Goal: Information Seeking & Learning: Learn about a topic

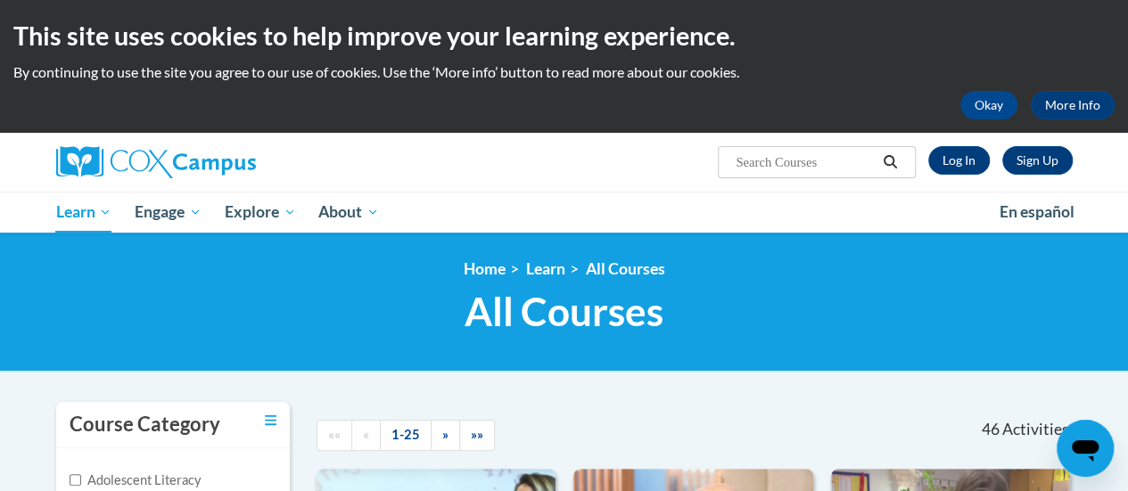
click at [789, 164] on input "Search..." at bounding box center [805, 162] width 143 height 21
type input "systematic"
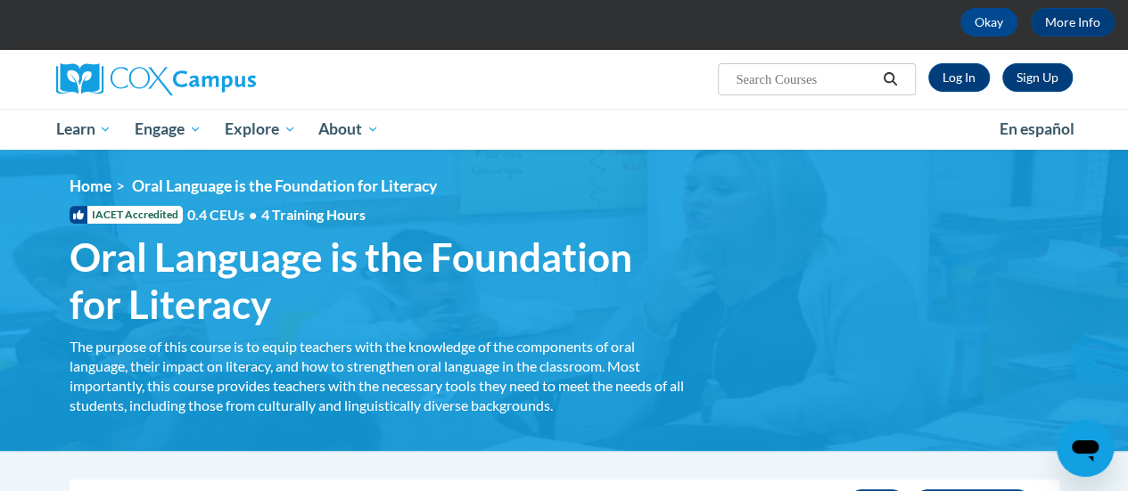
scroll to position [80, 0]
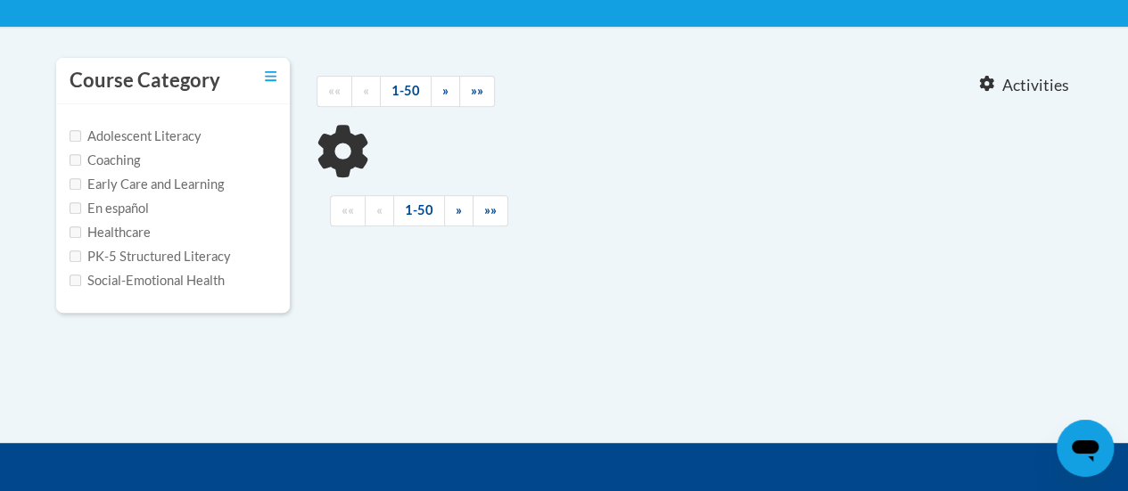
scroll to position [346, 0]
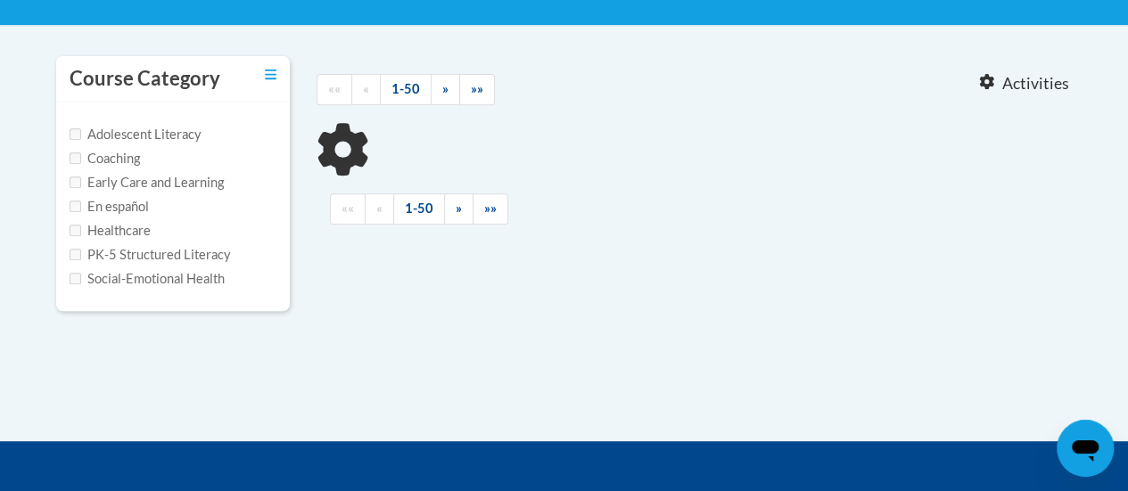
type input "systematic"
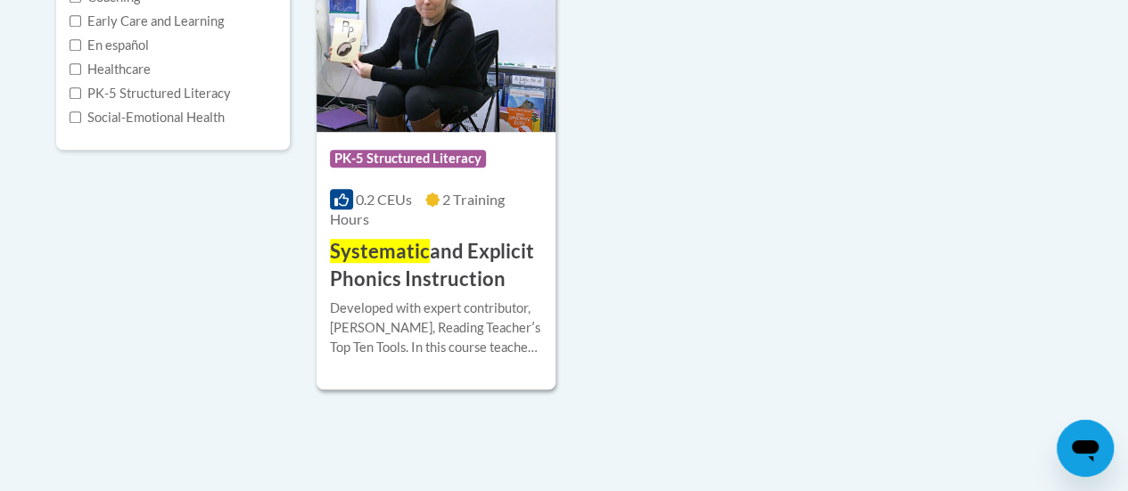
scroll to position [508, 0]
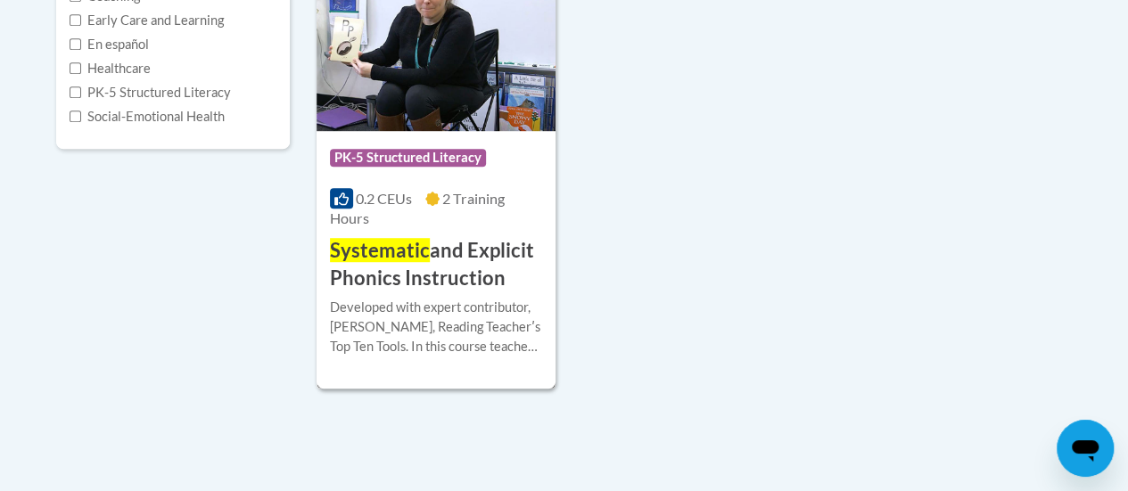
click at [395, 250] on span "Systematic" at bounding box center [380, 250] width 100 height 24
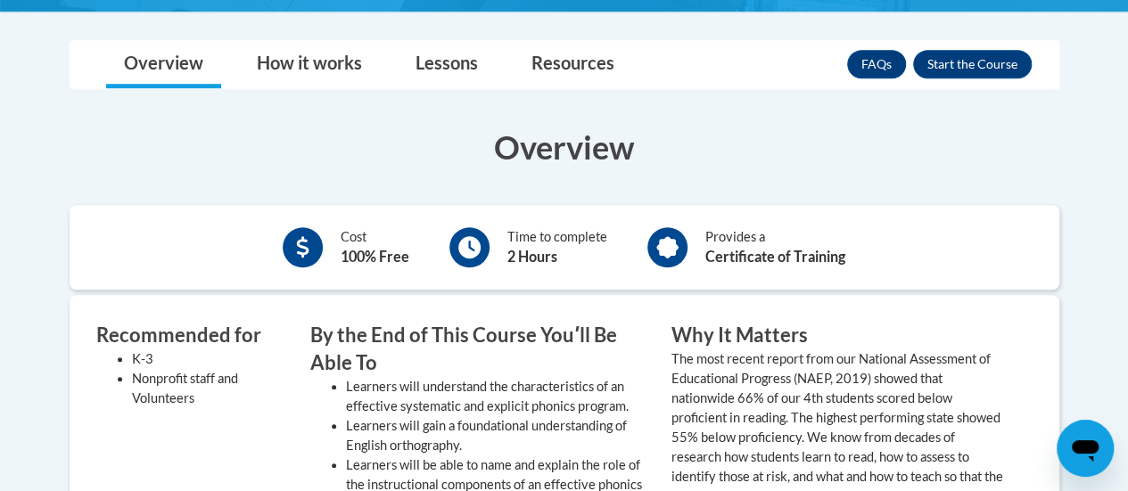
scroll to position [510, 0]
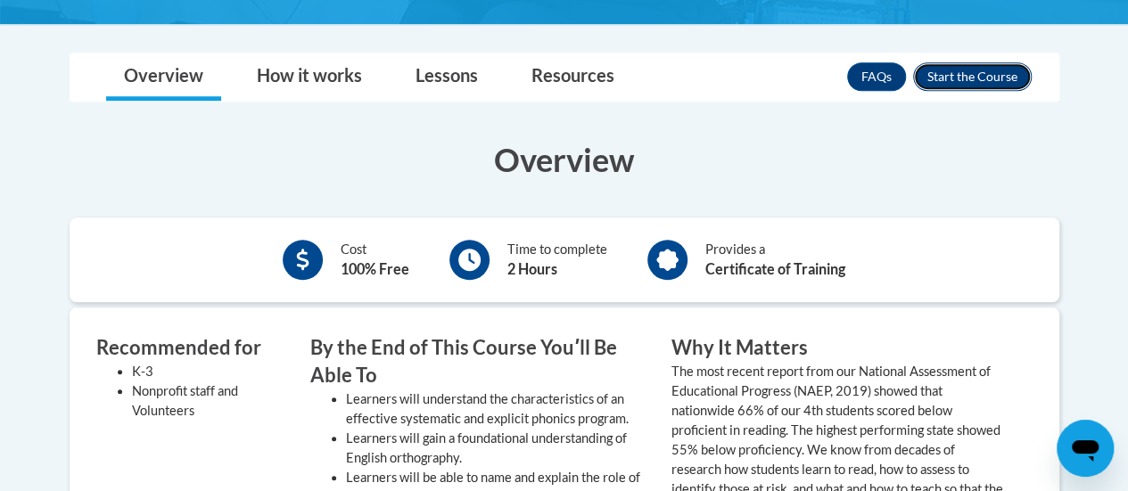
click at [973, 89] on button "Enroll" at bounding box center [972, 76] width 119 height 29
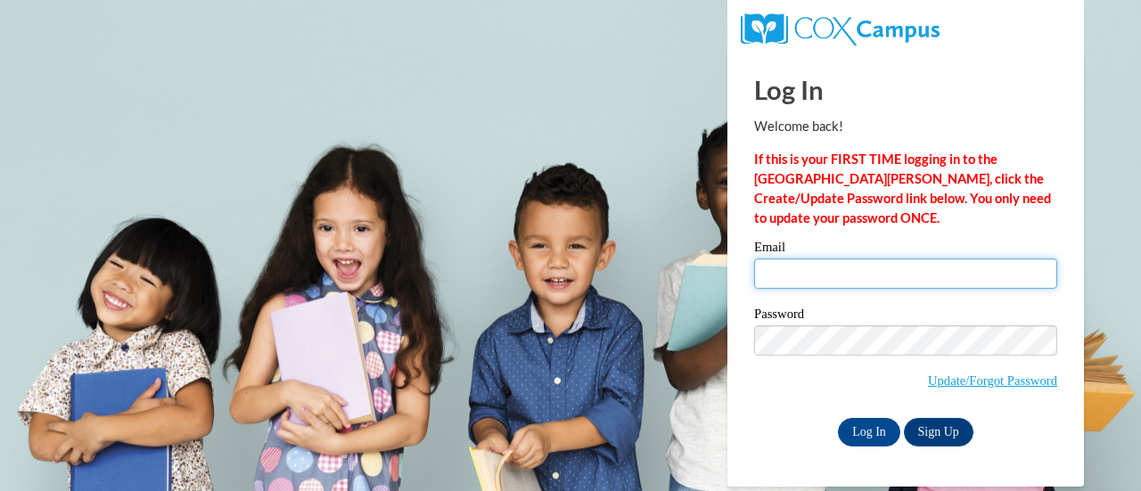
click at [870, 281] on input "Email" at bounding box center [905, 273] width 303 height 30
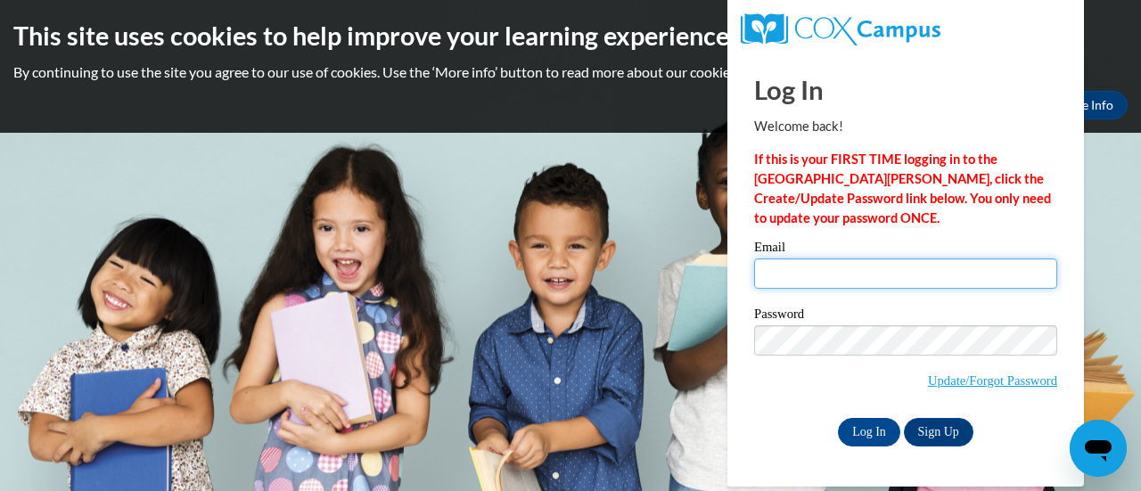
type input "[PERSON_NAME][EMAIL_ADDRESS][DOMAIN_NAME]"
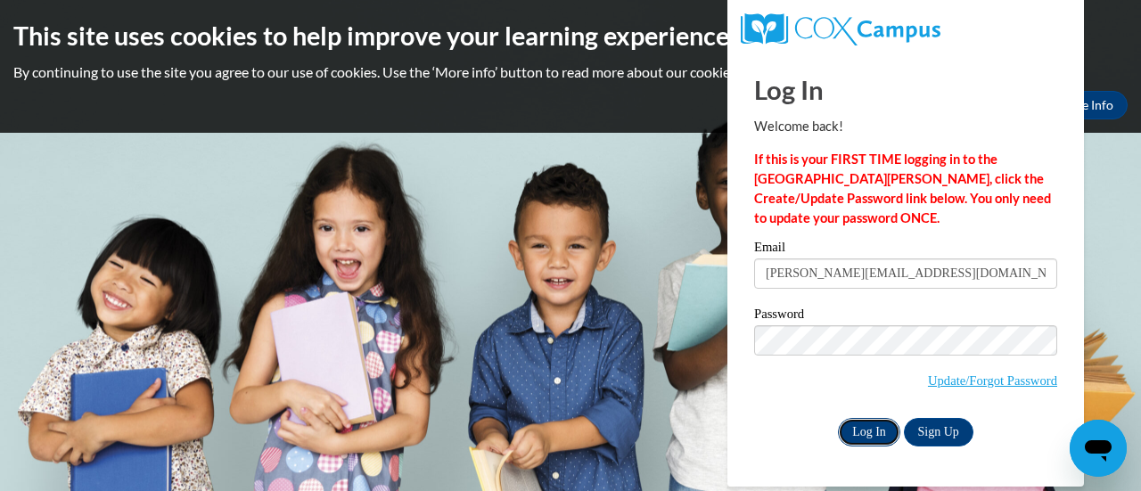
click at [877, 423] on input "Log In" at bounding box center [869, 432] width 62 height 29
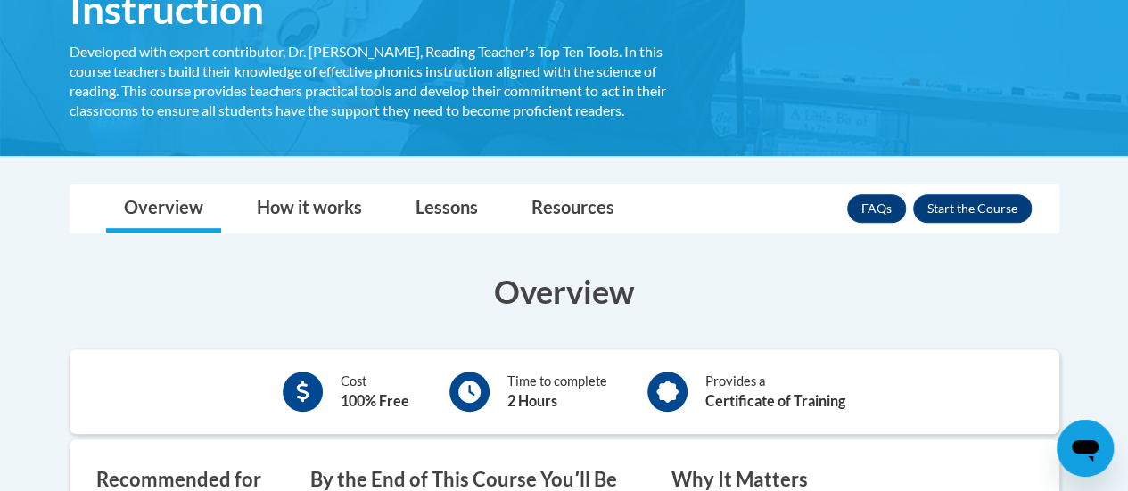
scroll to position [367, 0]
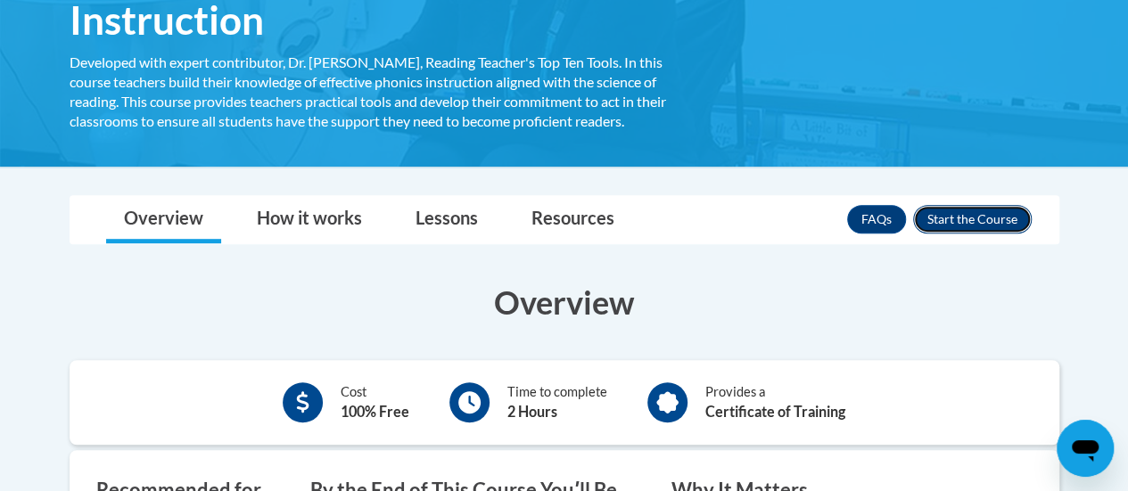
click at [961, 214] on button "Enroll" at bounding box center [972, 219] width 119 height 29
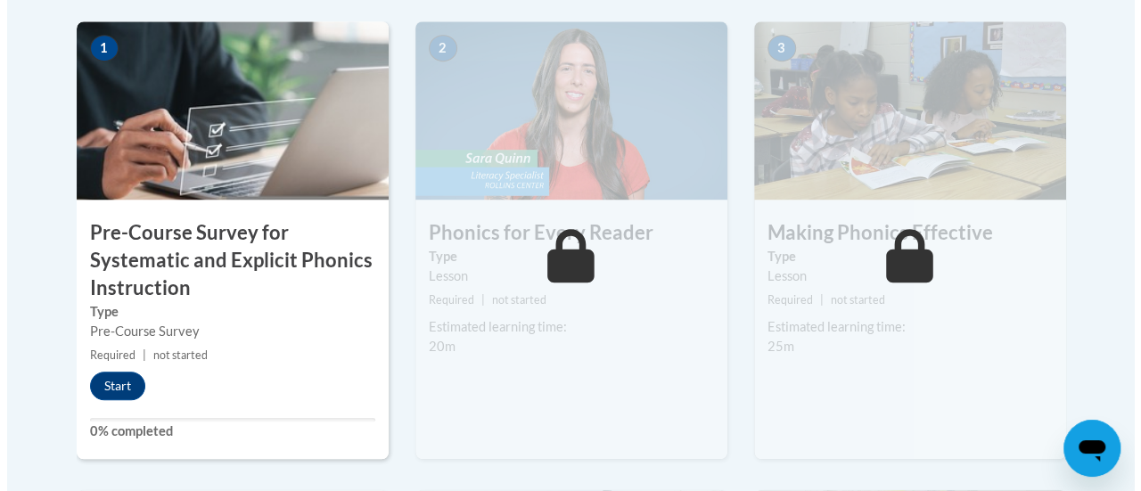
scroll to position [623, 0]
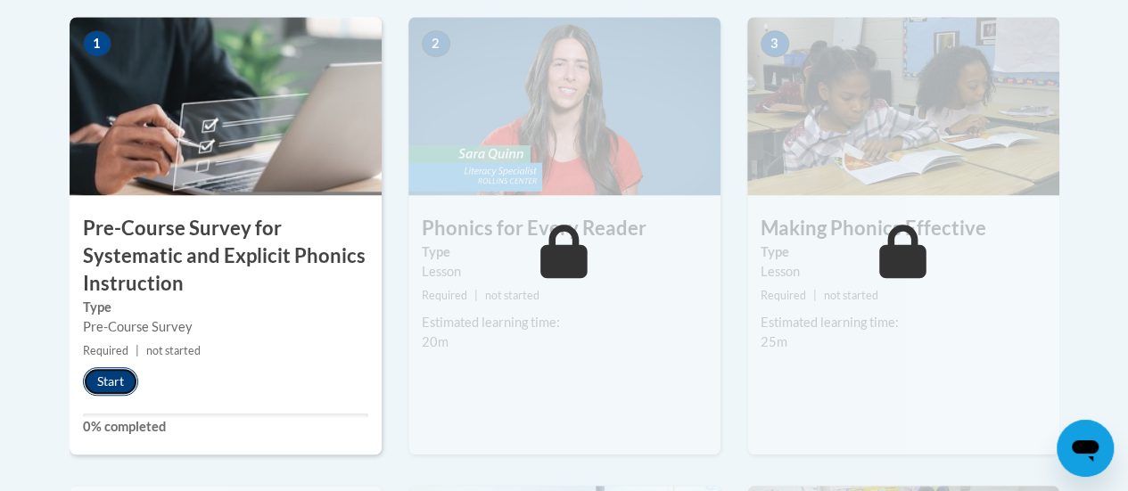
click at [118, 386] on button "Start" at bounding box center [110, 381] width 55 height 29
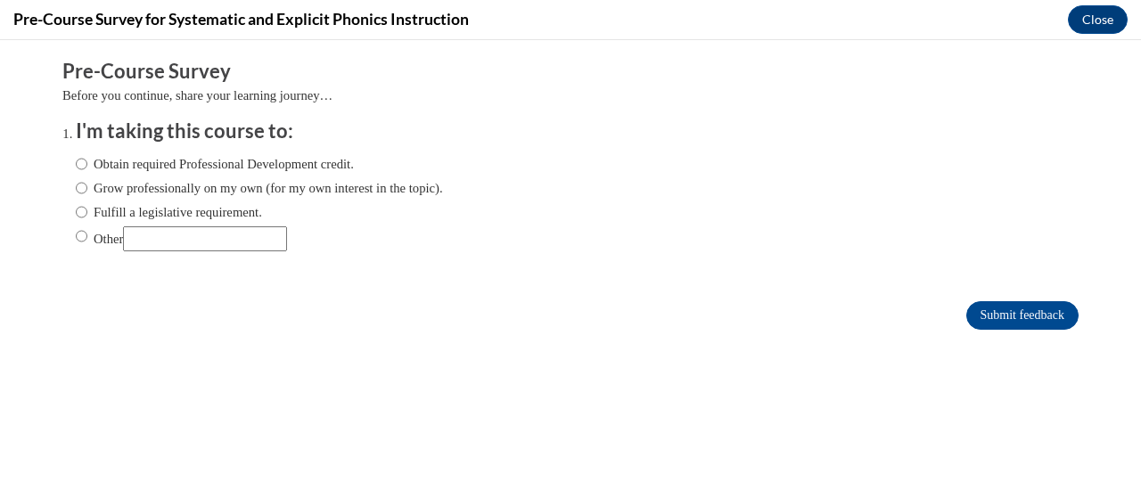
scroll to position [0, 0]
click at [141, 185] on label "Grow professionally on my own (for my own interest in the topic)." at bounding box center [259, 188] width 367 height 20
click at [87, 185] on input "Grow professionally on my own (for my own interest in the topic)." at bounding box center [82, 188] width 12 height 20
radio input "true"
click at [970, 309] on input "Submit feedback" at bounding box center [1022, 315] width 112 height 29
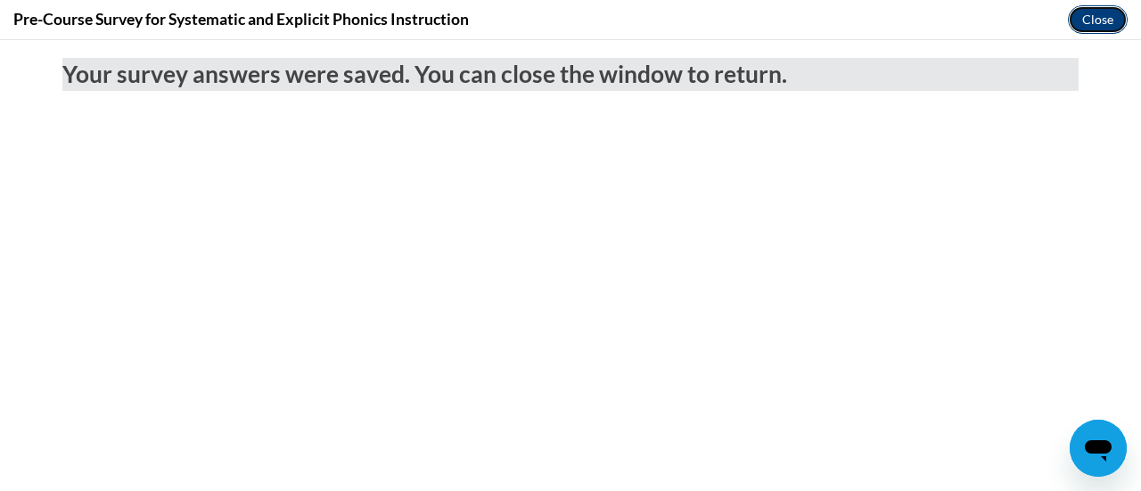
click at [1112, 10] on button "Close" at bounding box center [1098, 19] width 60 height 29
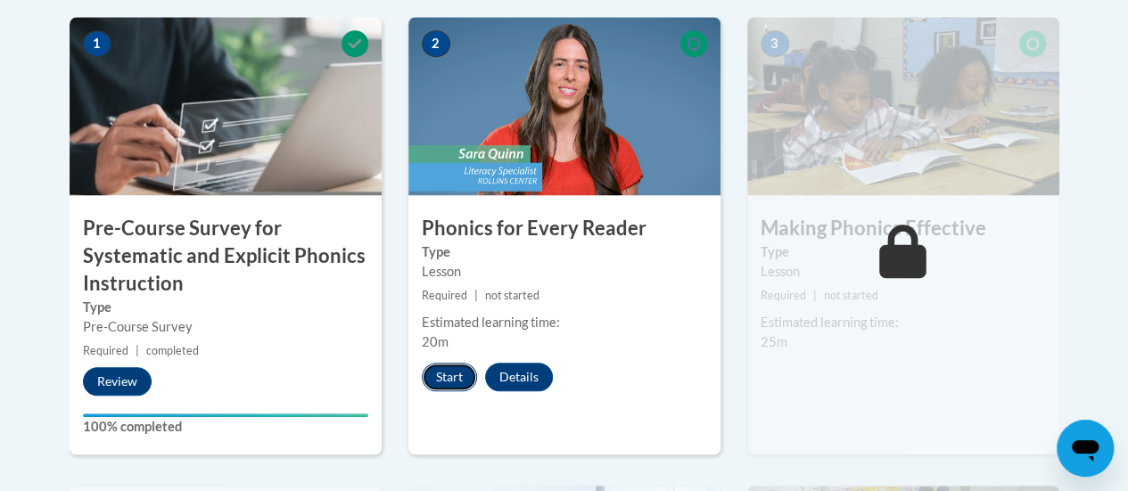
click at [439, 379] on button "Start" at bounding box center [449, 377] width 55 height 29
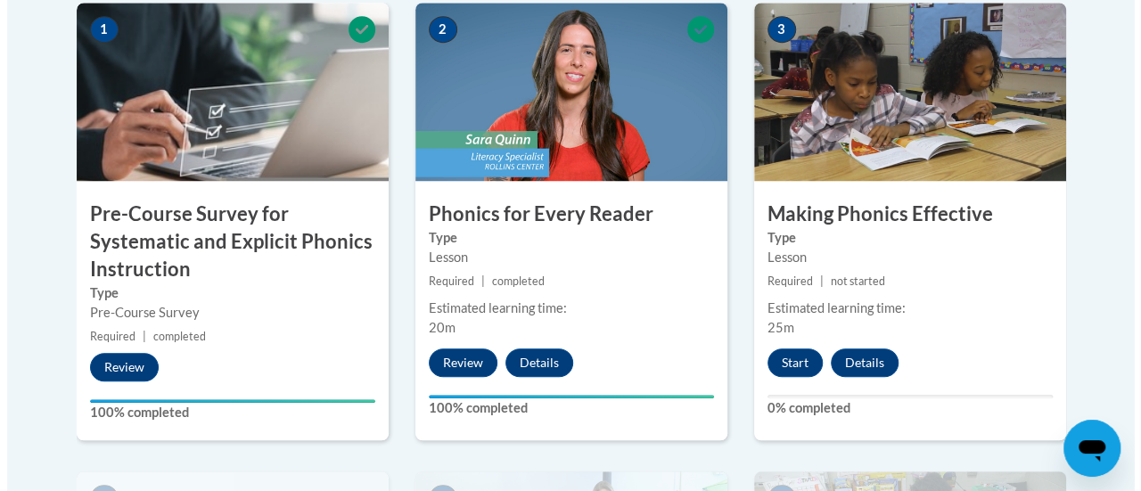
scroll to position [643, 0]
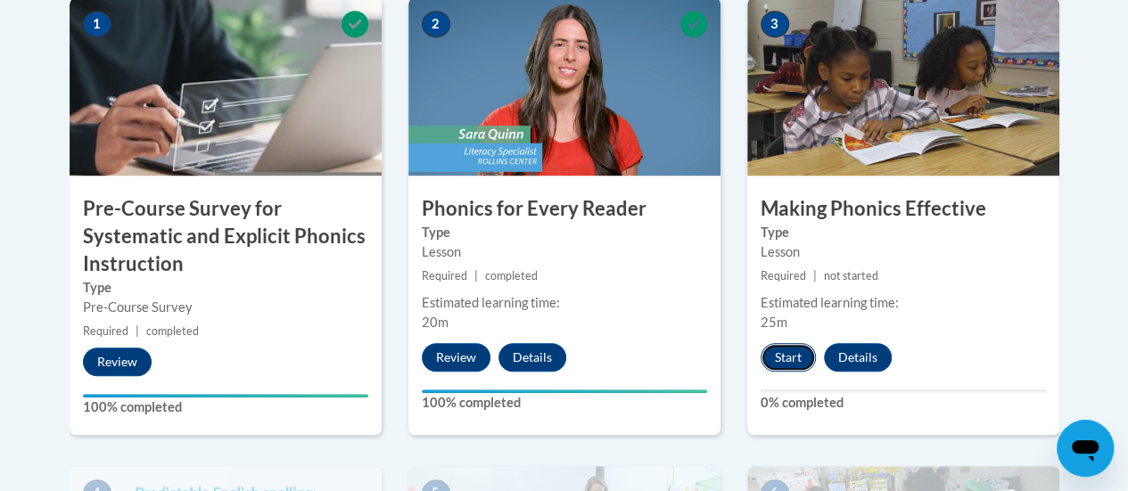
click at [781, 356] on button "Start" at bounding box center [787, 357] width 55 height 29
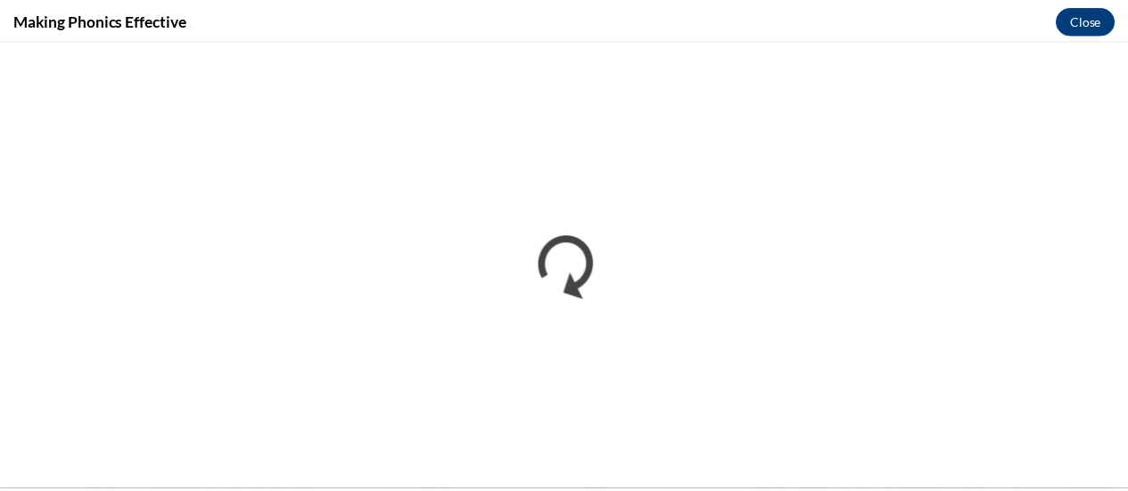
scroll to position [0, 0]
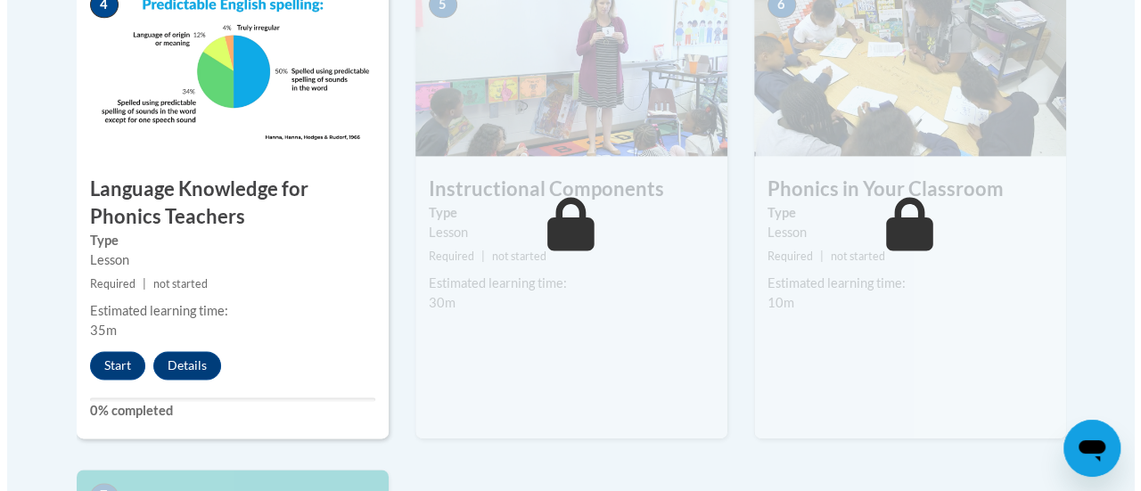
scroll to position [1132, 0]
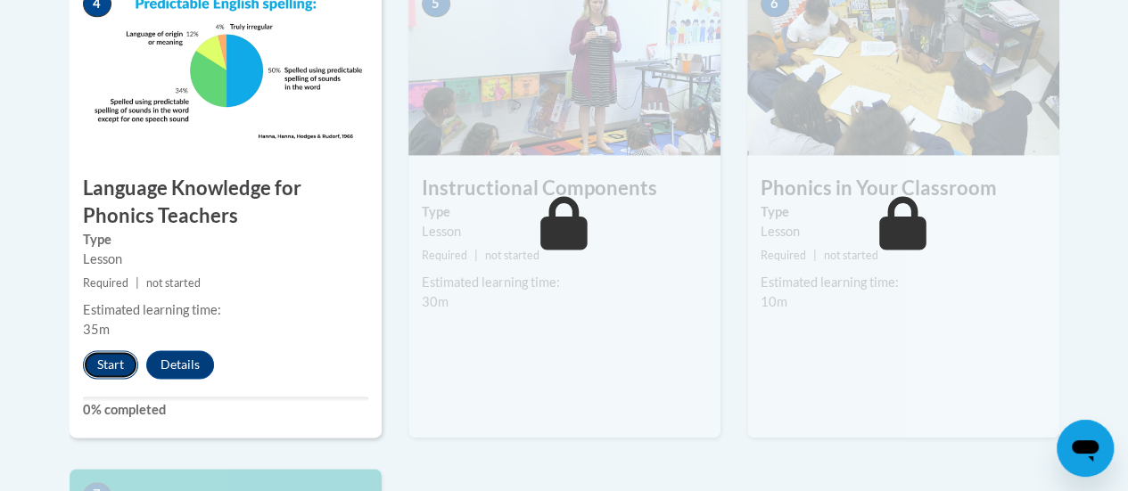
click at [112, 358] on button "Start" at bounding box center [110, 364] width 55 height 29
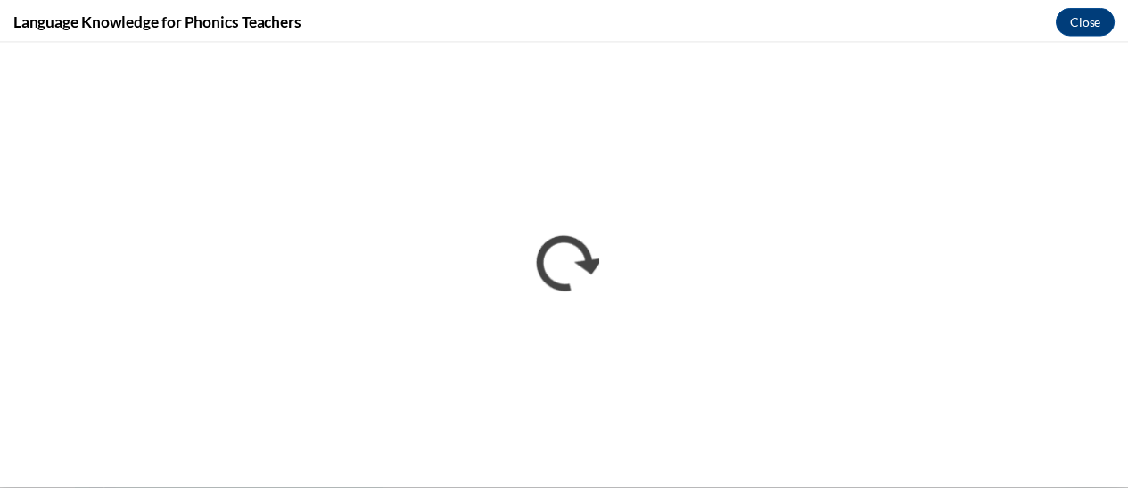
scroll to position [0, 0]
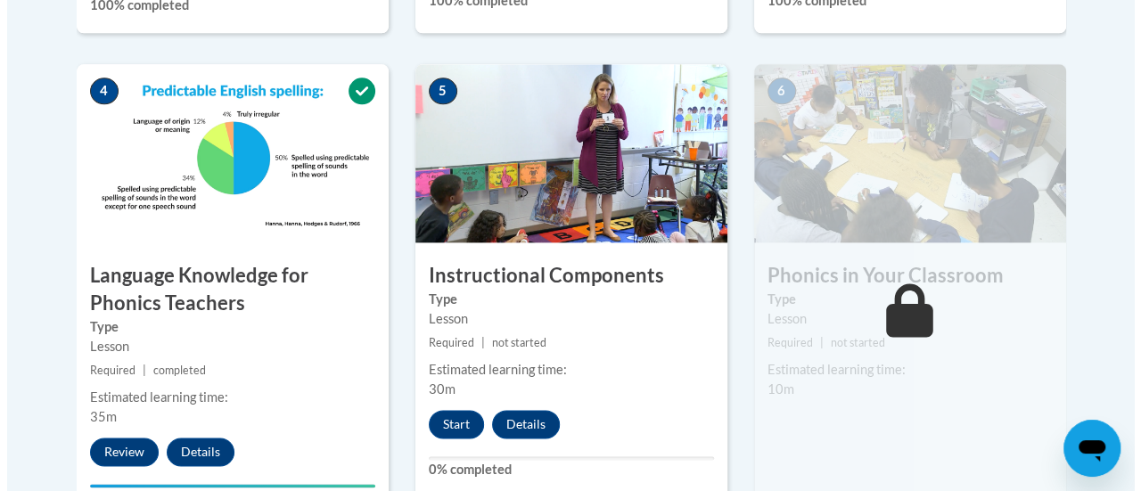
scroll to position [1079, 0]
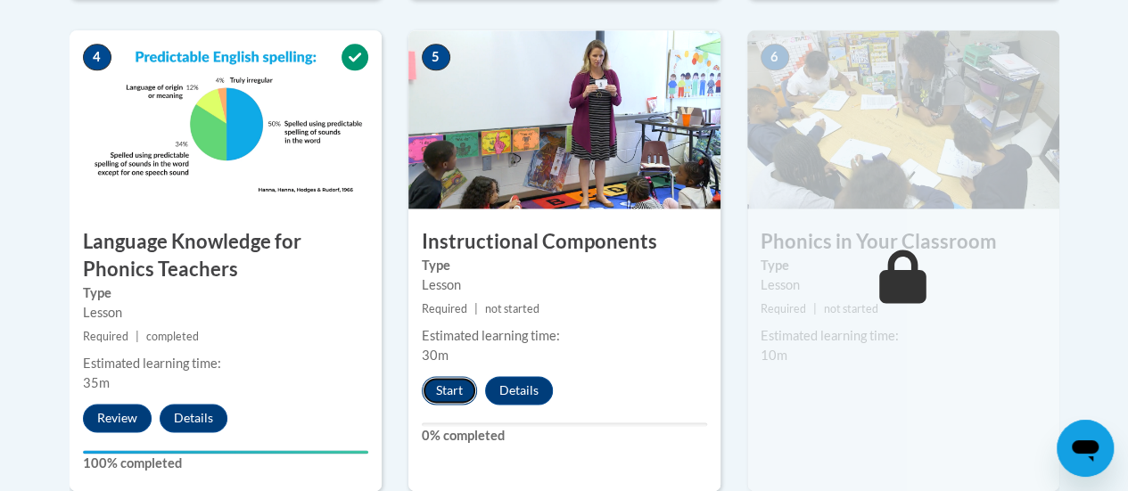
click at [445, 391] on button "Start" at bounding box center [449, 390] width 55 height 29
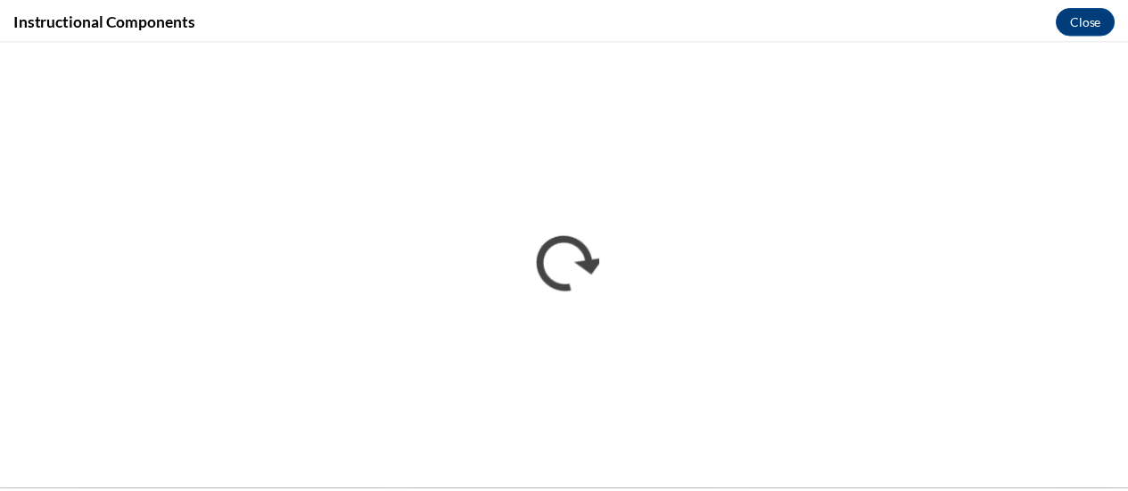
scroll to position [0, 0]
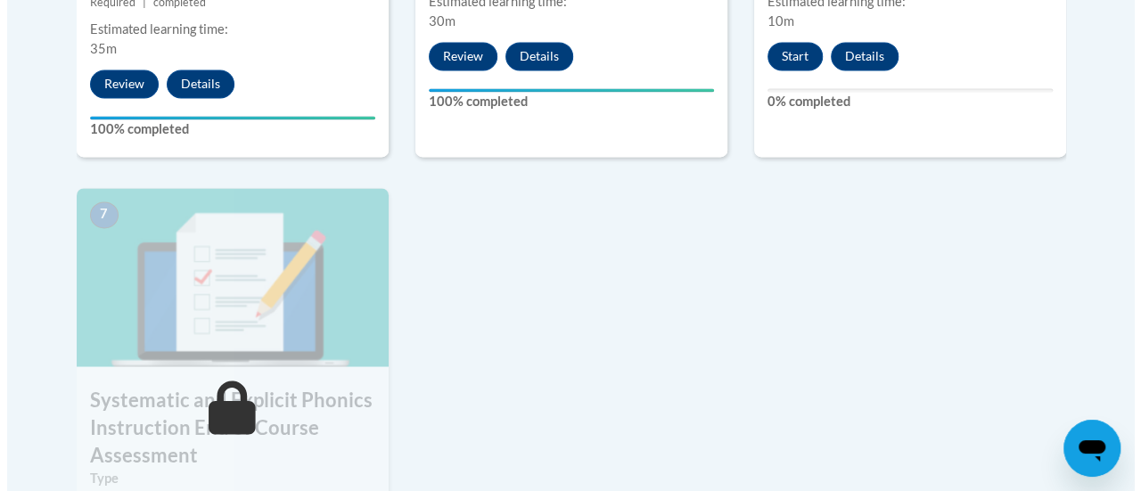
scroll to position [1431, 0]
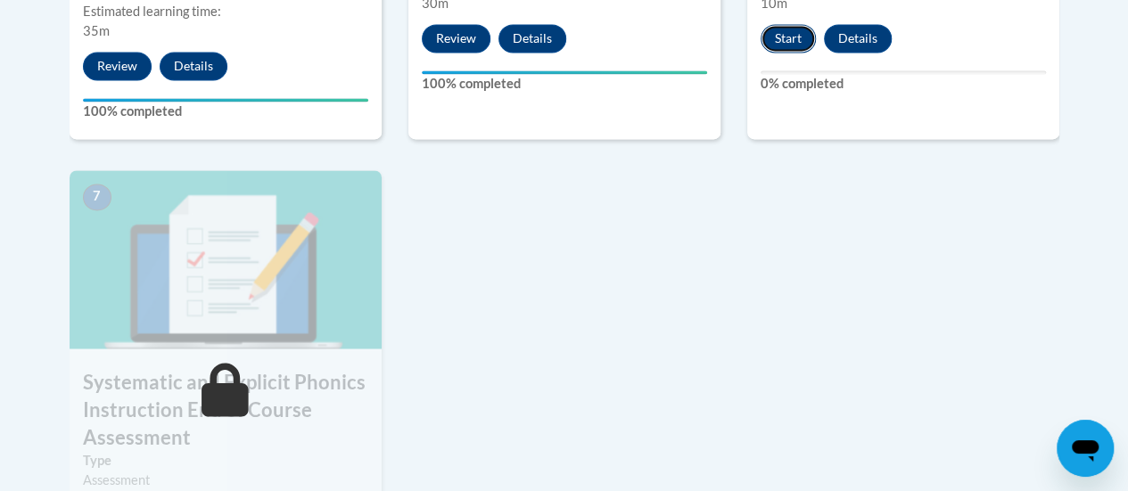
click at [793, 35] on button "Start" at bounding box center [787, 38] width 55 height 29
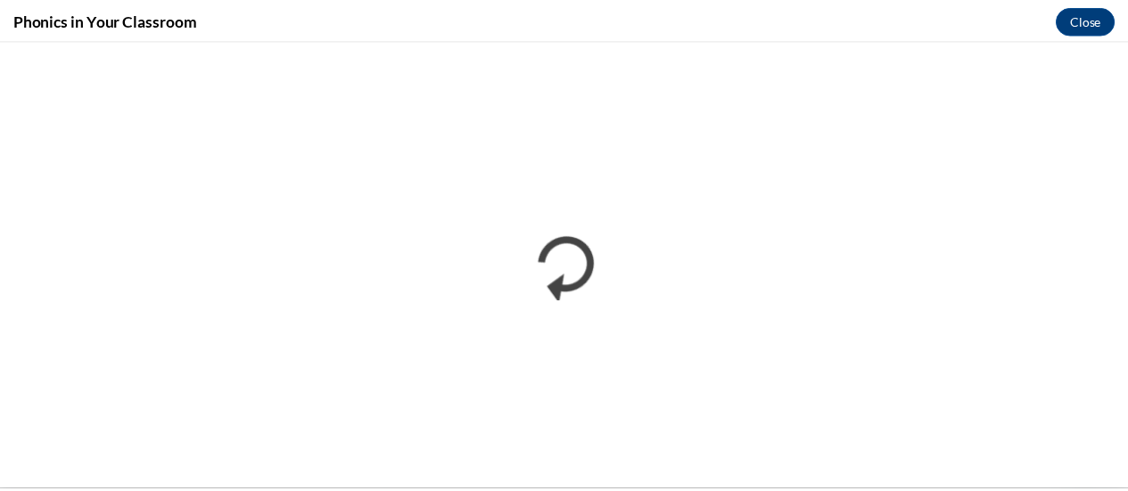
scroll to position [0, 0]
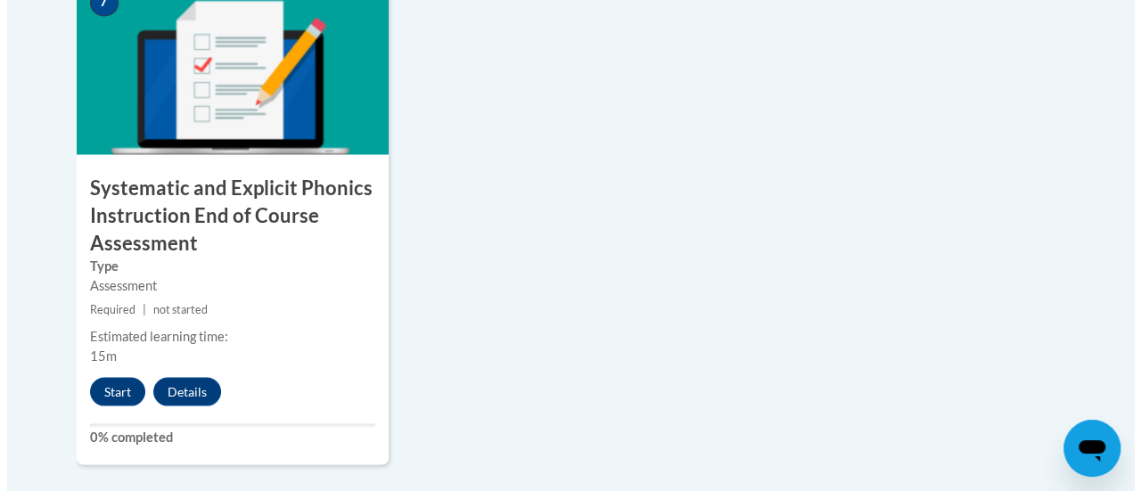
scroll to position [1630, 0]
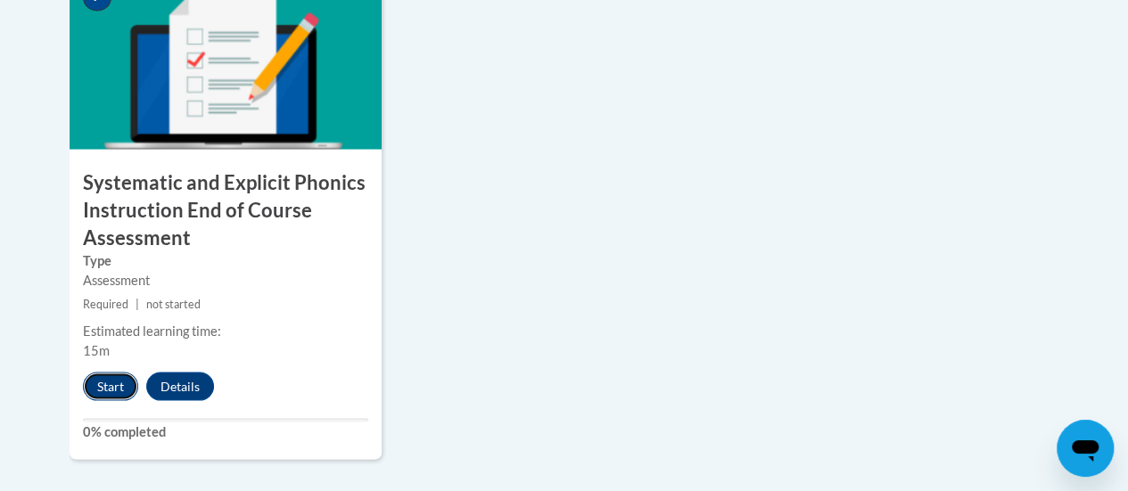
click at [113, 376] on button "Start" at bounding box center [110, 386] width 55 height 29
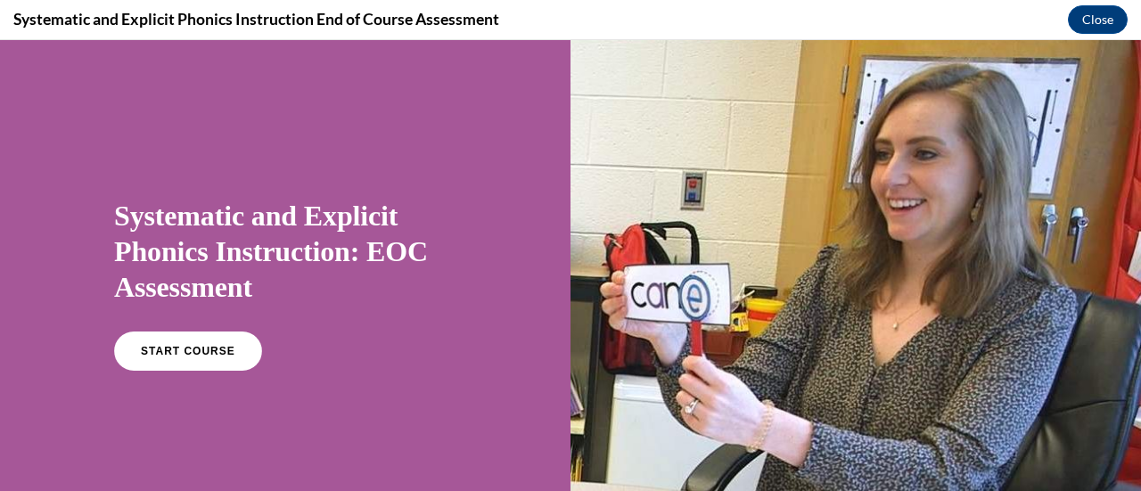
scroll to position [0, 0]
click at [207, 356] on span "START COURSE" at bounding box center [187, 351] width 99 height 13
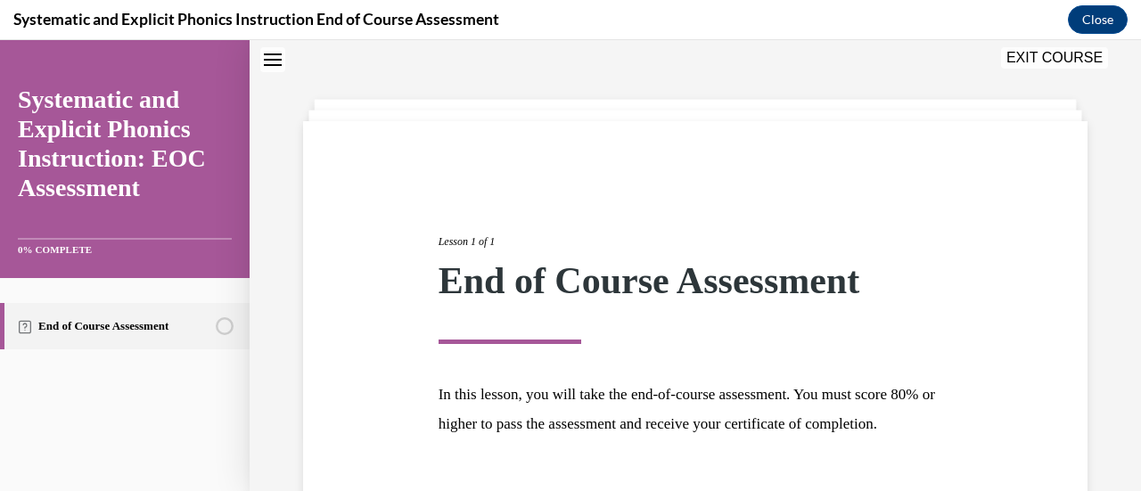
scroll to position [209, 0]
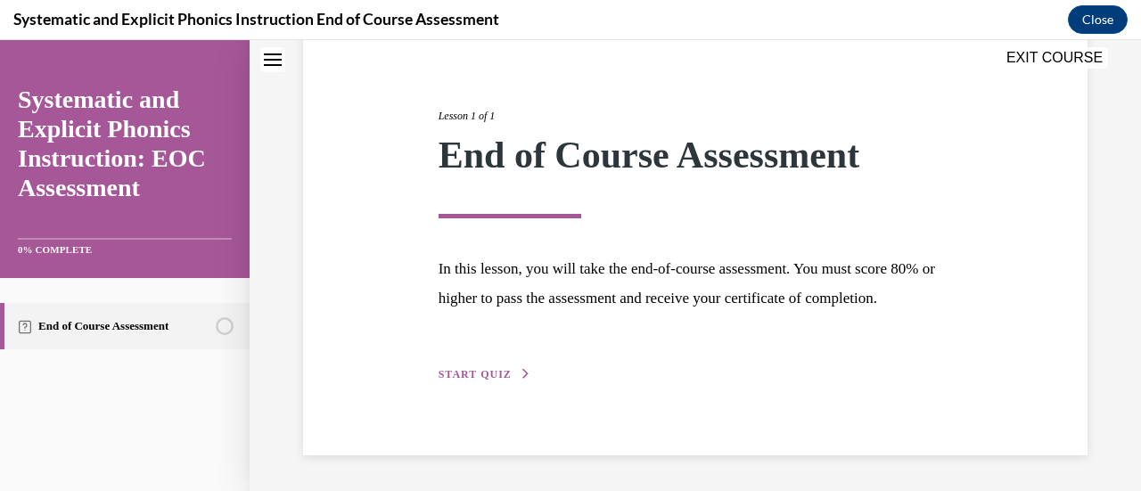
click at [464, 372] on span "START QUIZ" at bounding box center [475, 374] width 73 height 12
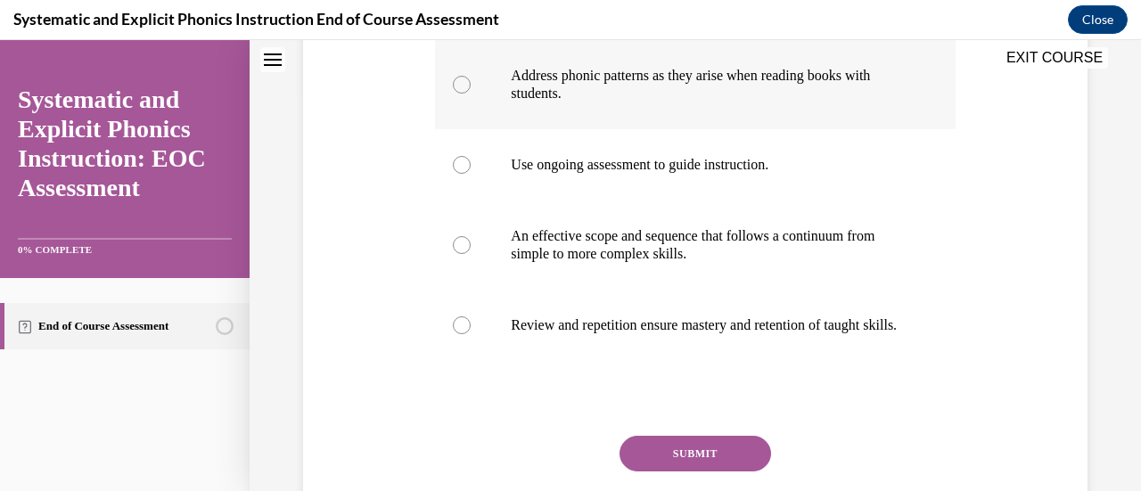
scroll to position [400, 0]
click at [458, 85] on div at bounding box center [462, 83] width 18 height 18
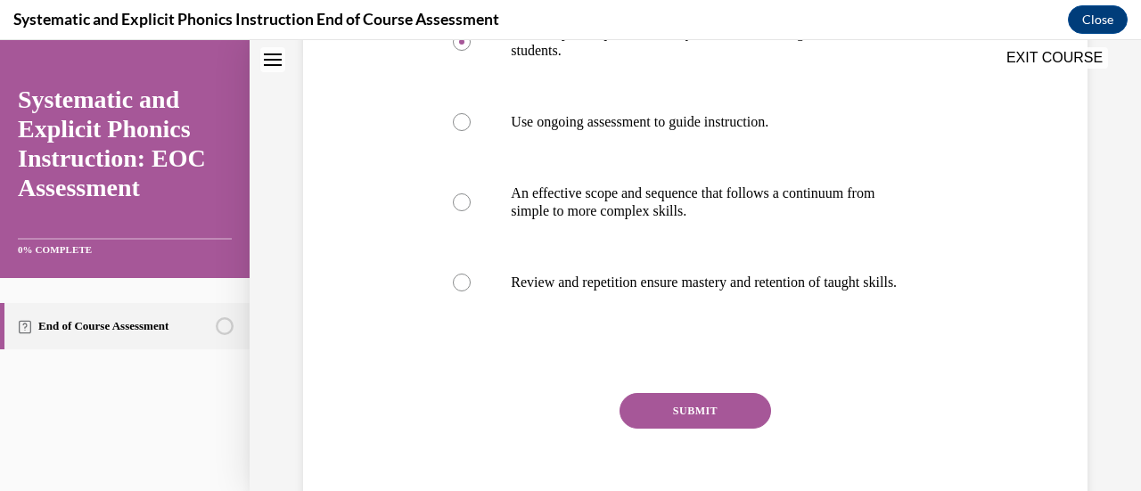
click at [717, 417] on button "SUBMIT" at bounding box center [695, 411] width 152 height 36
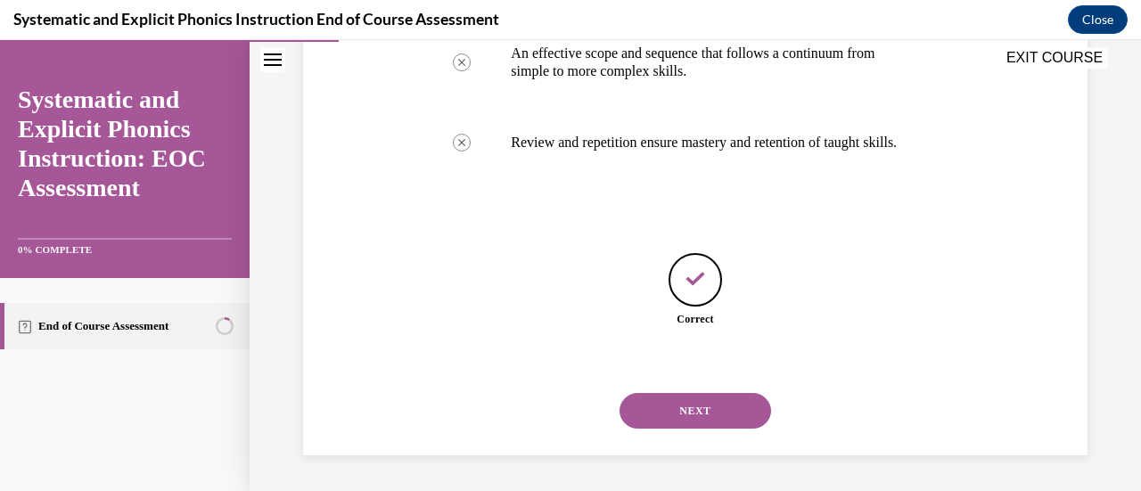
scroll to position [598, 0]
click at [717, 417] on button "NEXT" at bounding box center [695, 411] width 152 height 36
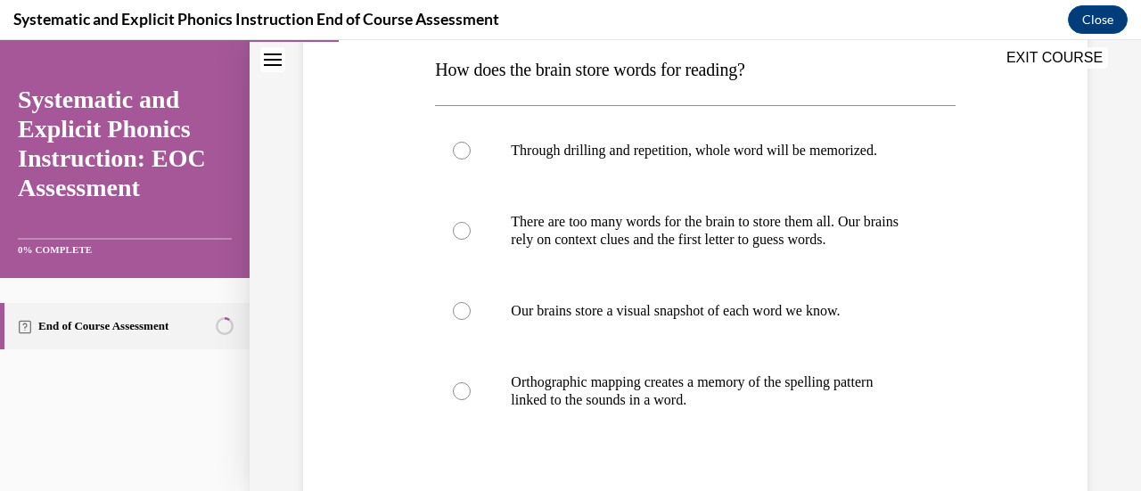
scroll to position [289, 0]
click at [567, 407] on div at bounding box center [695, 390] width 520 height 89
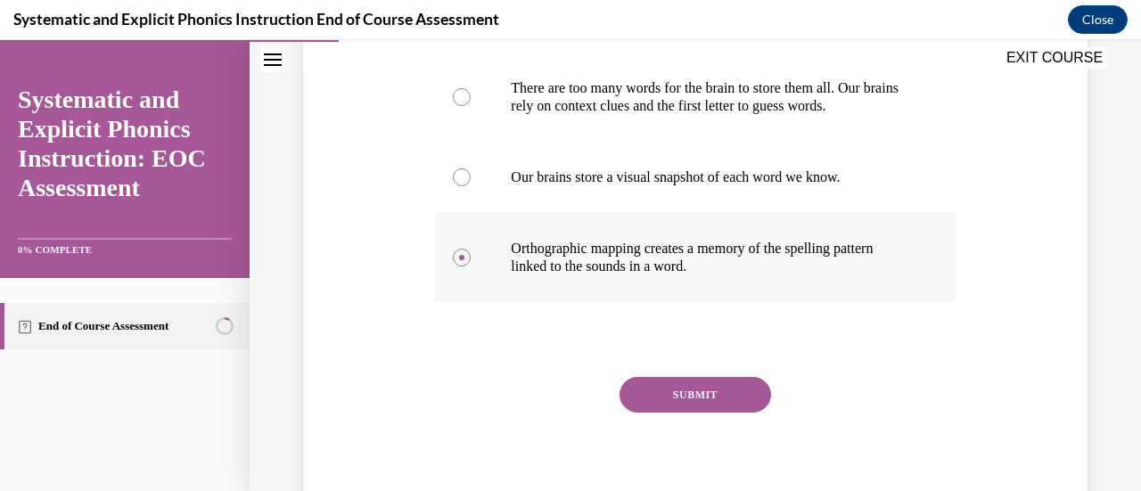
scroll to position [422, 0]
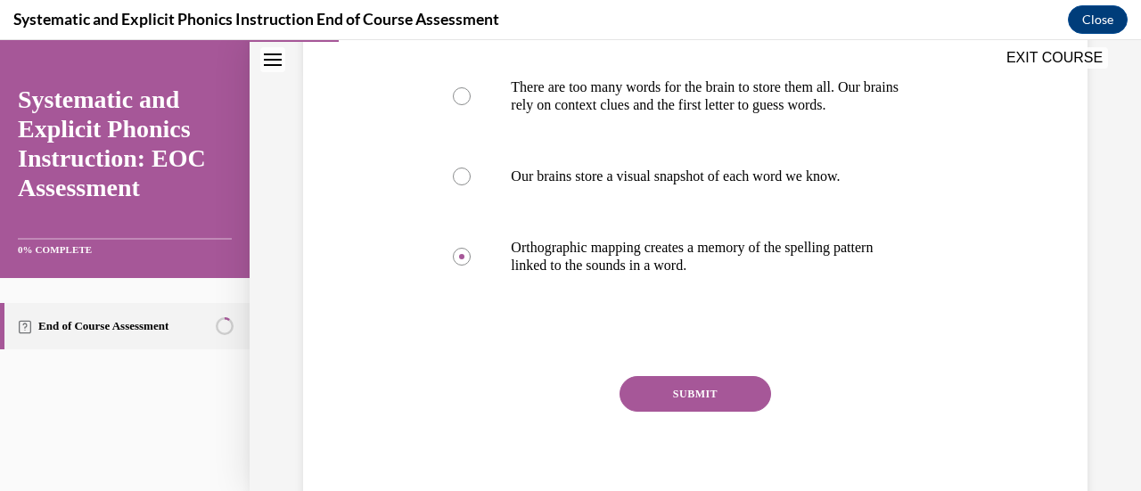
click at [683, 390] on button "SUBMIT" at bounding box center [695, 394] width 152 height 36
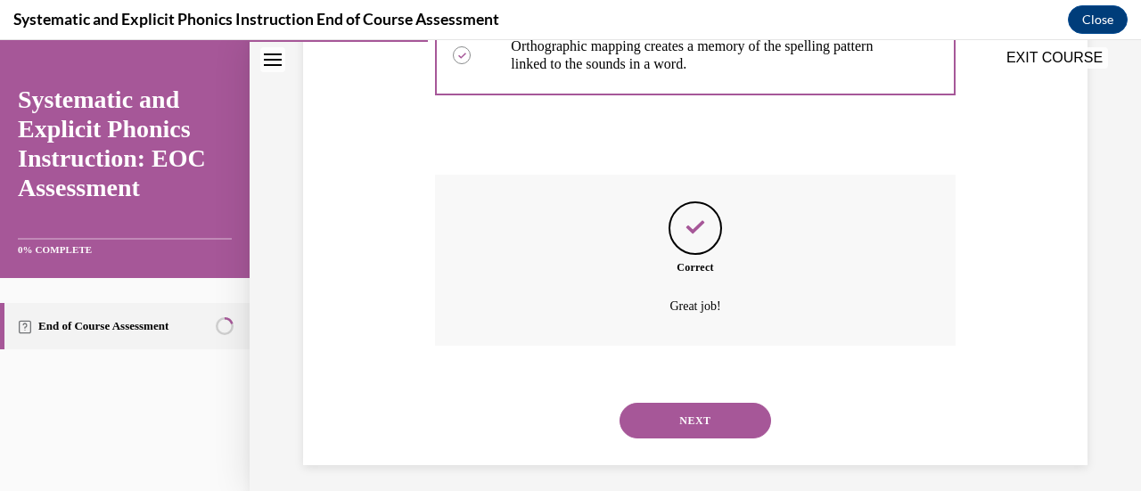
scroll to position [633, 0]
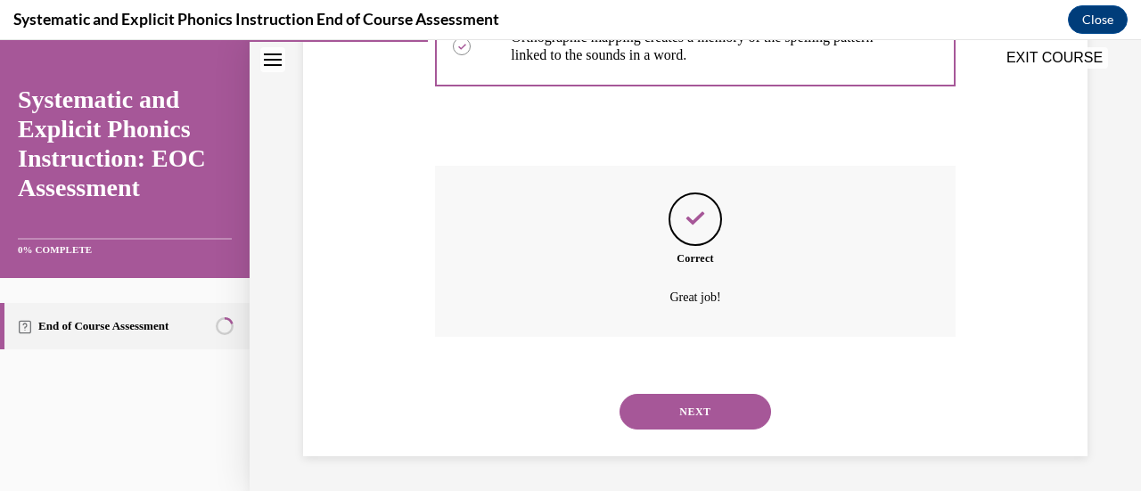
click at [683, 405] on button "NEXT" at bounding box center [695, 412] width 152 height 36
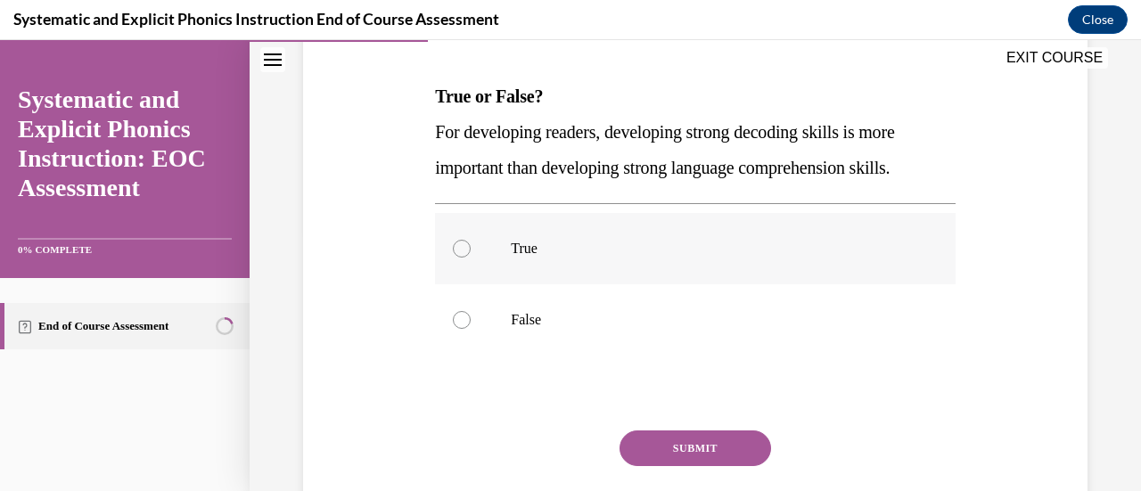
scroll to position [265, 0]
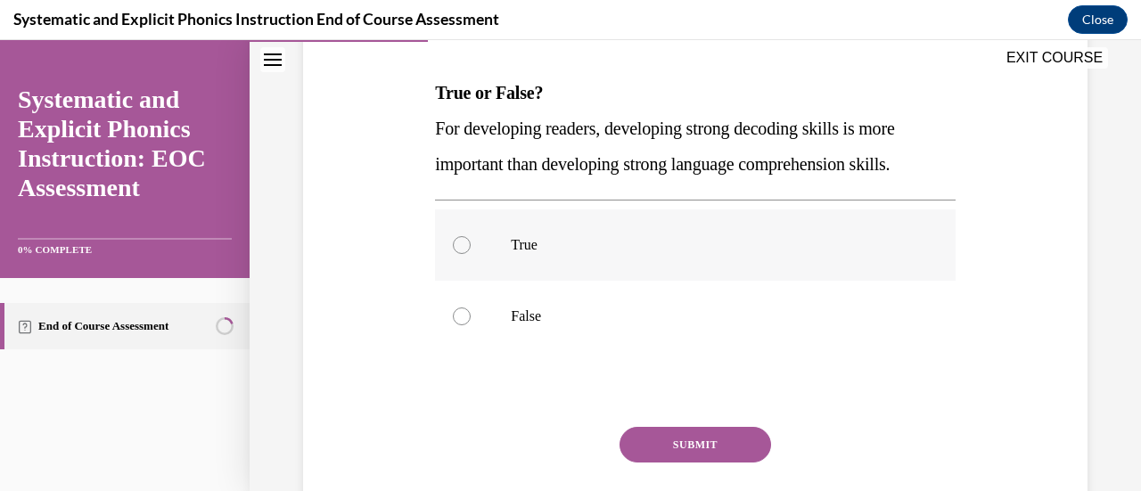
click at [595, 231] on div at bounding box center [695, 244] width 520 height 71
click at [682, 432] on button "SUBMIT" at bounding box center [695, 445] width 152 height 36
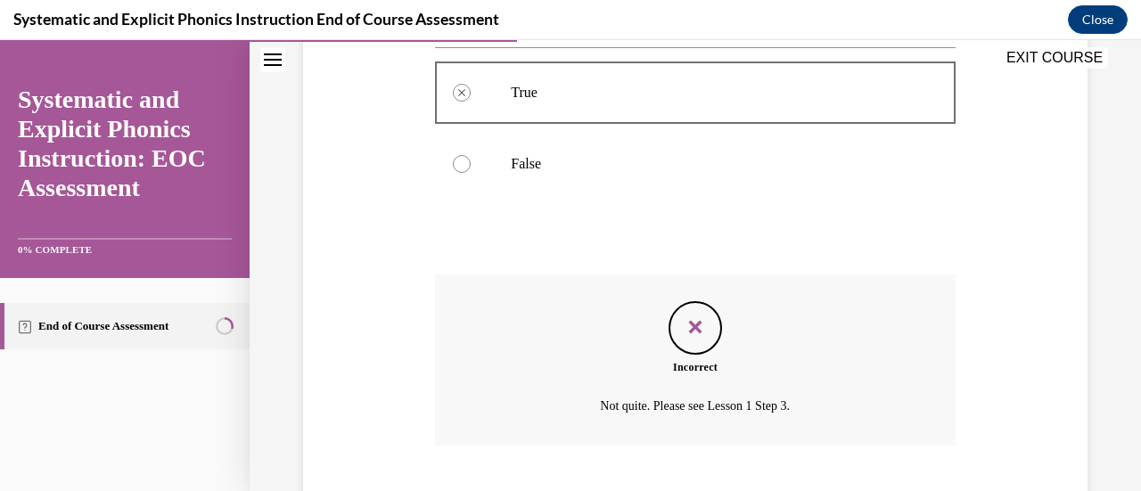
scroll to position [526, 0]
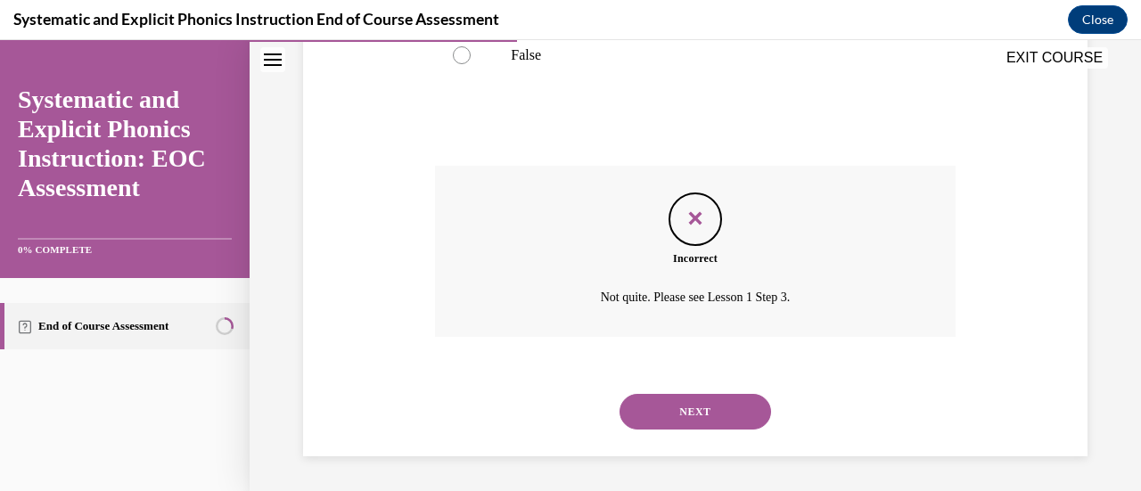
click at [685, 412] on button "NEXT" at bounding box center [695, 412] width 152 height 36
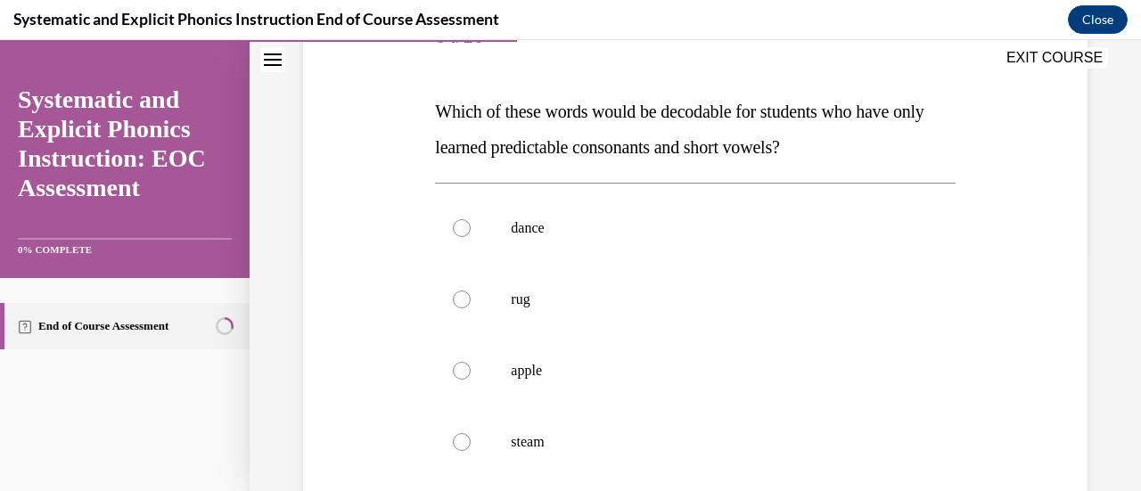
scroll to position [247, 0]
click at [603, 299] on p "rug" at bounding box center [710, 299] width 399 height 18
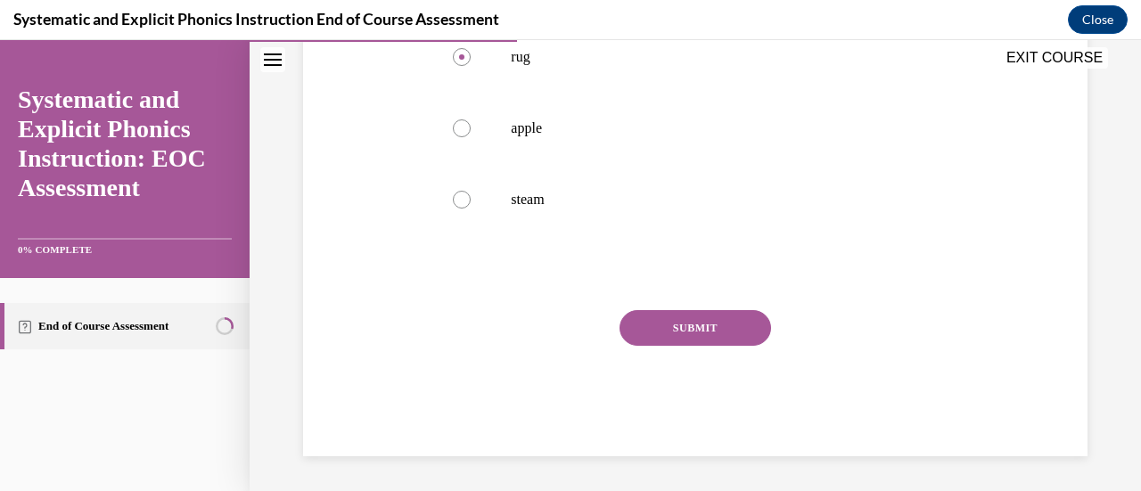
click at [656, 314] on button "SUBMIT" at bounding box center [695, 328] width 152 height 36
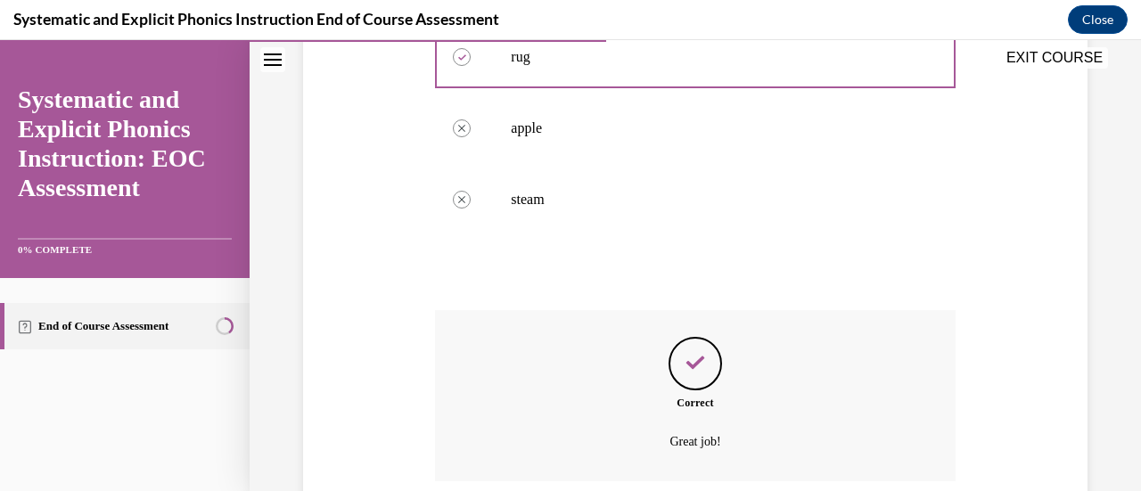
scroll to position [633, 0]
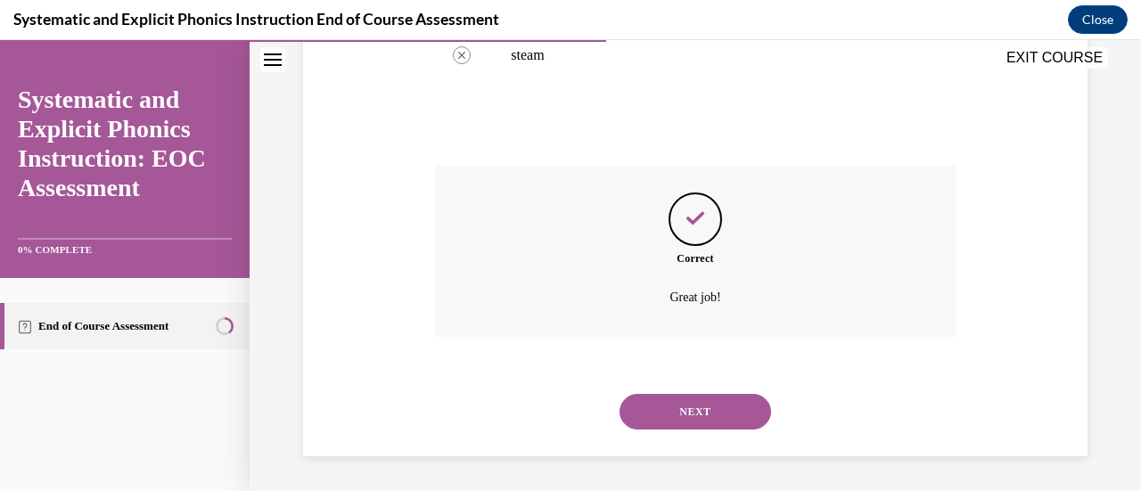
click at [685, 407] on button "NEXT" at bounding box center [695, 412] width 152 height 36
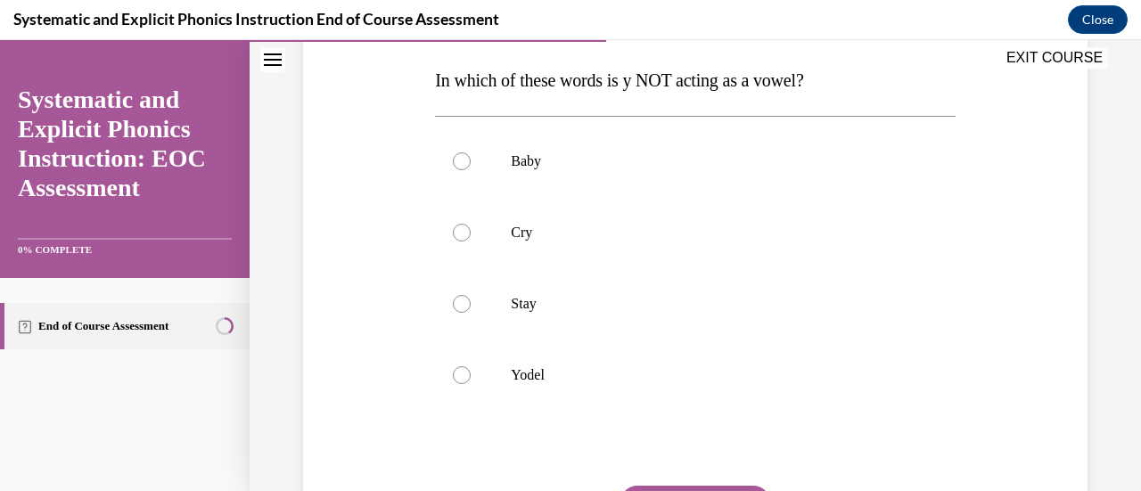
scroll to position [278, 0]
click at [636, 388] on div at bounding box center [695, 374] width 520 height 71
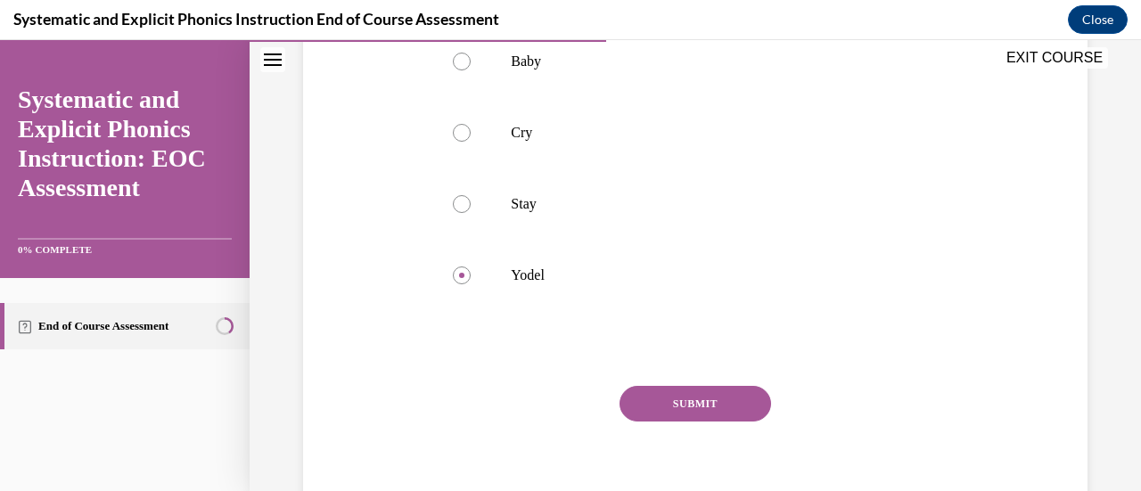
click at [653, 394] on button "SUBMIT" at bounding box center [695, 404] width 152 height 36
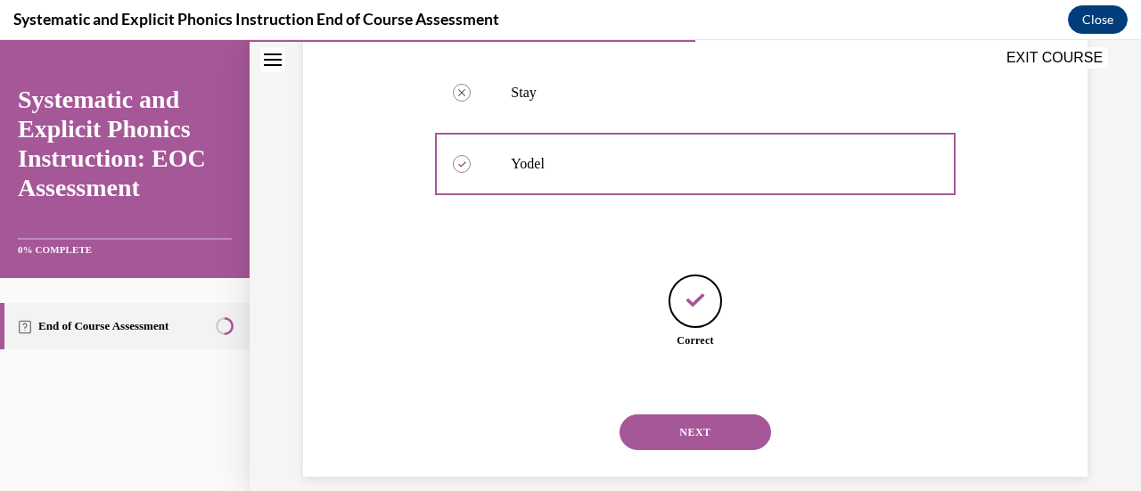
scroll to position [509, 0]
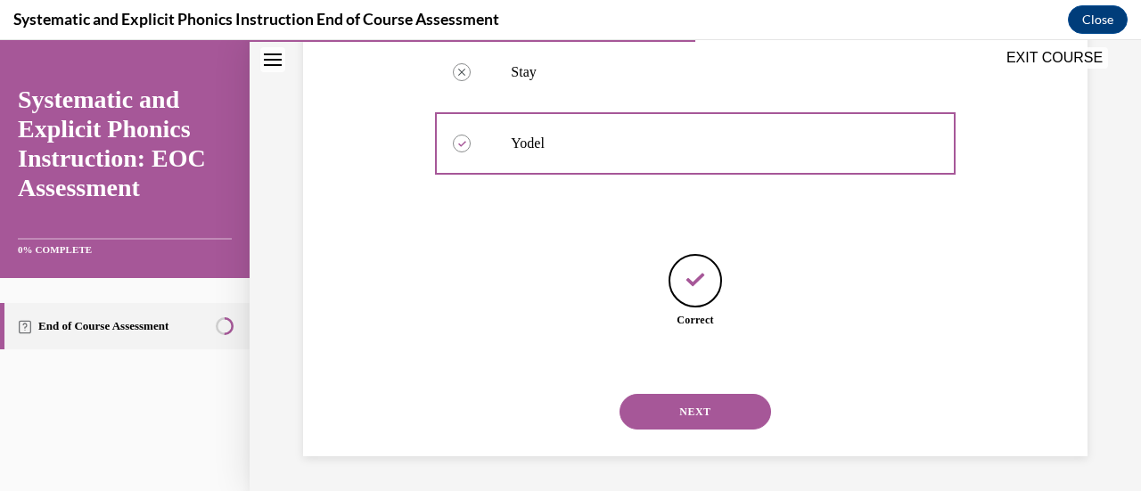
click at [674, 411] on button "NEXT" at bounding box center [695, 412] width 152 height 36
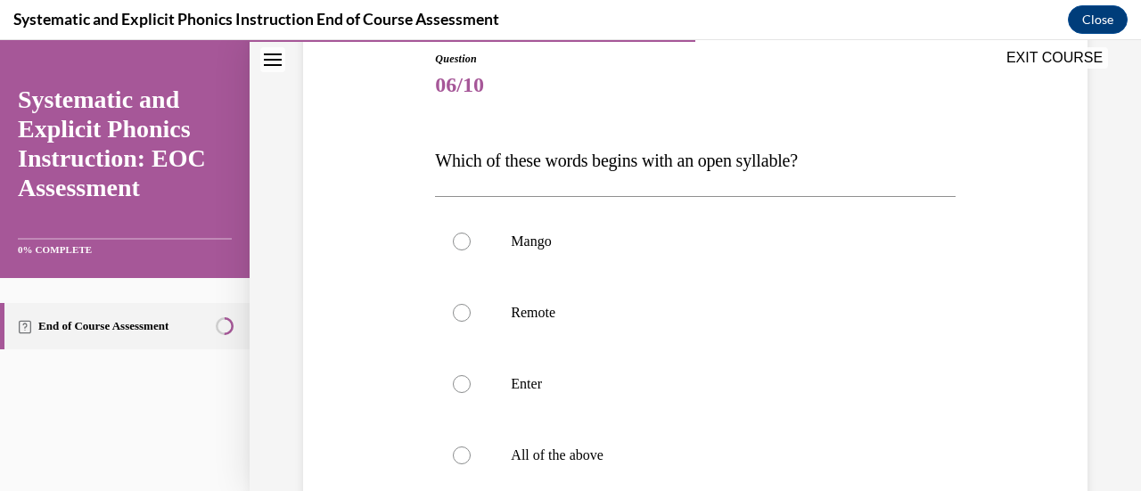
scroll to position [198, 0]
click at [604, 335] on div at bounding box center [695, 311] width 520 height 71
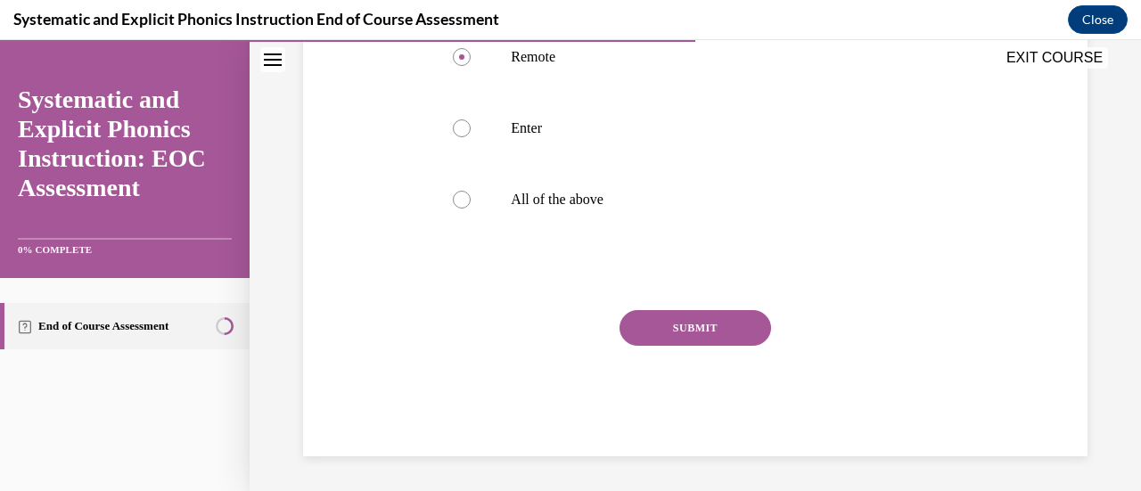
click at [667, 314] on button "SUBMIT" at bounding box center [695, 328] width 152 height 36
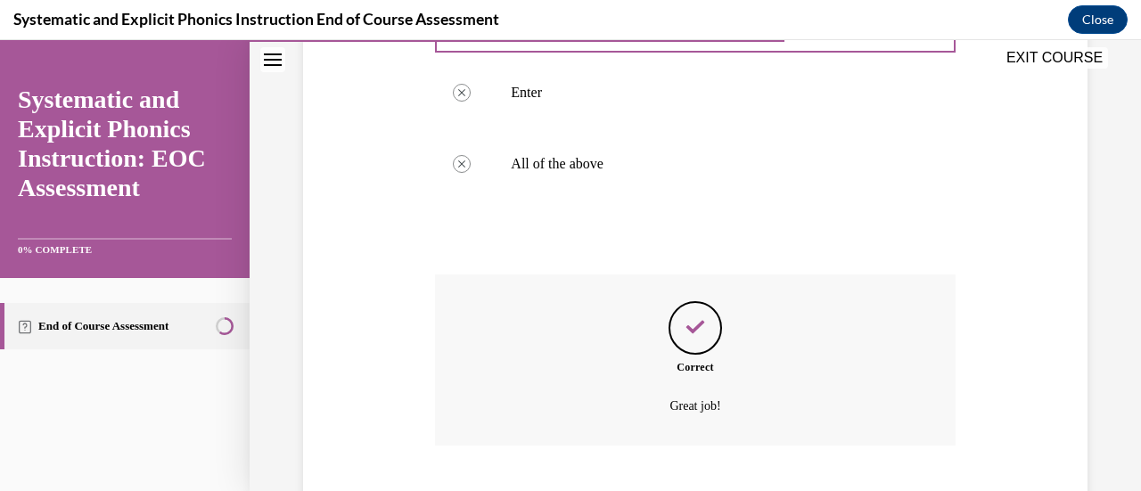
scroll to position [597, 0]
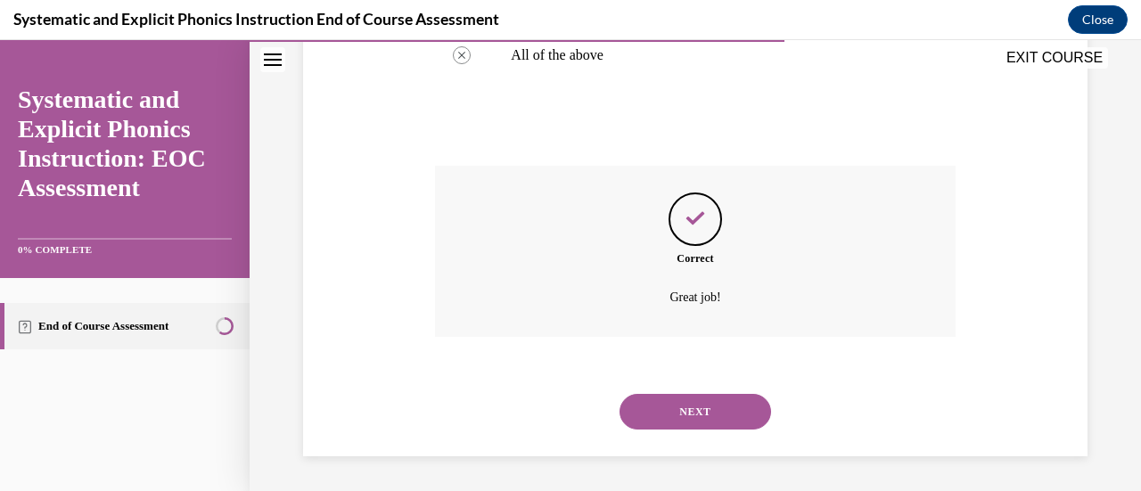
click at [694, 411] on button "NEXT" at bounding box center [695, 412] width 152 height 36
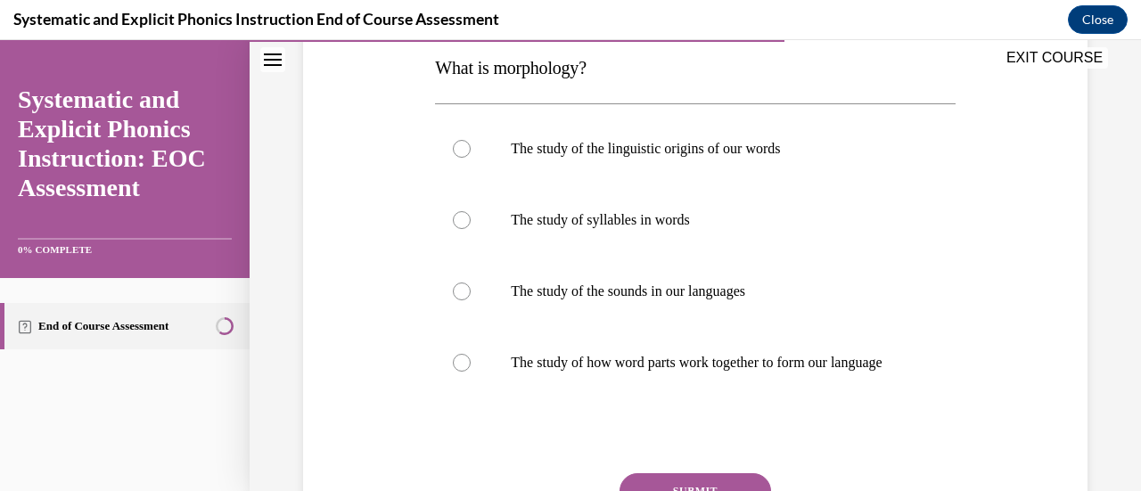
scroll to position [328, 0]
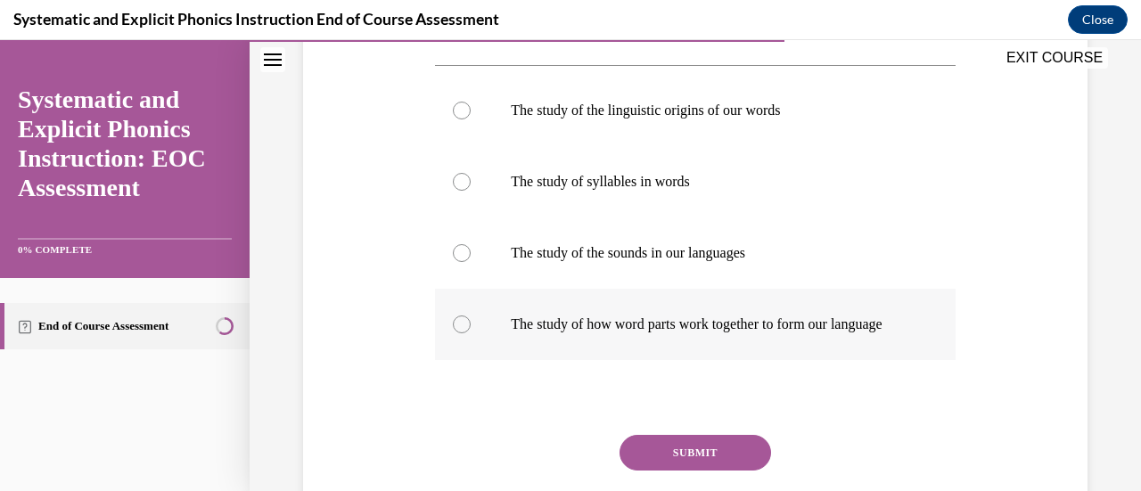
click at [625, 333] on p "The study of how word parts work together to form our language" at bounding box center [710, 325] width 399 height 18
click at [686, 471] on button "SUBMIT" at bounding box center [695, 453] width 152 height 36
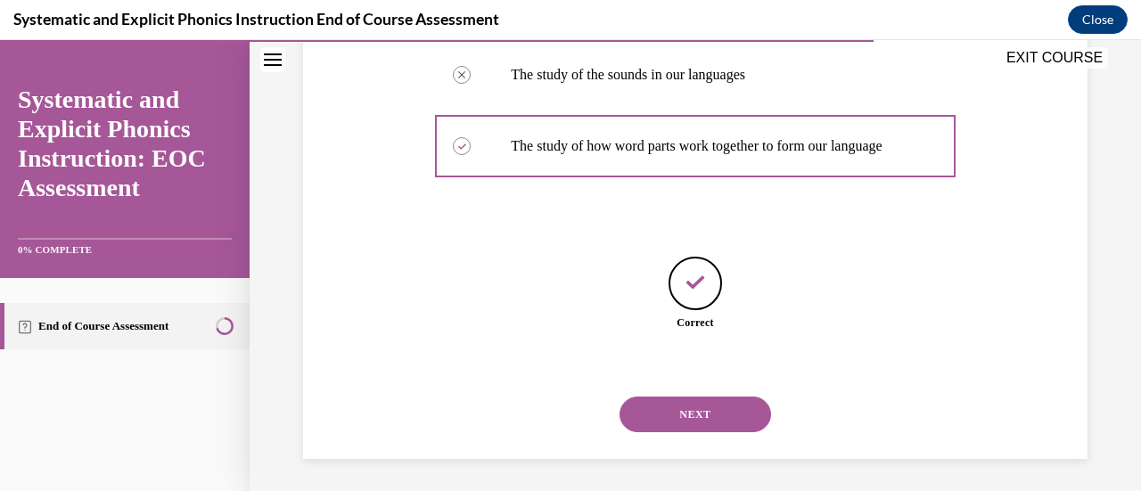
scroll to position [527, 0]
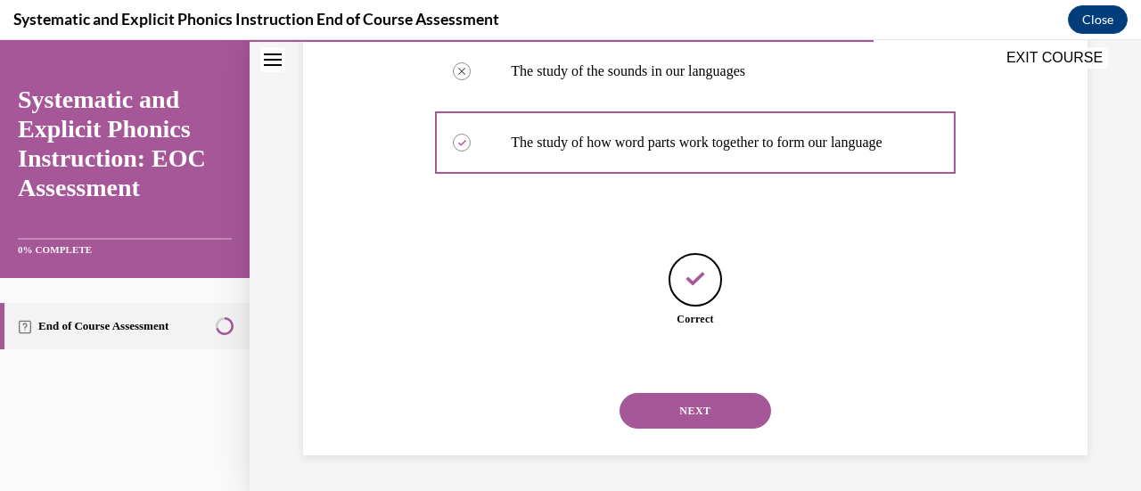
click at [674, 411] on button "NEXT" at bounding box center [695, 411] width 152 height 36
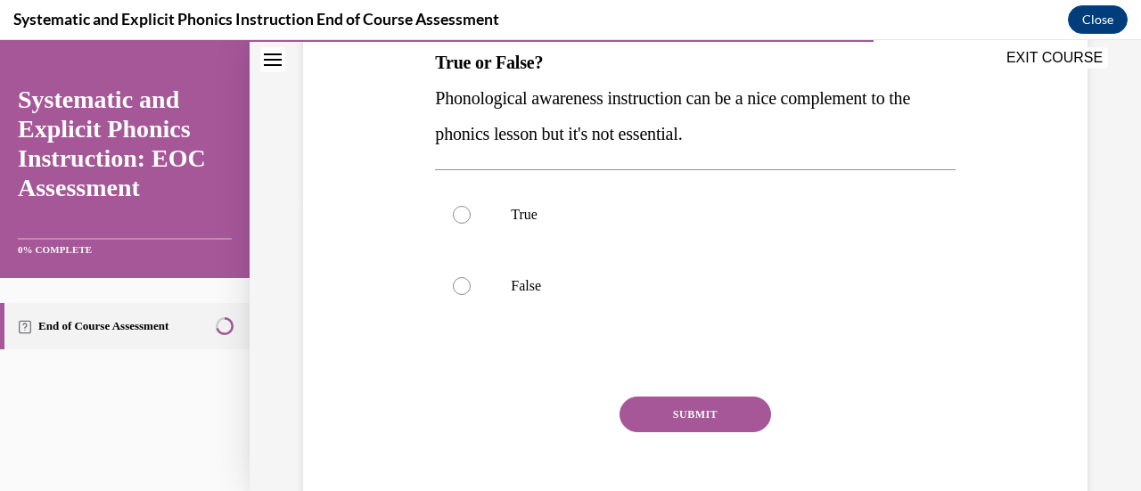
scroll to position [296, 0]
click at [579, 274] on div at bounding box center [695, 285] width 520 height 71
click at [690, 405] on button "SUBMIT" at bounding box center [695, 414] width 152 height 36
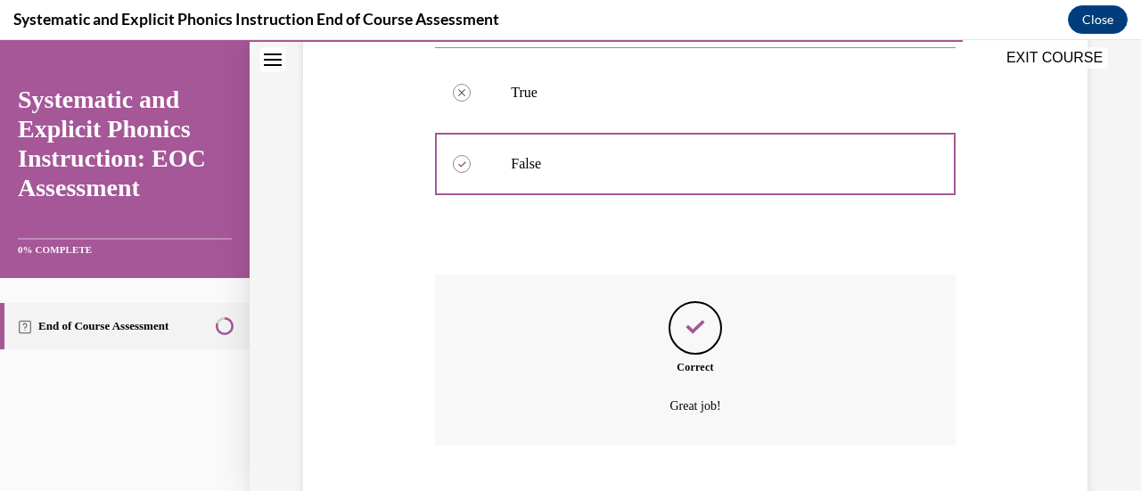
scroll to position [526, 0]
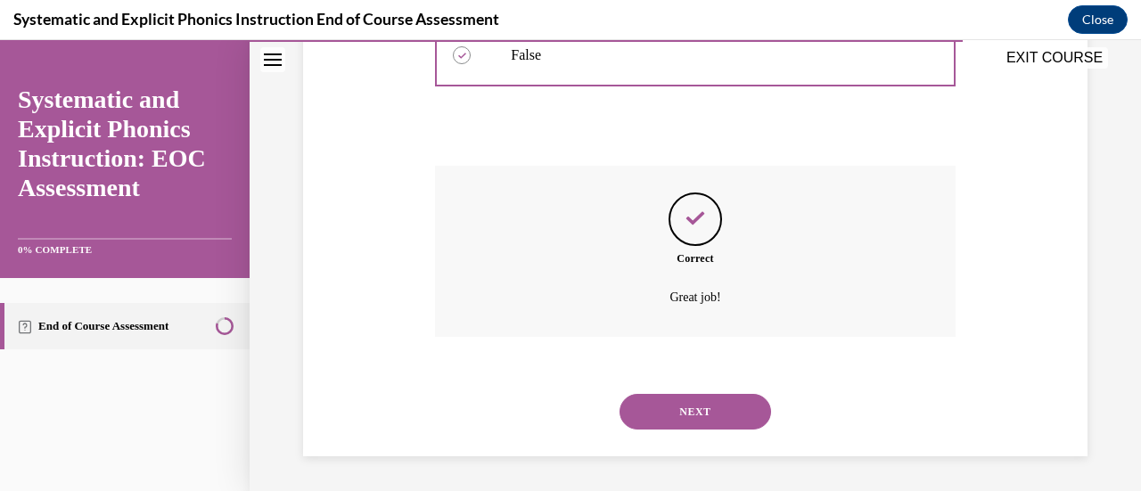
click at [690, 405] on button "NEXT" at bounding box center [695, 412] width 152 height 36
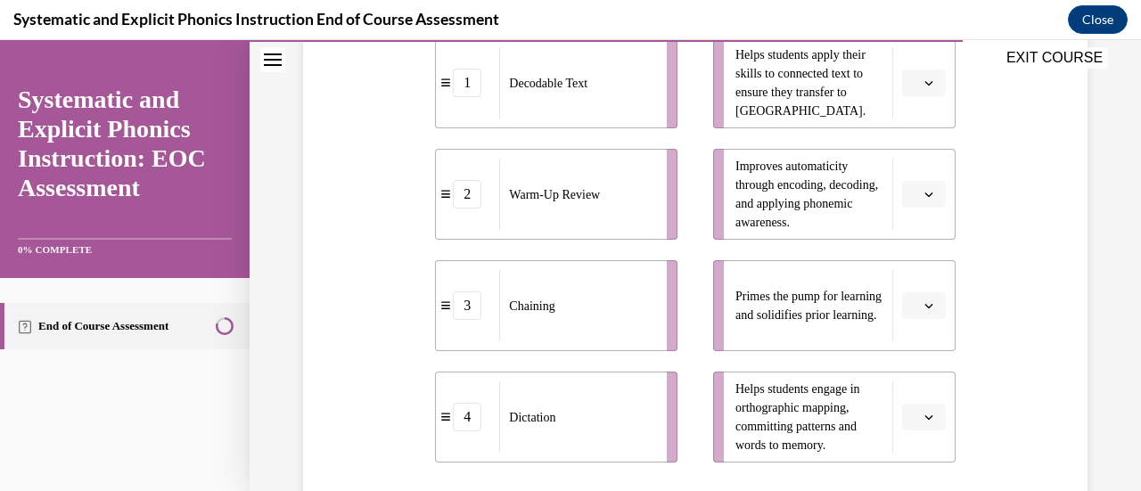
scroll to position [436, 0]
click at [924, 83] on icon "button" at bounding box center [928, 82] width 9 height 9
click at [914, 149] on div "1" at bounding box center [910, 158] width 44 height 36
click at [924, 308] on icon "button" at bounding box center [928, 305] width 9 height 9
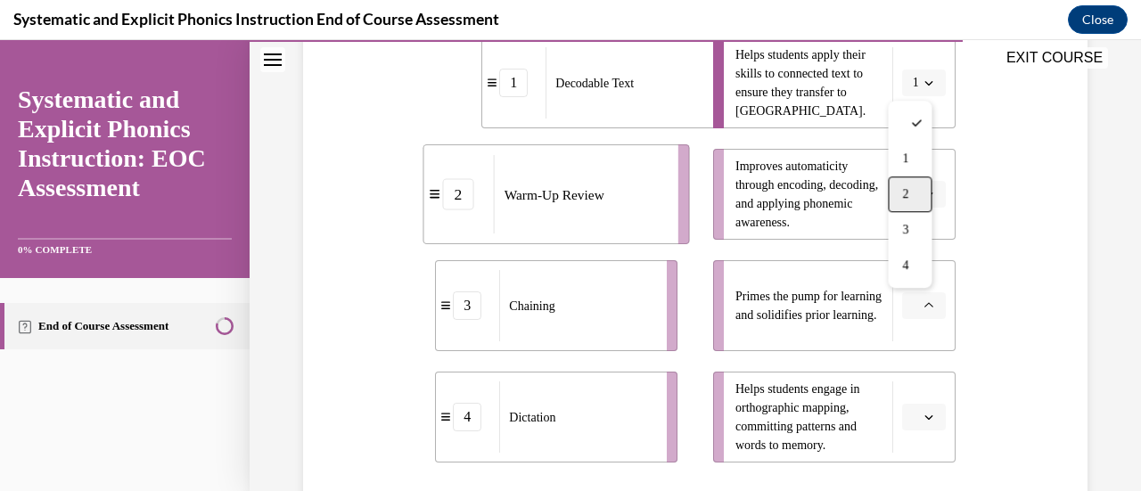
click at [908, 193] on span "2" at bounding box center [905, 194] width 6 height 14
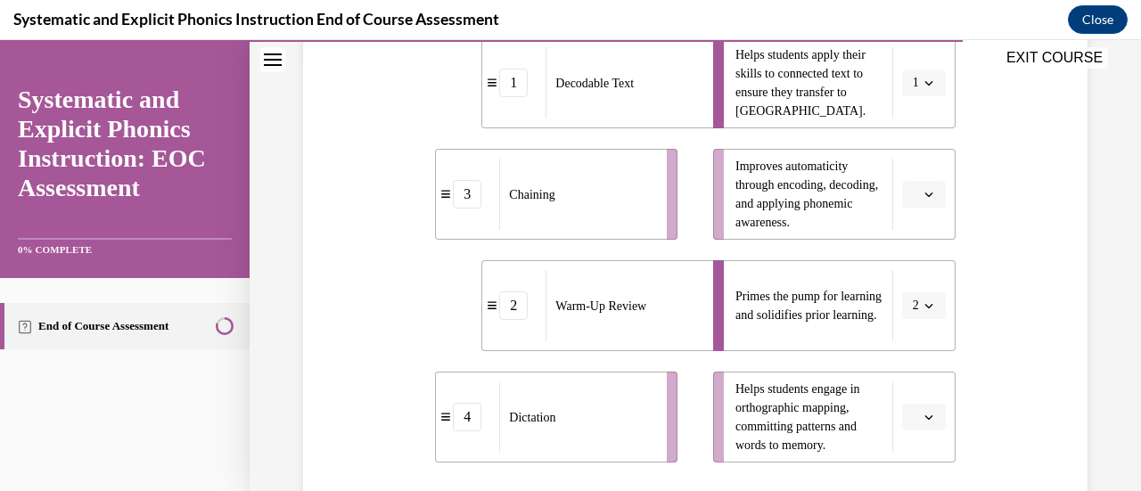
click at [923, 417] on span "button" at bounding box center [929, 417] width 12 height 12
click at [916, 332] on div "3" at bounding box center [910, 342] width 44 height 36
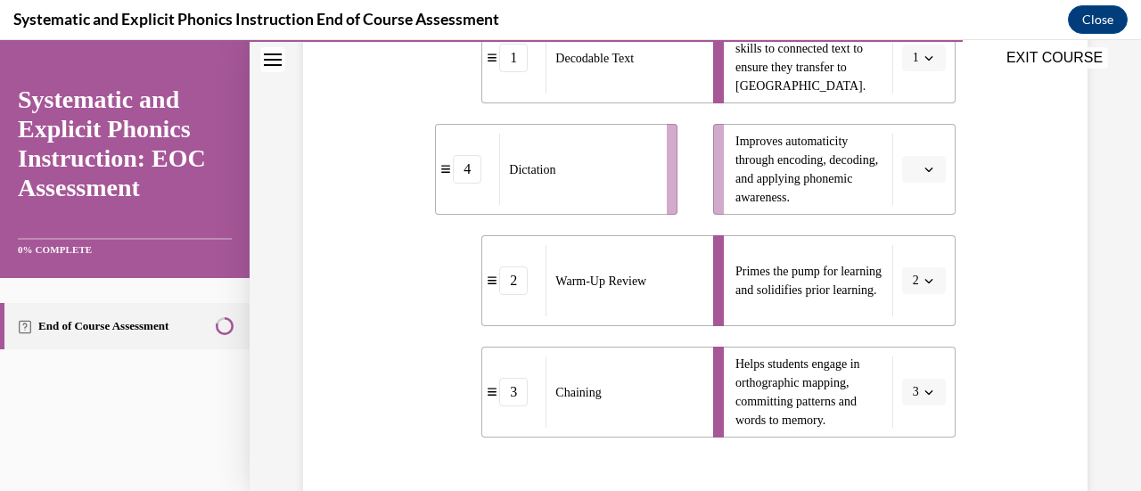
scroll to position [458, 0]
click at [923, 171] on span "button" at bounding box center [929, 172] width 12 height 12
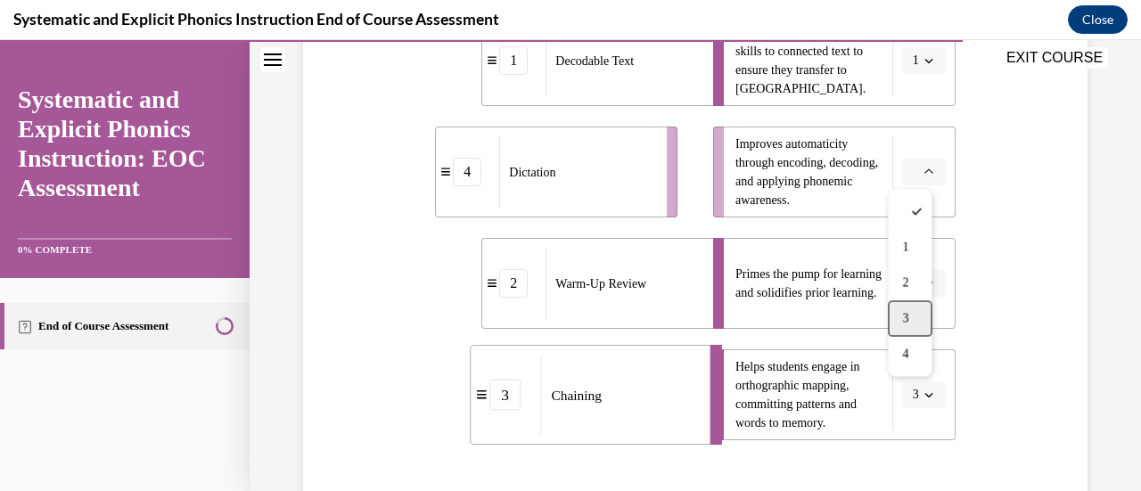
click at [914, 309] on div "3" at bounding box center [910, 318] width 44 height 36
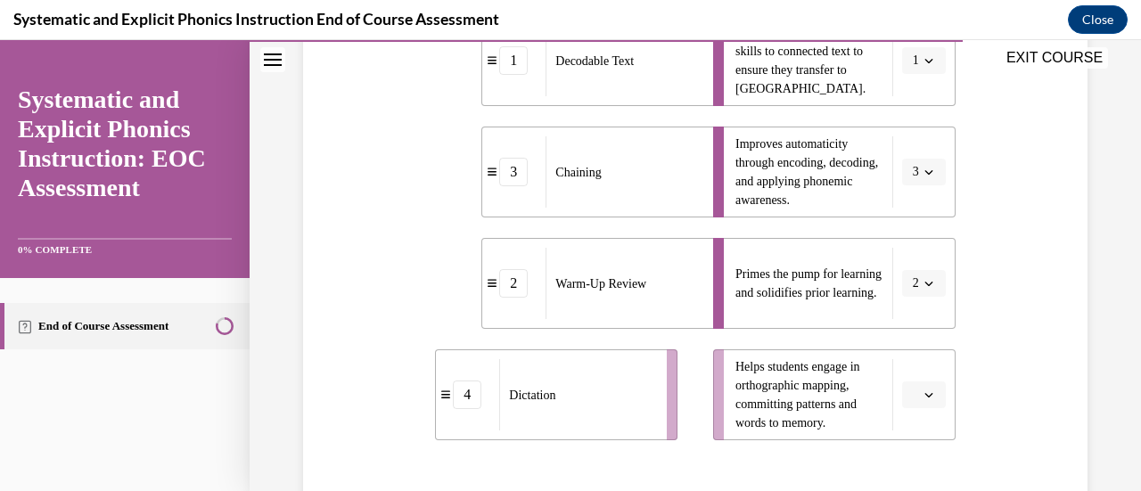
click at [924, 394] on icon "button" at bounding box center [928, 394] width 9 height 9
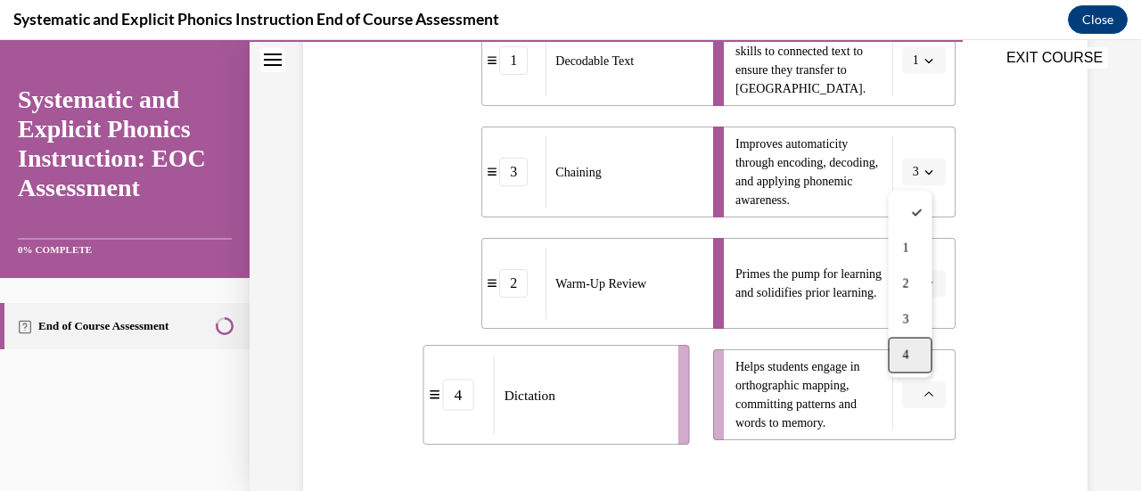
click at [913, 365] on div "4" at bounding box center [910, 356] width 44 height 36
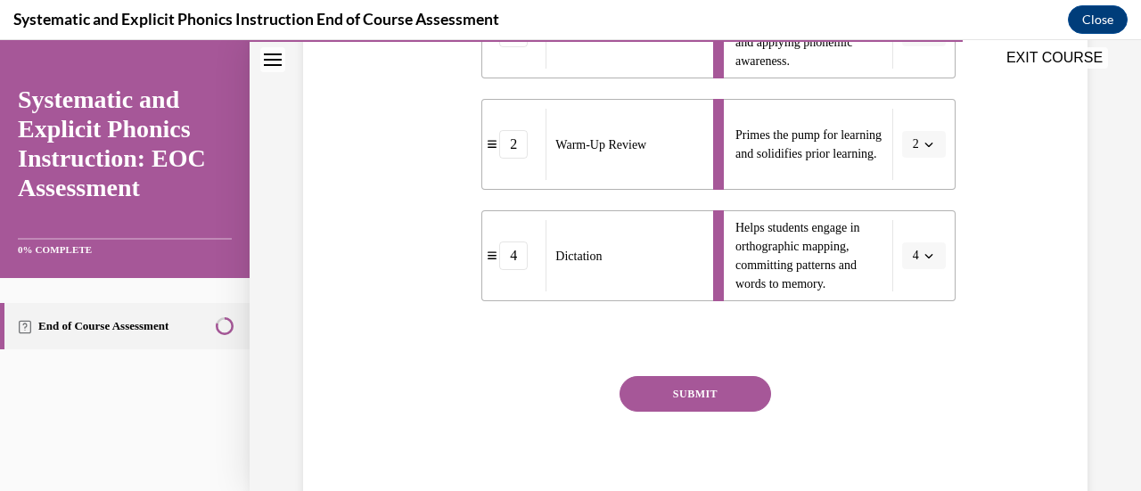
click at [717, 397] on button "SUBMIT" at bounding box center [695, 394] width 152 height 36
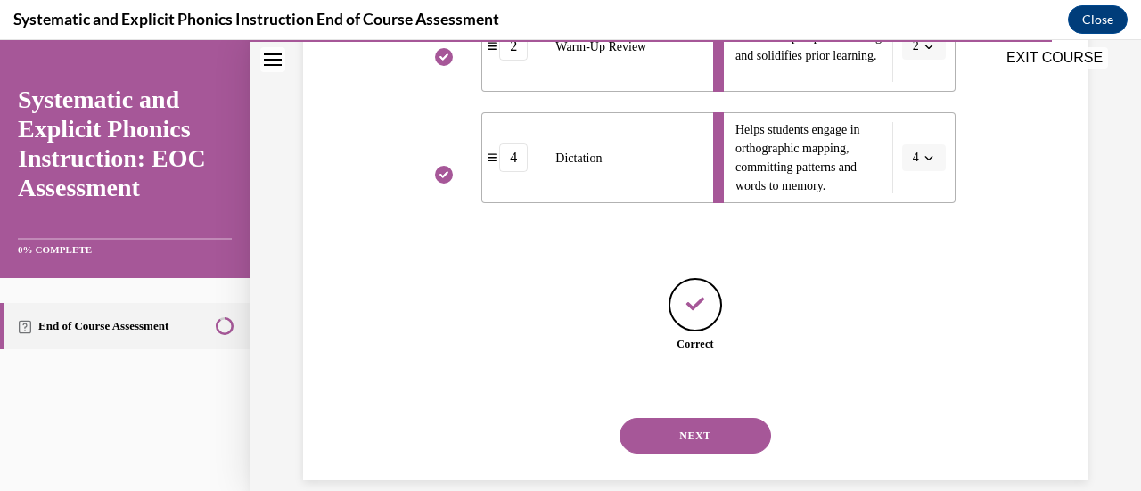
scroll to position [719, 0]
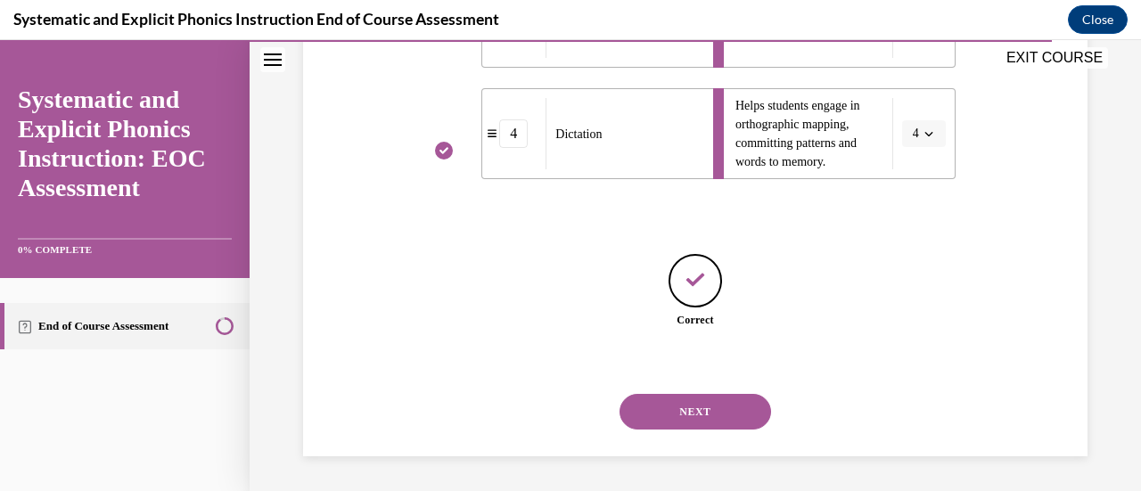
click at [717, 397] on button "NEXT" at bounding box center [695, 412] width 152 height 36
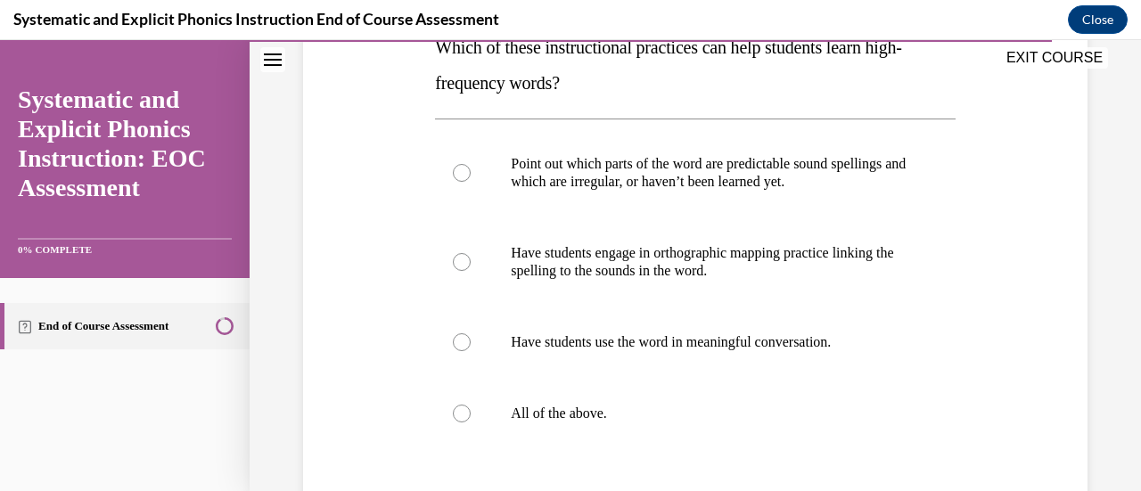
scroll to position [316, 0]
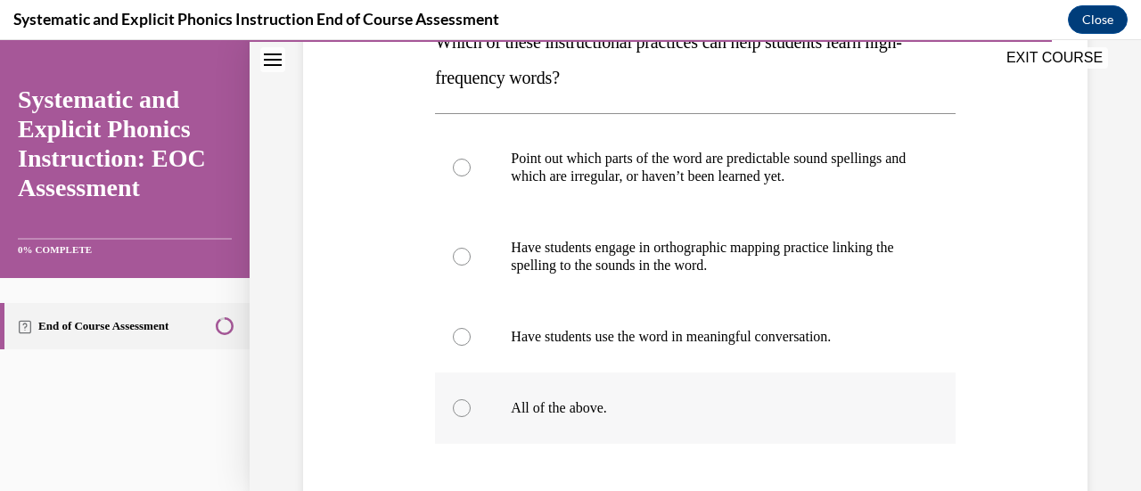
click at [514, 396] on div at bounding box center [695, 408] width 520 height 71
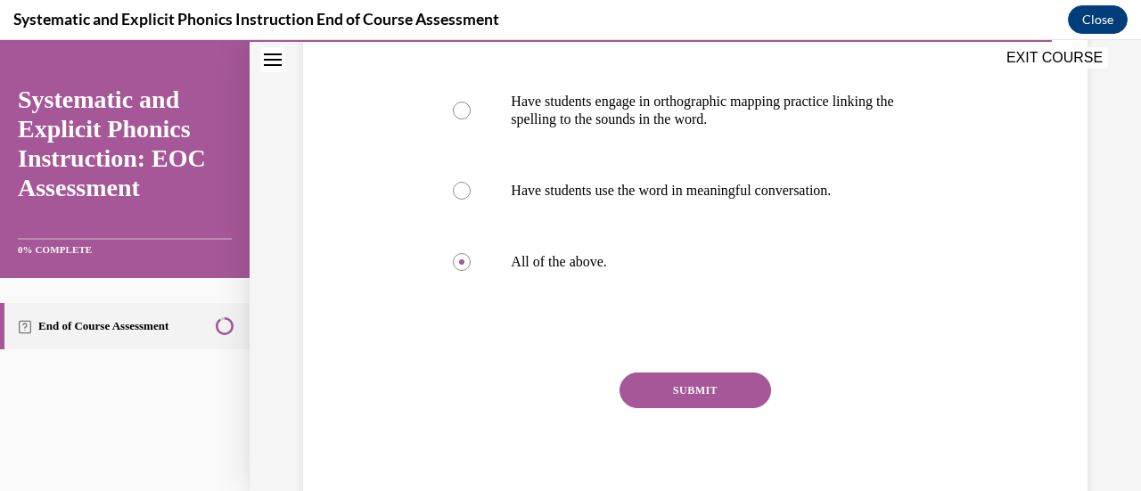
click at [667, 388] on button "SUBMIT" at bounding box center [695, 391] width 152 height 36
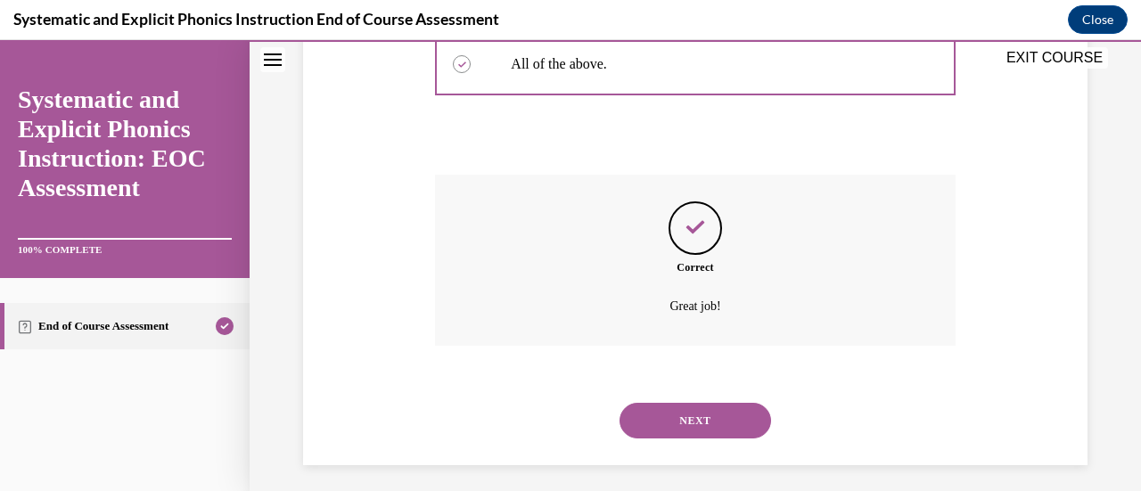
scroll to position [668, 0]
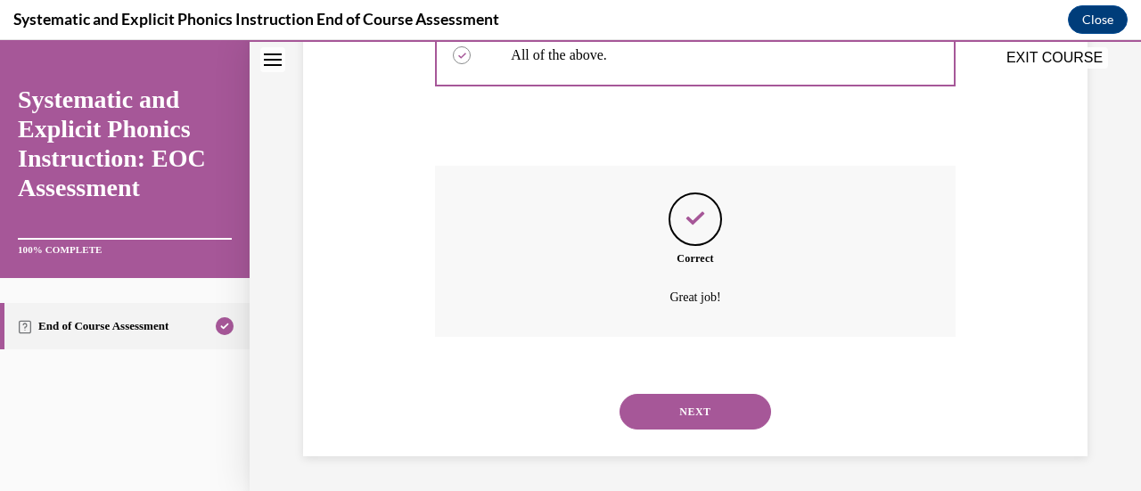
click at [677, 414] on button "NEXT" at bounding box center [695, 412] width 152 height 36
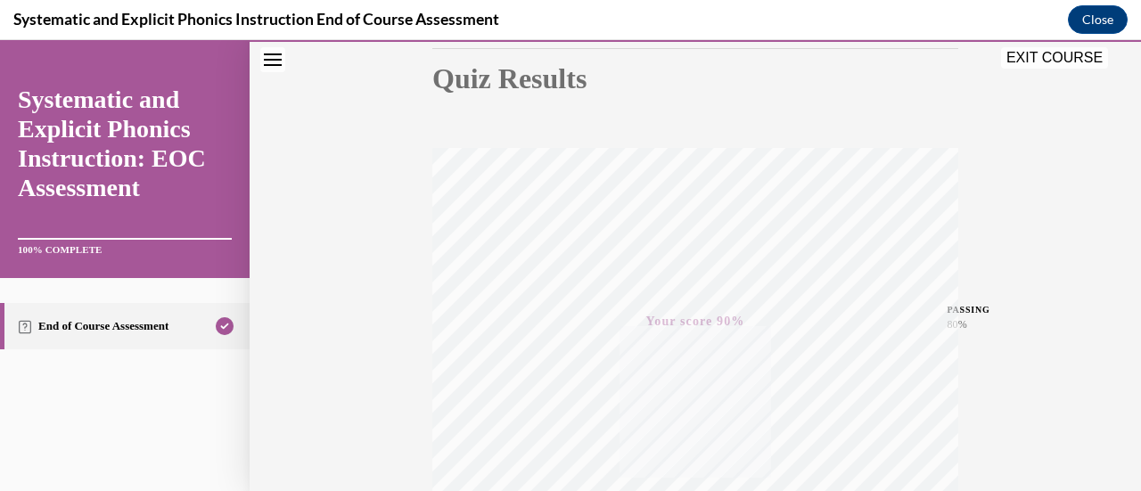
scroll to position [189, 0]
click at [1037, 63] on button "EXIT COURSE" at bounding box center [1054, 57] width 107 height 21
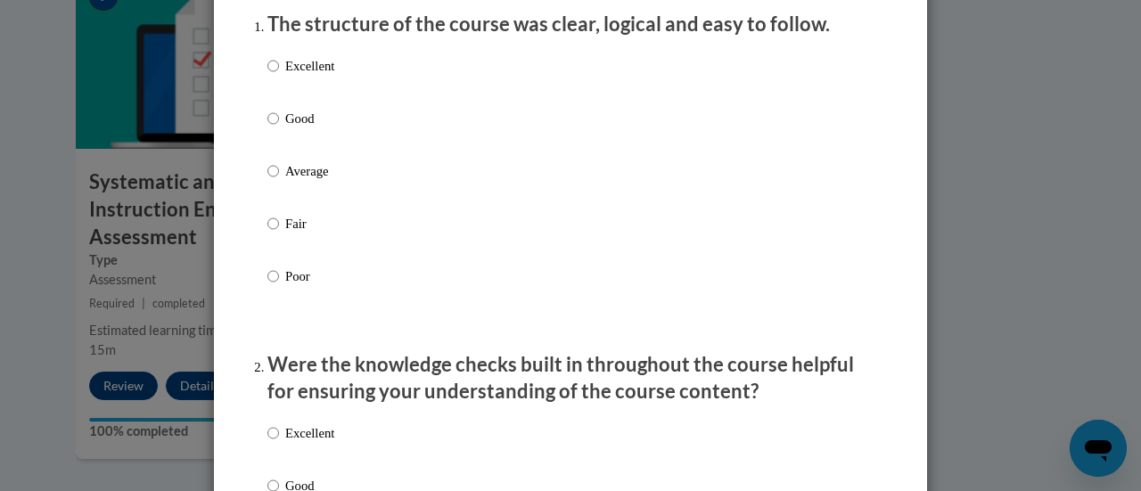
scroll to position [242, 0]
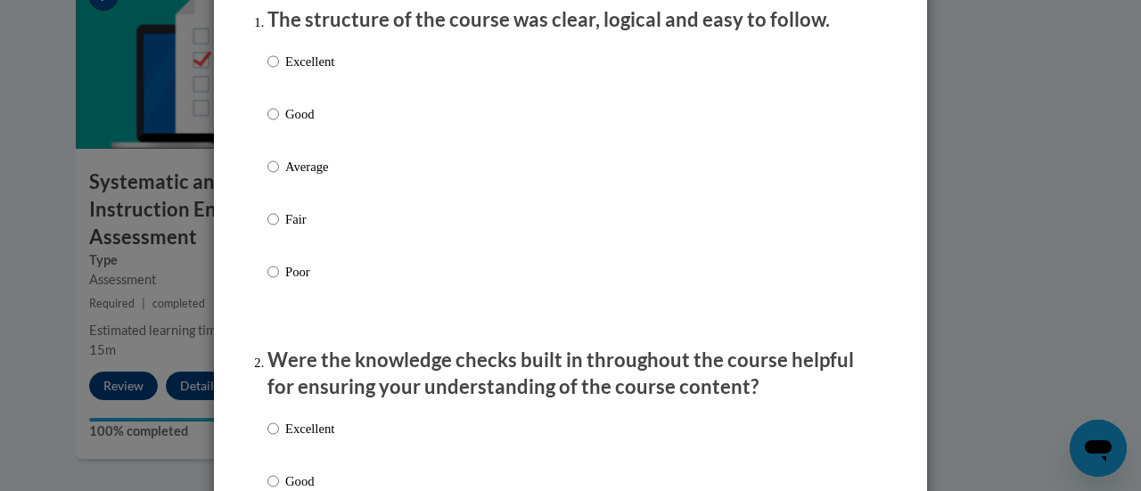
click at [285, 124] on p "Good" at bounding box center [309, 114] width 49 height 20
click at [279, 124] on input "Good" at bounding box center [273, 114] width 12 height 20
radio input "true"
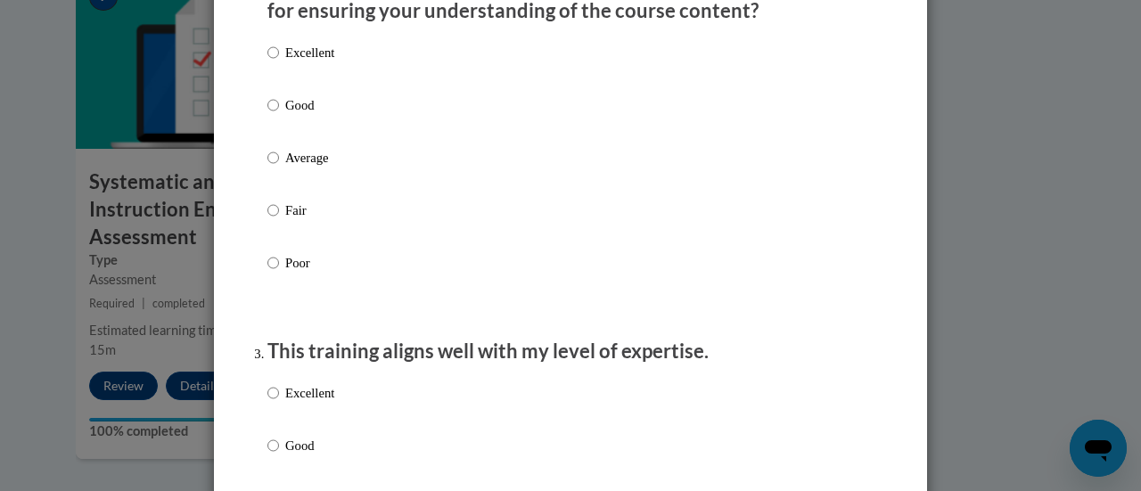
click at [284, 135] on label "Good" at bounding box center [300, 119] width 67 height 48
click at [279, 115] on input "Good" at bounding box center [273, 105] width 12 height 20
radio input "true"
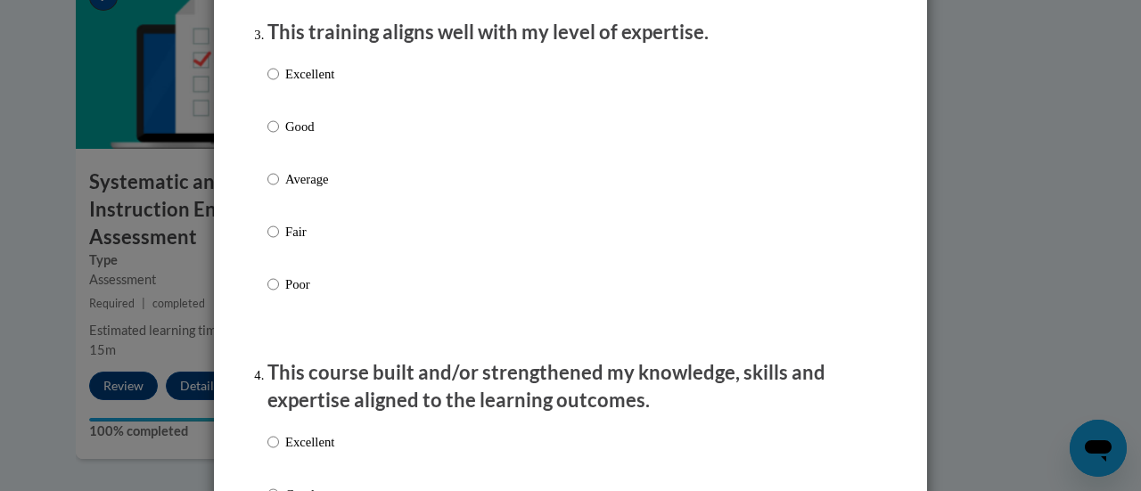
click at [285, 135] on p "Good" at bounding box center [309, 127] width 49 height 20
click at [279, 135] on input "Good" at bounding box center [273, 127] width 12 height 20
radio input "true"
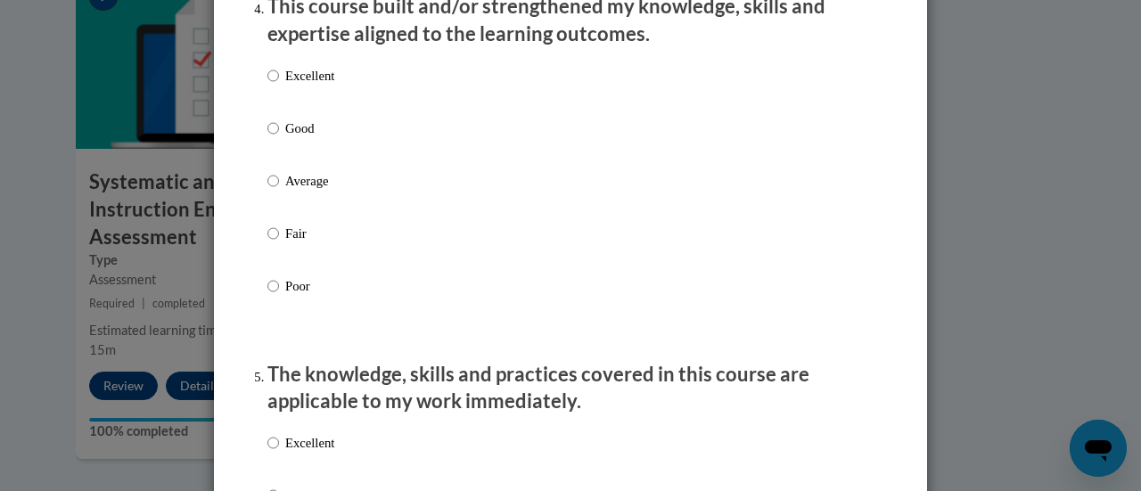
click at [285, 135] on p "Good" at bounding box center [309, 129] width 49 height 20
click at [279, 135] on input "Good" at bounding box center [273, 129] width 12 height 20
radio input "true"
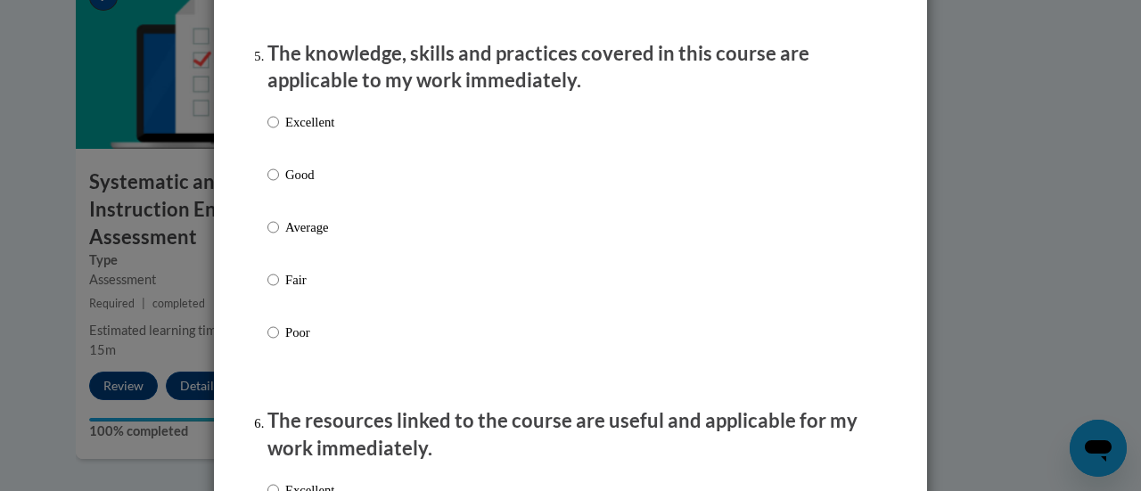
scroll to position [1667, 0]
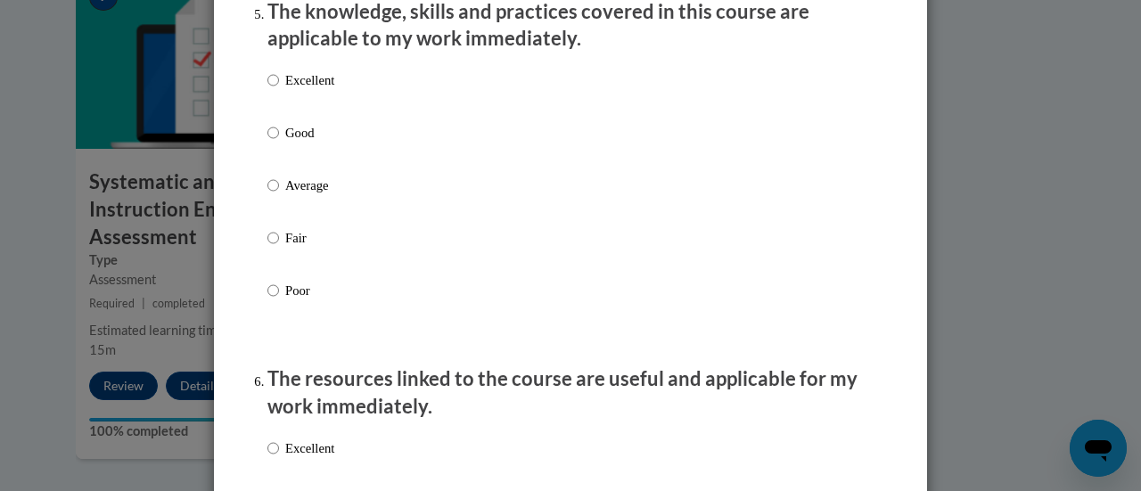
click at [291, 143] on p "Good" at bounding box center [309, 133] width 49 height 20
click at [279, 143] on input "Good" at bounding box center [273, 133] width 12 height 20
radio input "true"
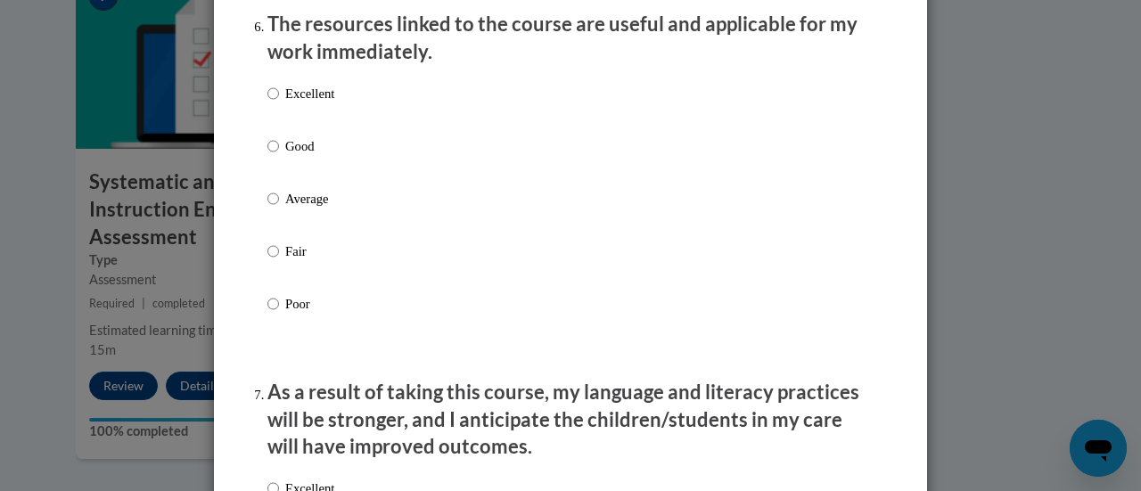
scroll to position [2079, 0]
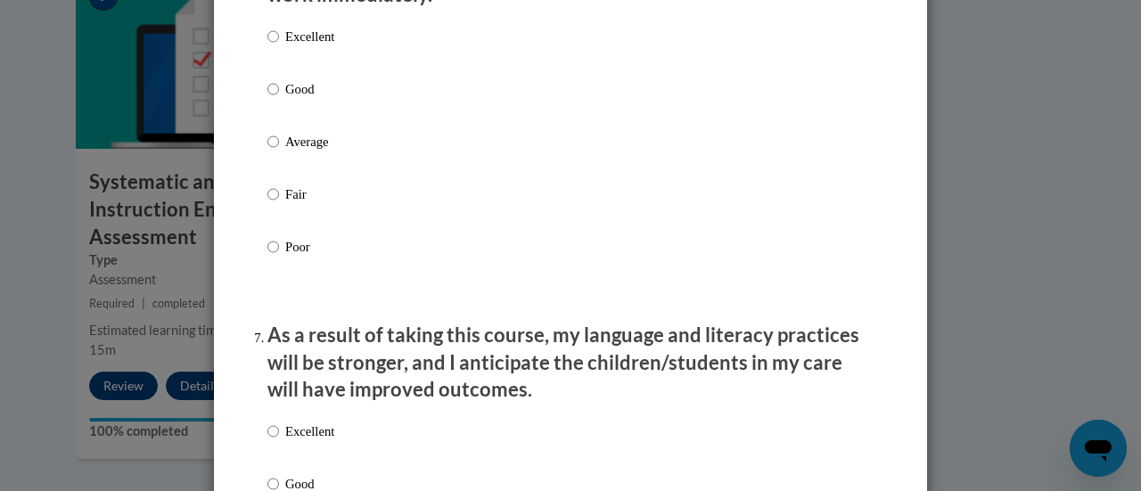
click at [306, 99] on p "Good" at bounding box center [309, 89] width 49 height 20
click at [279, 99] on input "Good" at bounding box center [273, 89] width 12 height 20
radio input "true"
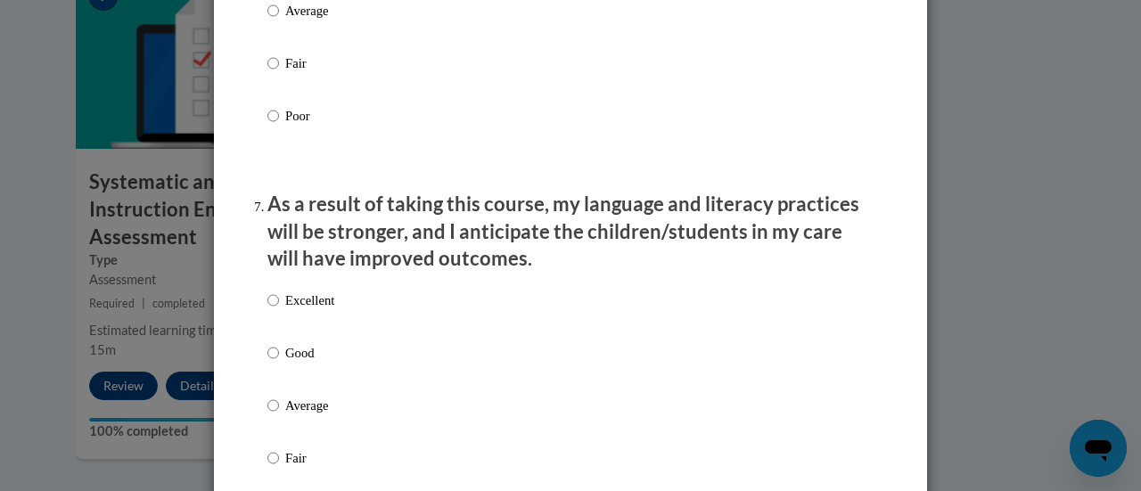
scroll to position [2433, 0]
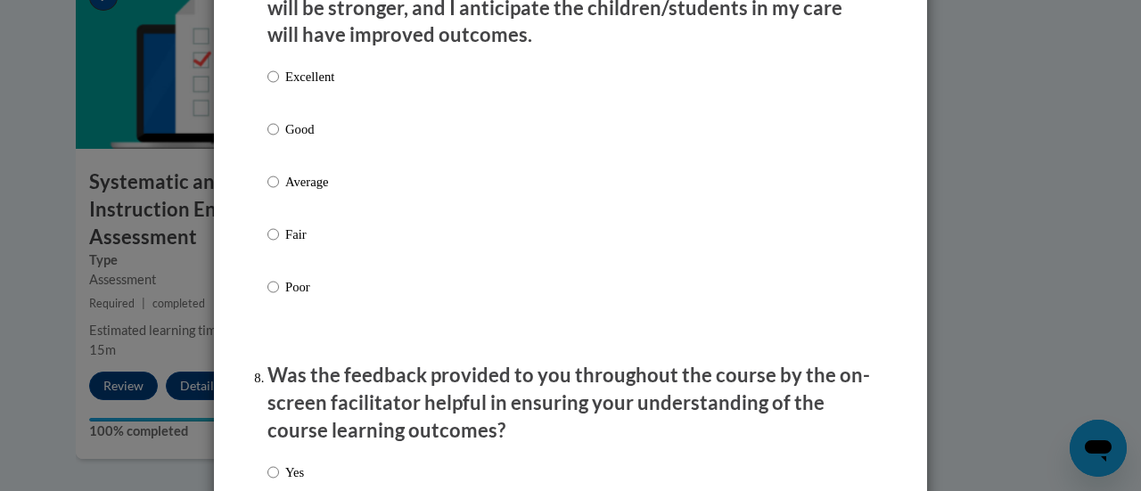
click at [304, 135] on div "Excellent Good Average Fair Poor" at bounding box center [300, 196] width 67 height 276
click at [291, 139] on p "Good" at bounding box center [309, 129] width 49 height 20
click at [279, 139] on input "Good" at bounding box center [273, 129] width 12 height 20
radio input "true"
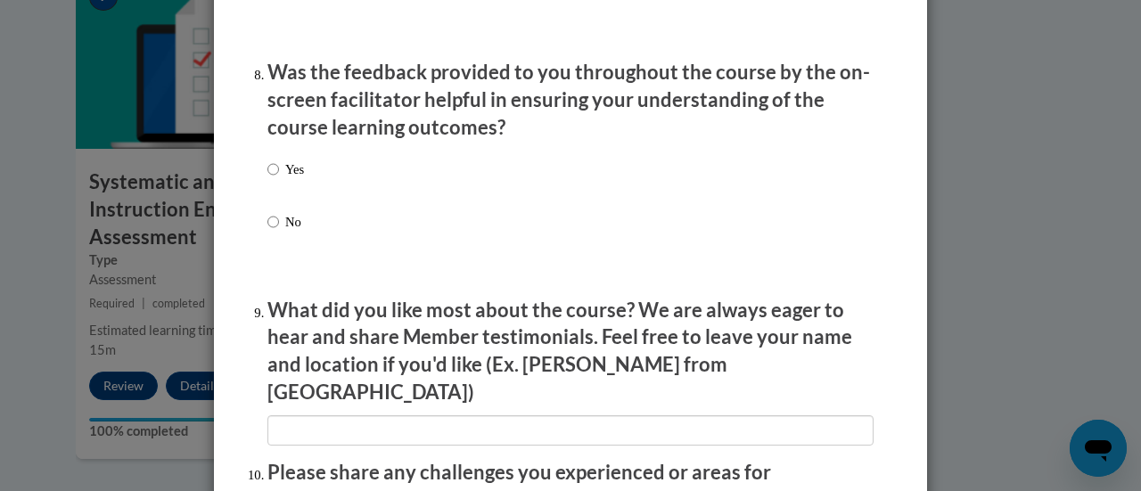
scroll to position [2778, 0]
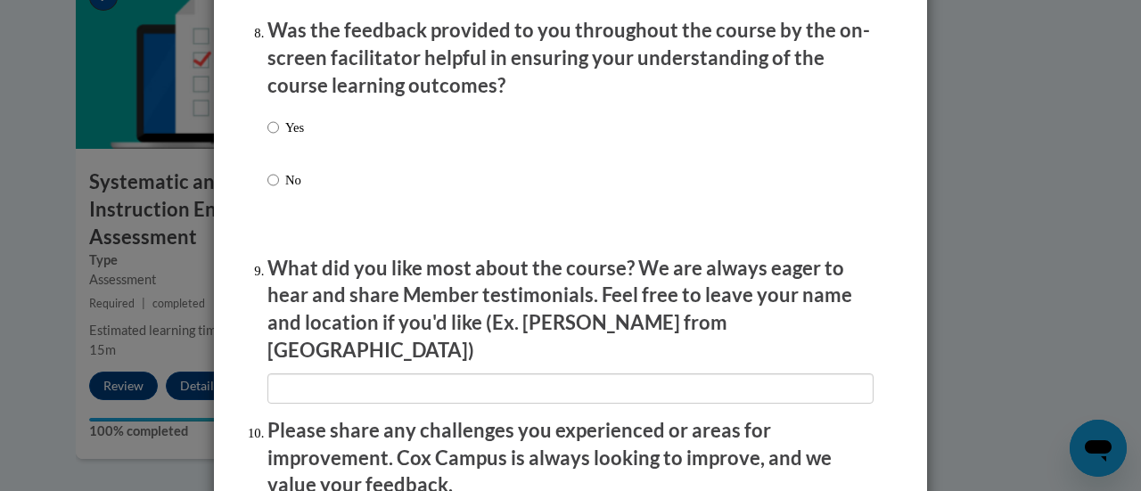
click at [291, 137] on p "Yes" at bounding box center [294, 128] width 19 height 20
click at [279, 137] on input "Yes" at bounding box center [273, 128] width 12 height 20
radio input "true"
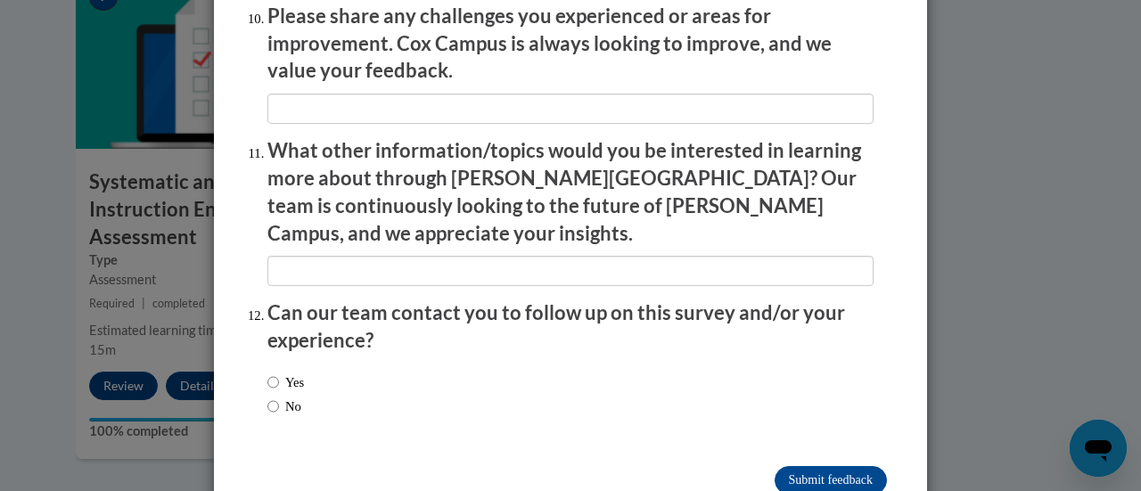
scroll to position [3215, 0]
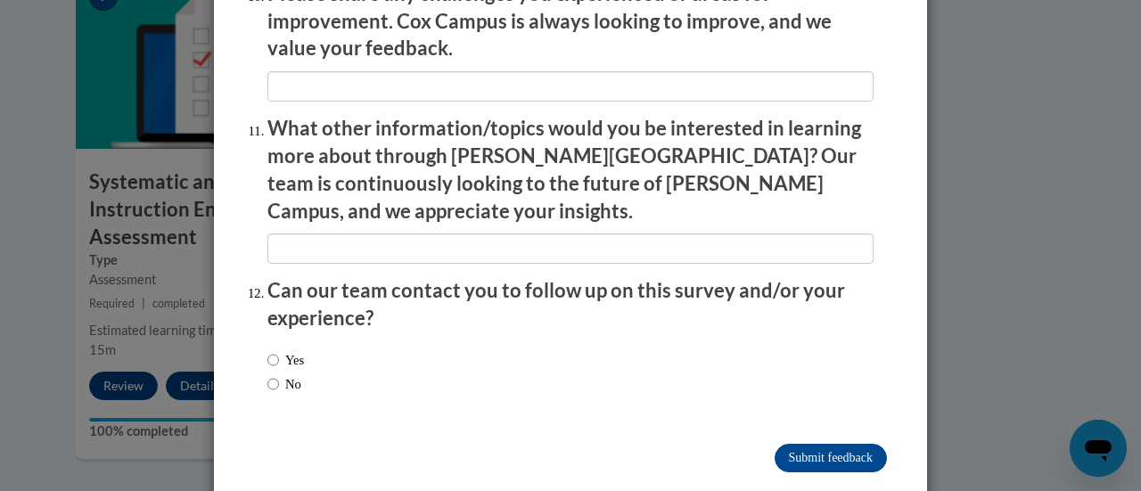
click at [283, 374] on label "No" at bounding box center [284, 384] width 34 height 20
click at [279, 374] on input "No" at bounding box center [273, 384] width 12 height 20
radio input "true"
click at [816, 444] on input "Submit feedback" at bounding box center [831, 458] width 112 height 29
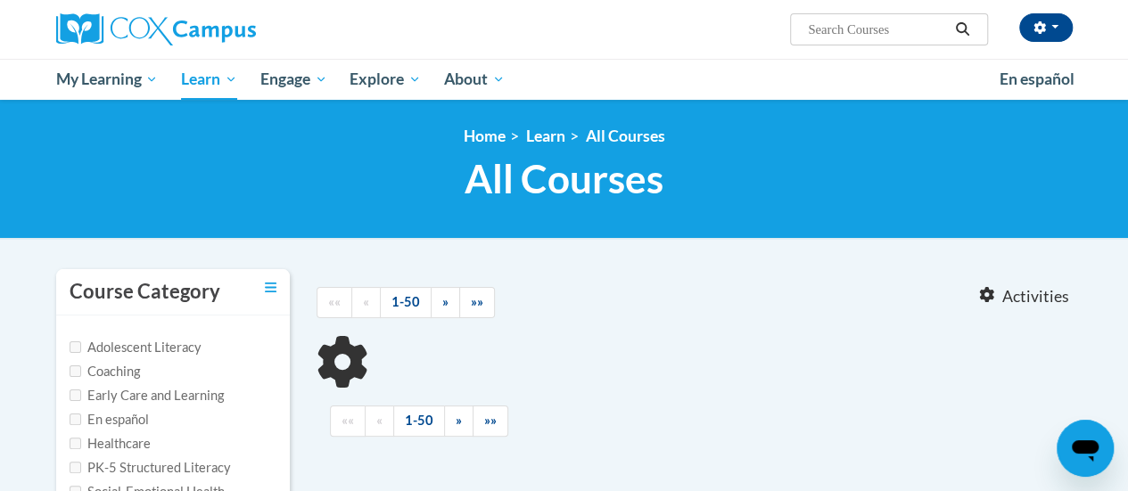
type input "reading fluency"
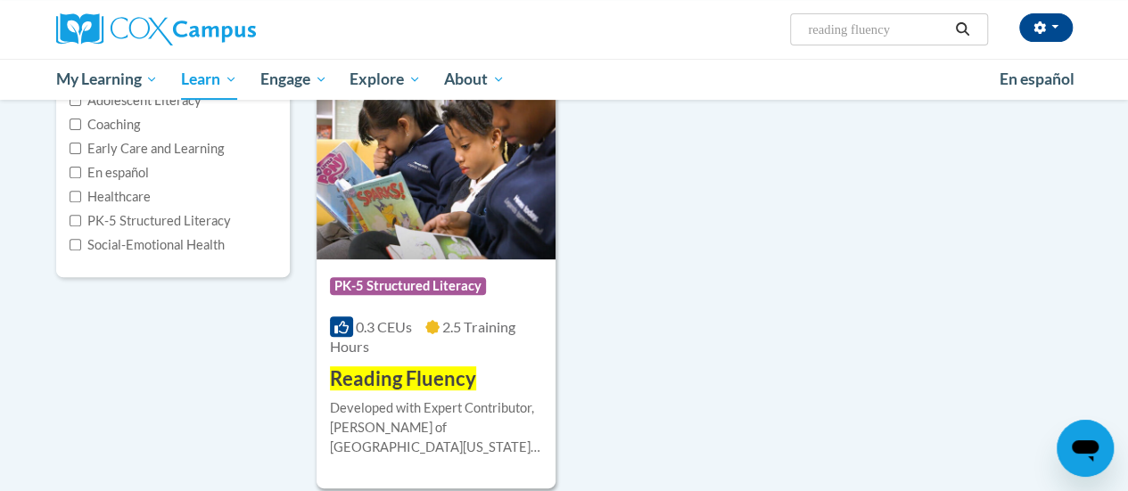
scroll to position [242, 0]
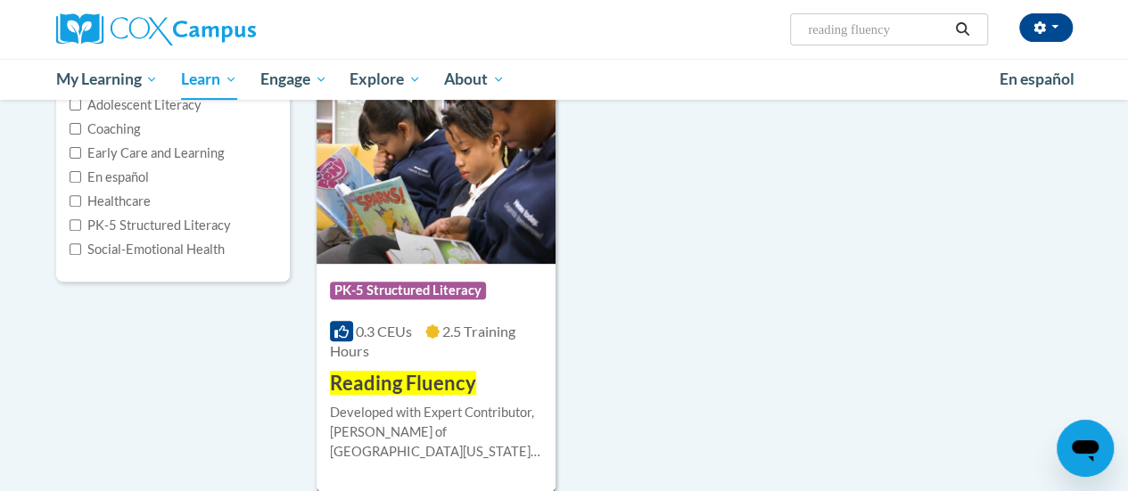
click at [431, 193] on img at bounding box center [435, 173] width 239 height 182
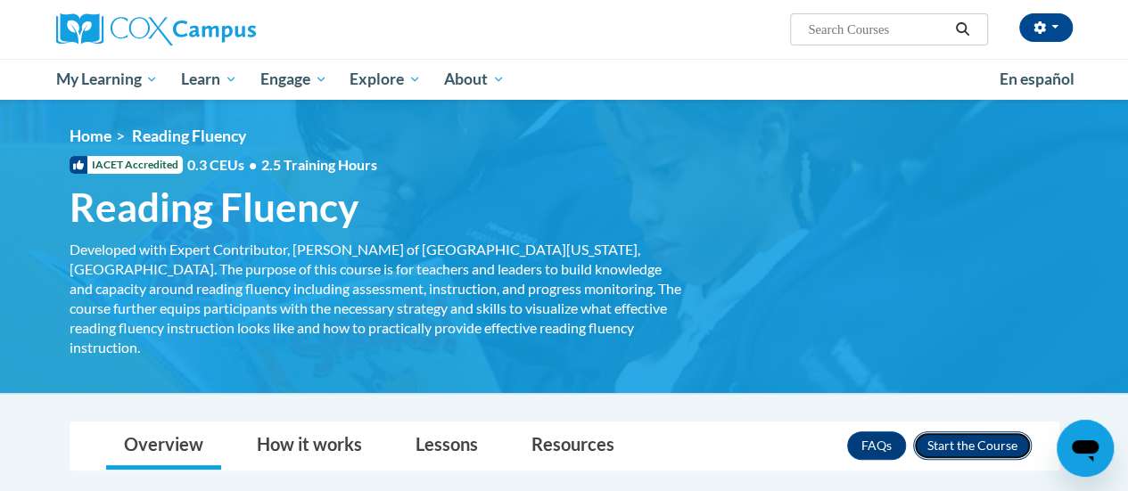
click at [954, 431] on button "Enroll" at bounding box center [972, 445] width 119 height 29
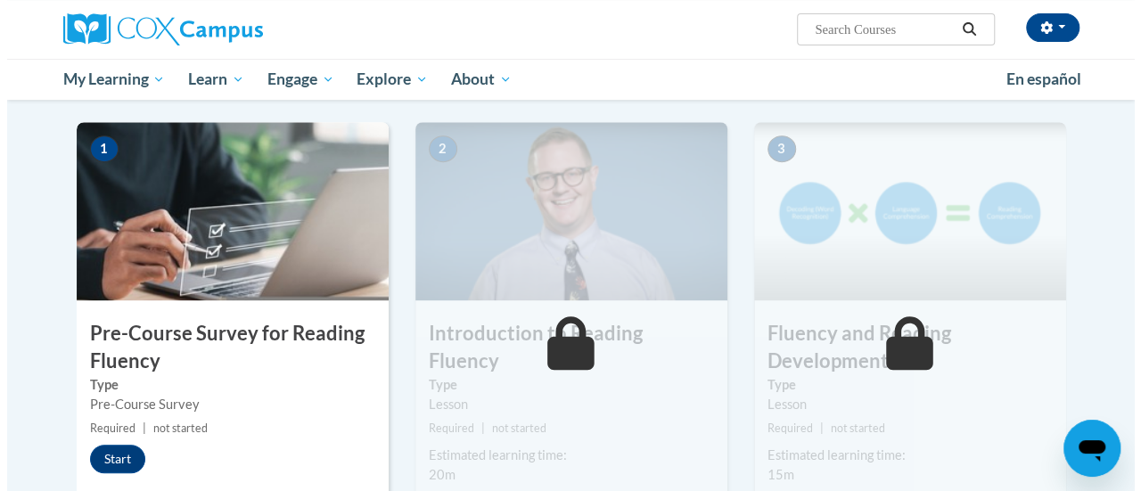
scroll to position [344, 0]
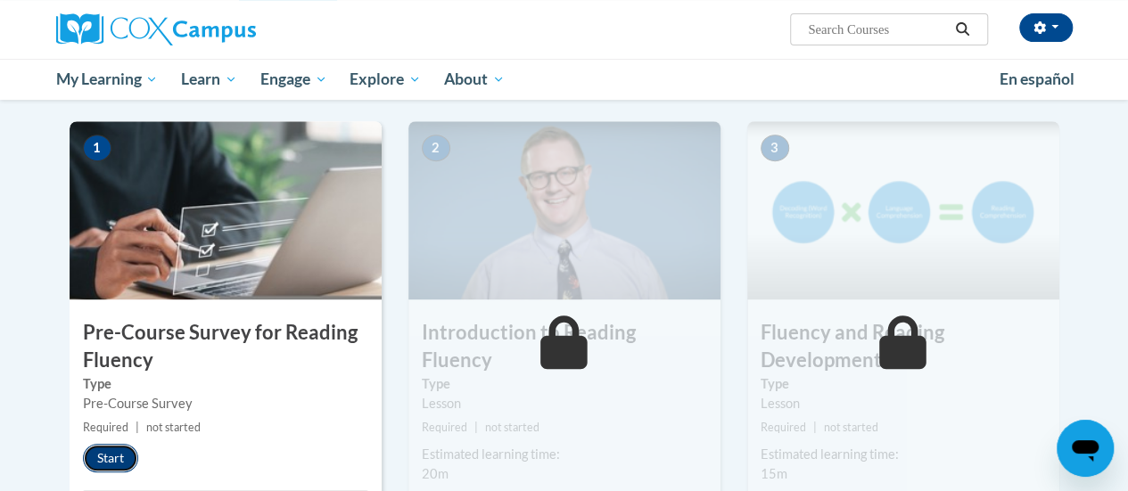
click at [120, 456] on button "Start" at bounding box center [110, 458] width 55 height 29
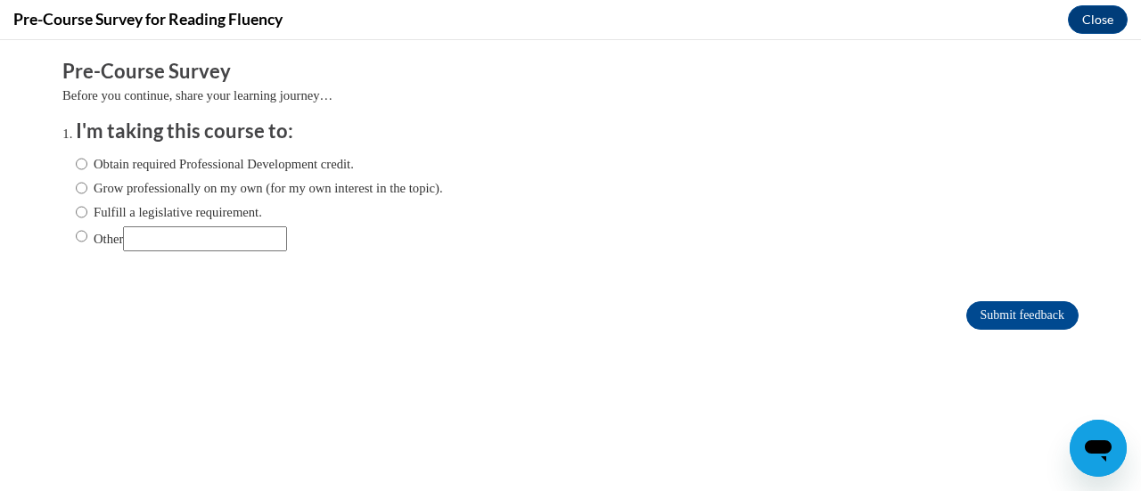
scroll to position [0, 0]
click at [153, 183] on label "Grow professionally on my own (for my own interest in the topic)." at bounding box center [259, 188] width 367 height 20
click at [87, 183] on input "Grow professionally on my own (for my own interest in the topic)." at bounding box center [82, 188] width 12 height 20
radio input "true"
click at [996, 308] on input "Submit feedback" at bounding box center [1022, 315] width 112 height 29
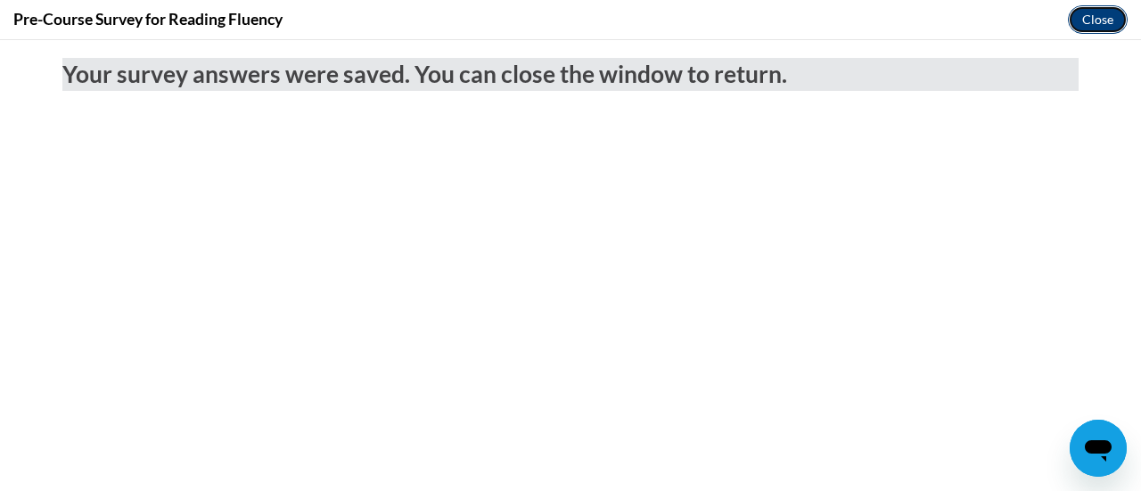
click at [1084, 17] on button "Close" at bounding box center [1098, 19] width 60 height 29
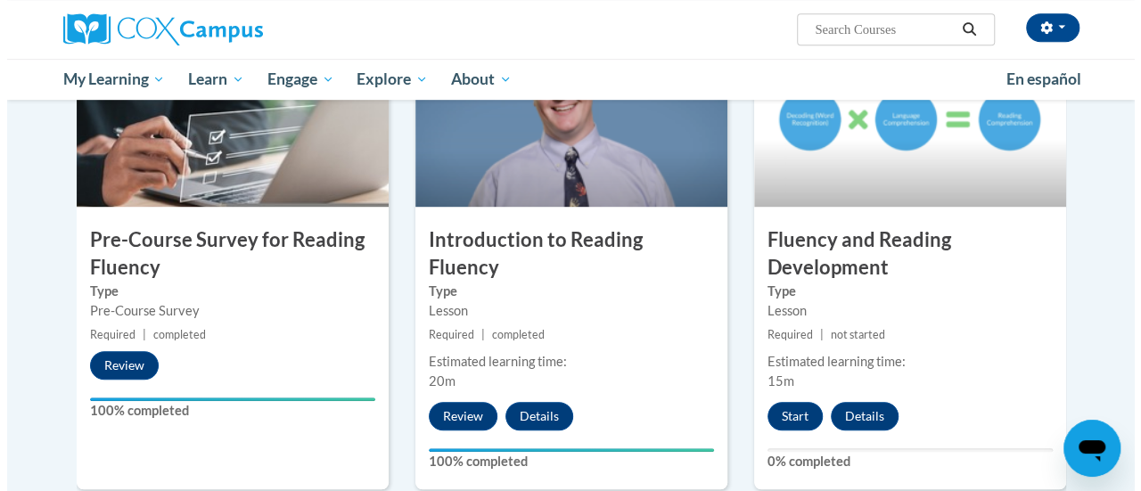
scroll to position [439, 0]
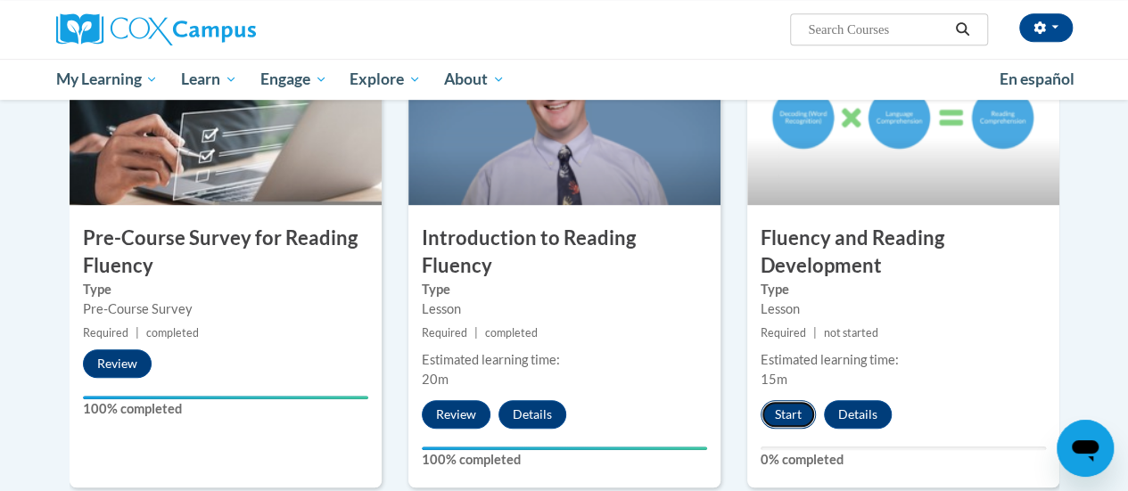
click at [790, 414] on button "Start" at bounding box center [787, 414] width 55 height 29
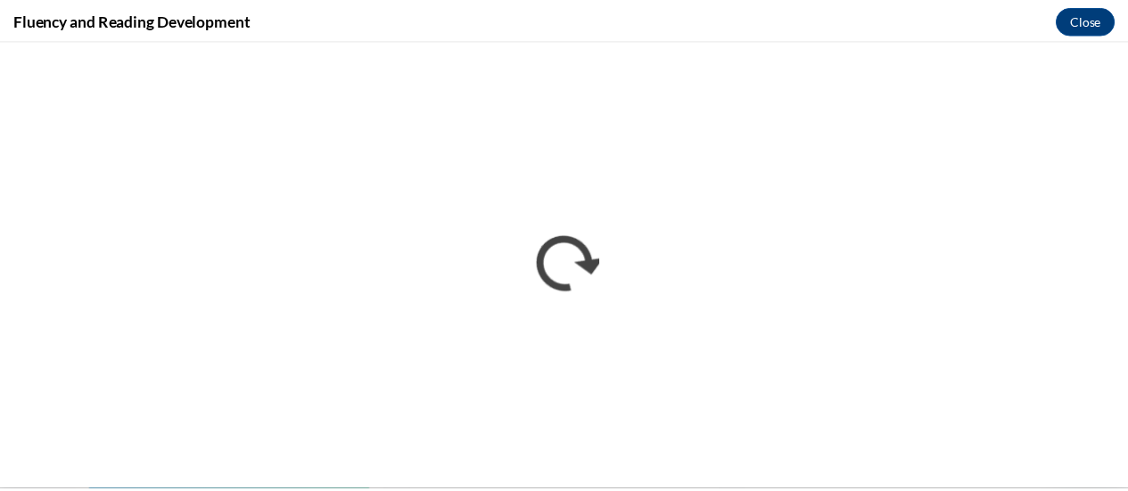
scroll to position [0, 0]
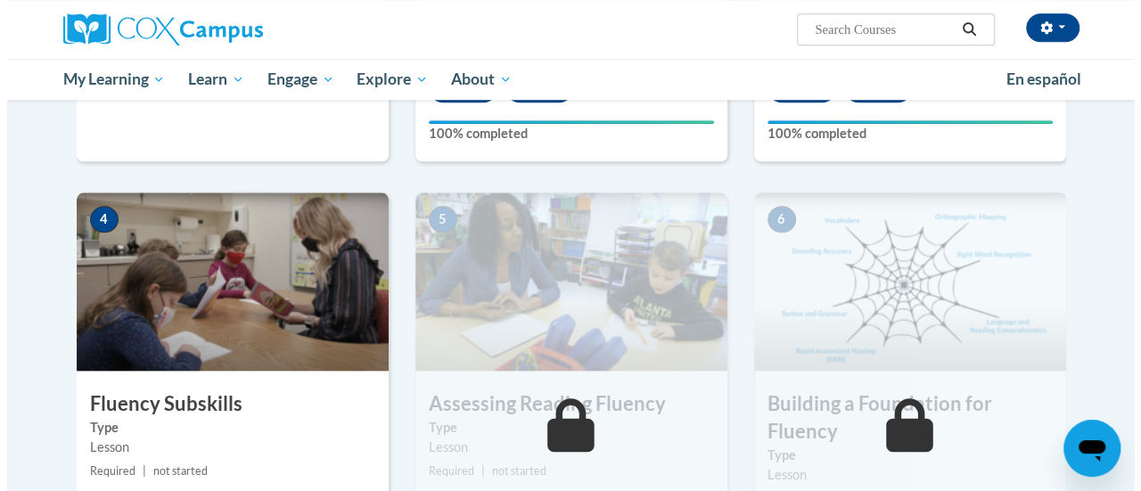
scroll to position [954, 0]
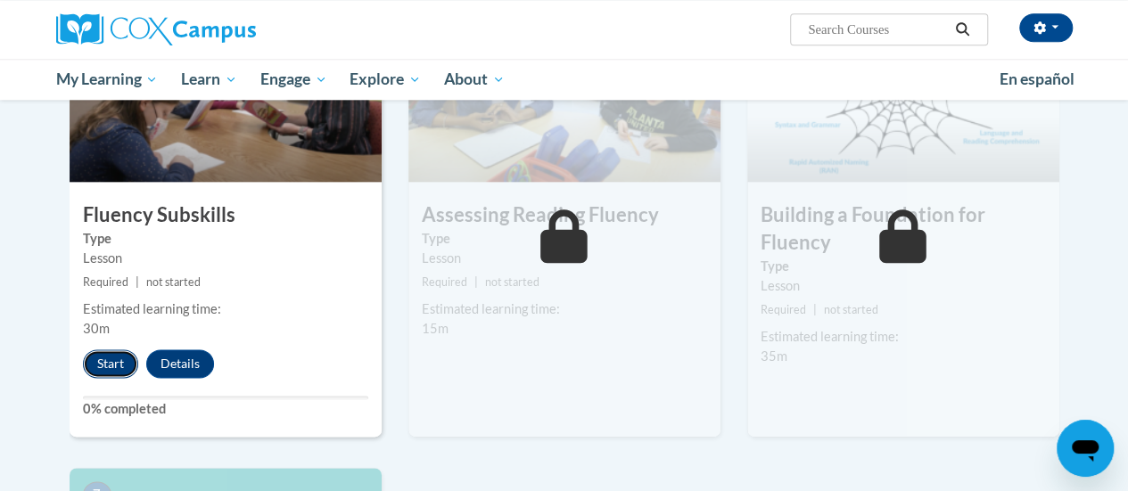
click at [118, 361] on button "Start" at bounding box center [110, 363] width 55 height 29
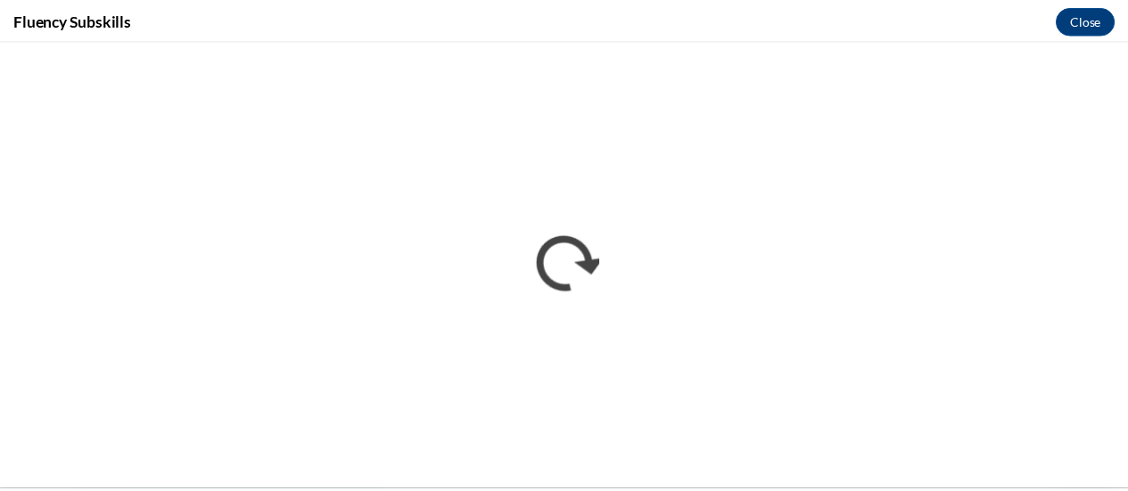
scroll to position [0, 0]
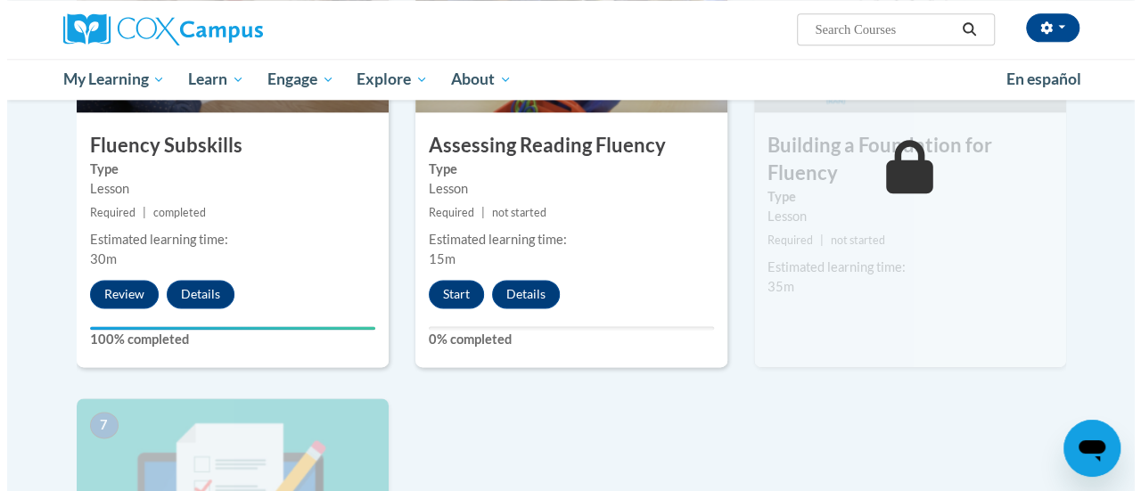
scroll to position [1024, 0]
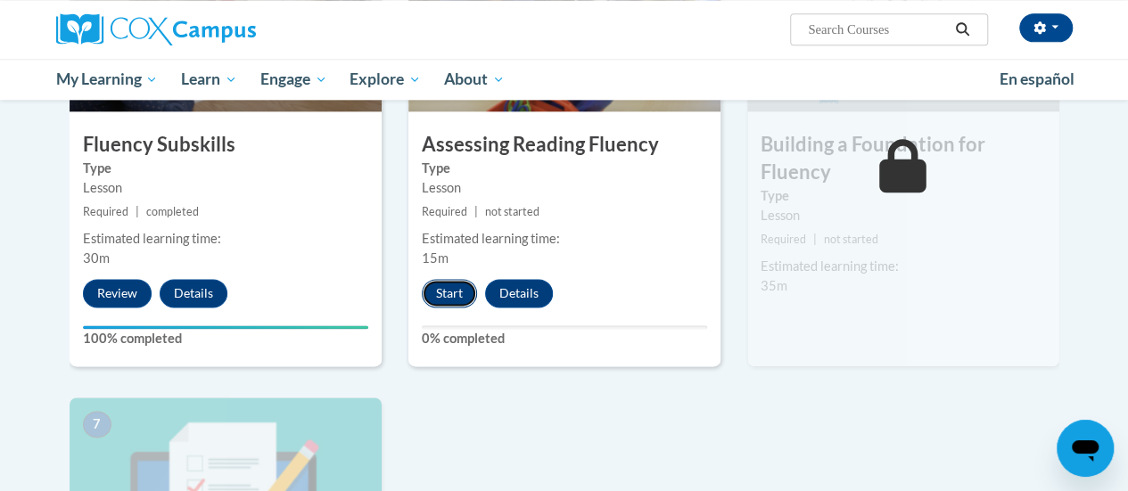
click at [442, 297] on button "Start" at bounding box center [449, 293] width 55 height 29
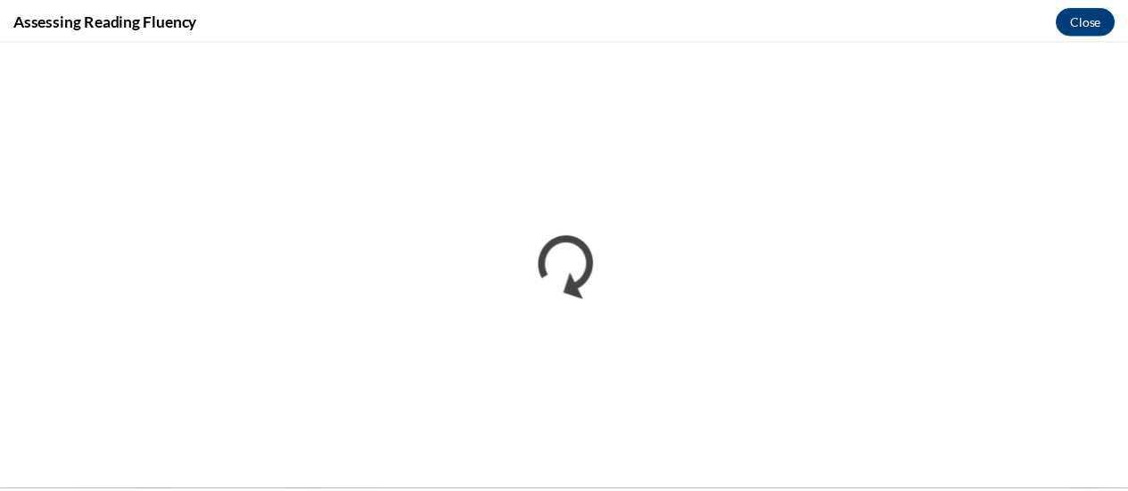
scroll to position [0, 0]
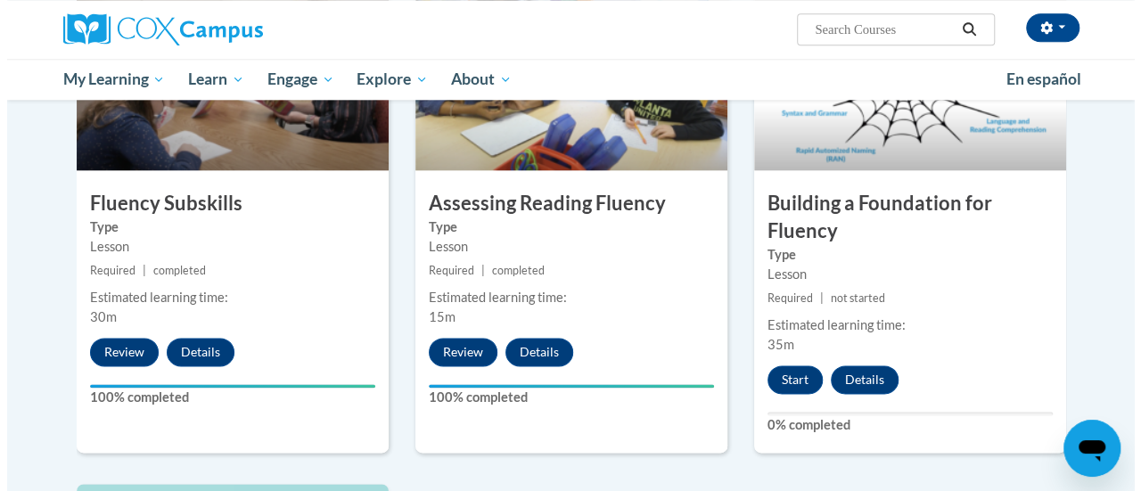
scroll to position [964, 0]
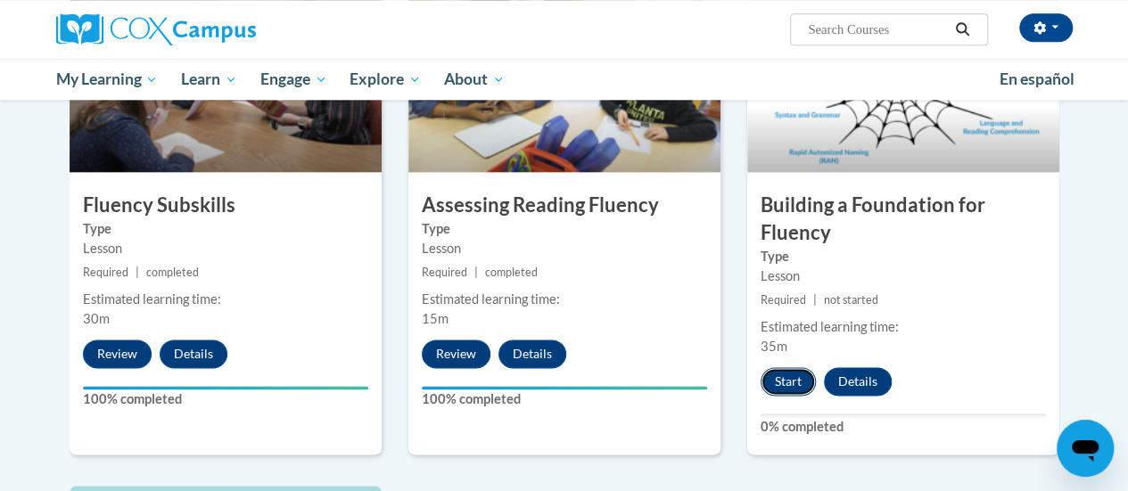
click at [779, 370] on button "Start" at bounding box center [787, 381] width 55 height 29
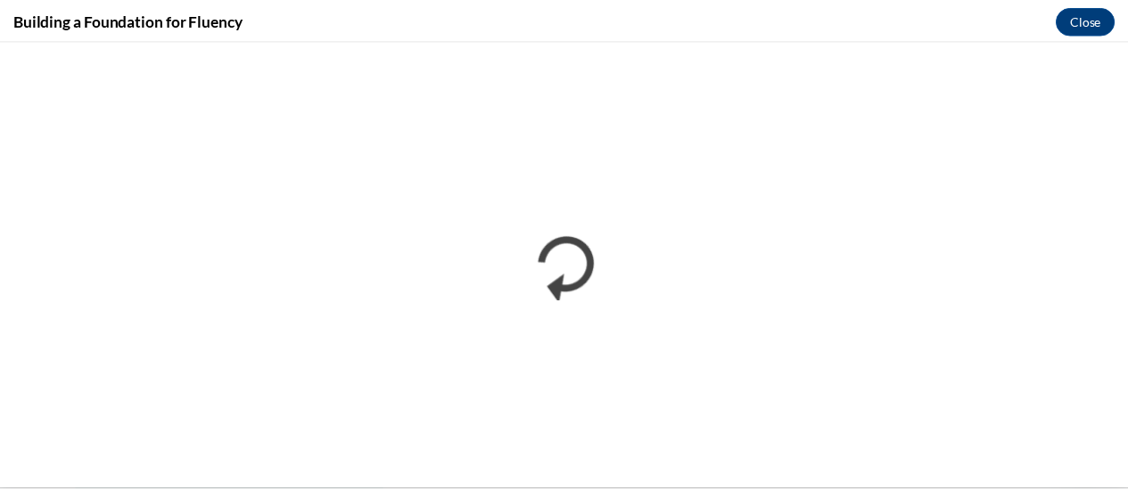
scroll to position [0, 0]
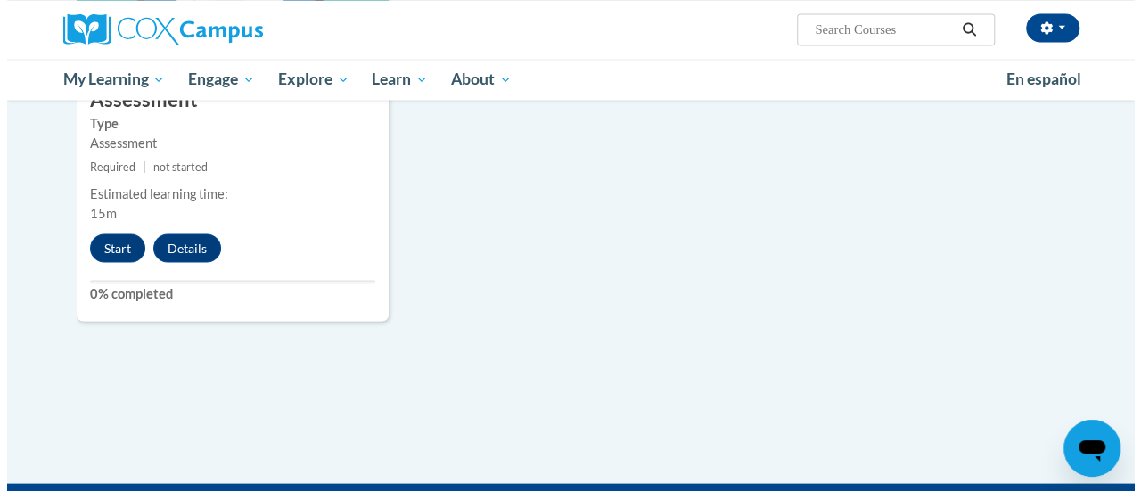
scroll to position [1592, 0]
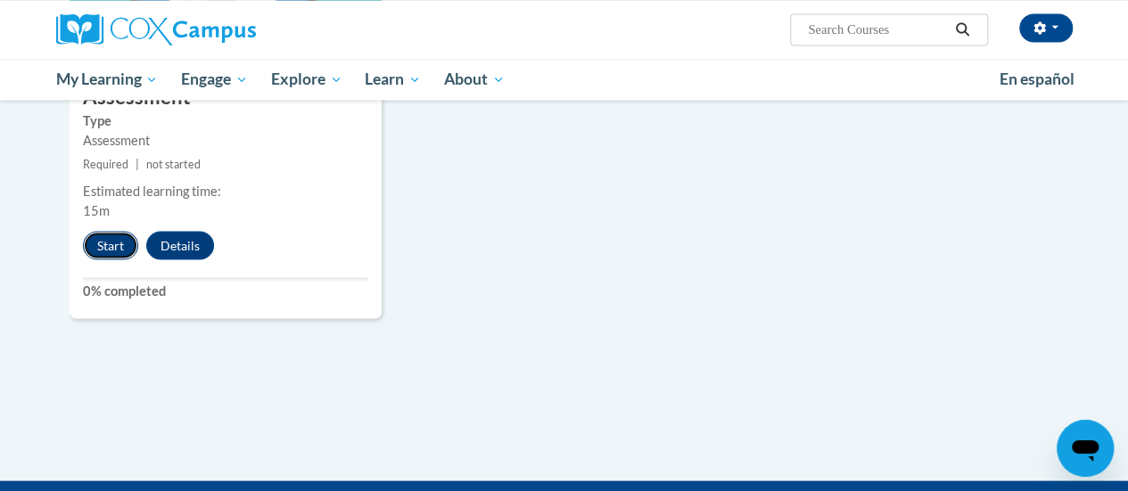
click at [112, 244] on button "Start" at bounding box center [110, 245] width 55 height 29
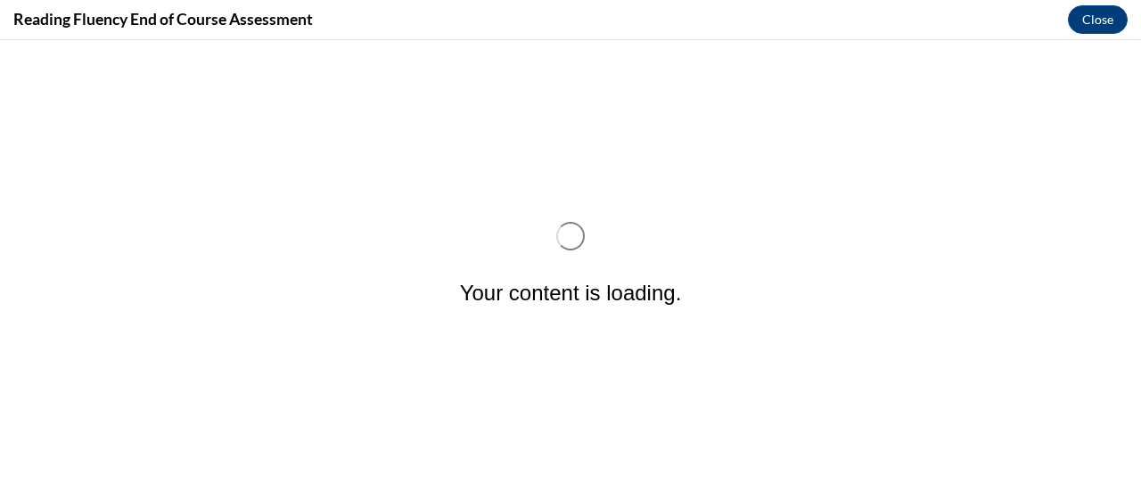
scroll to position [0, 0]
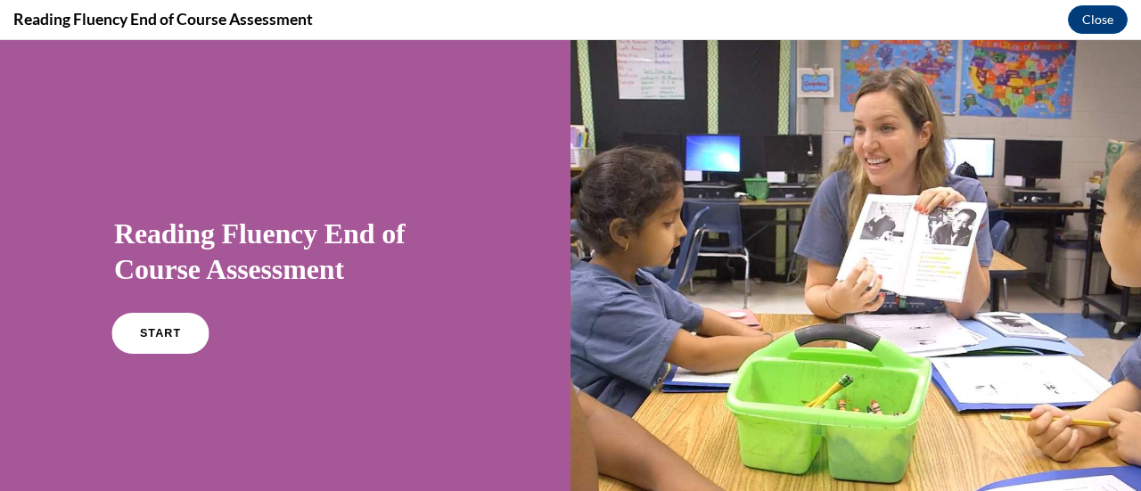
click at [184, 320] on link "START" at bounding box center [159, 333] width 97 height 41
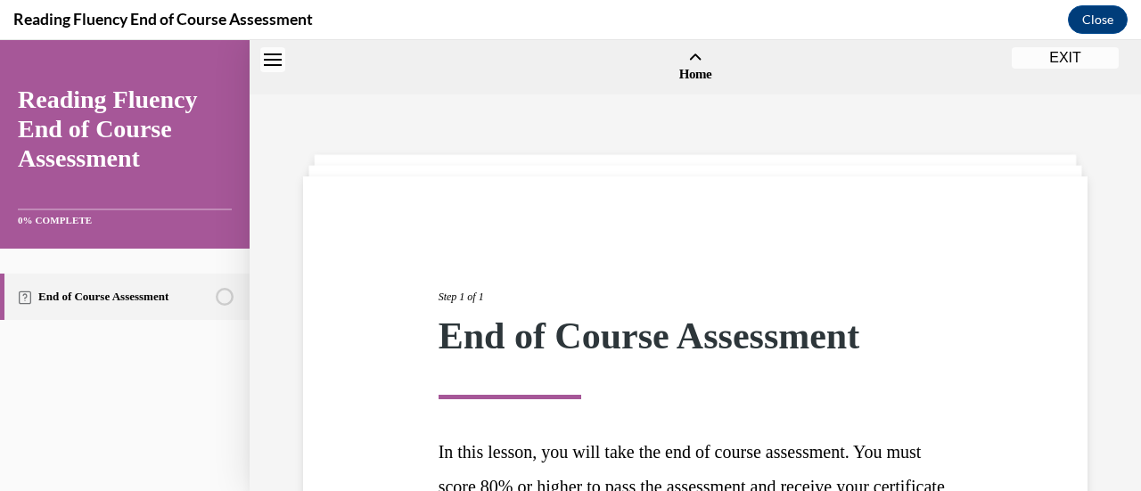
scroll to position [55, 0]
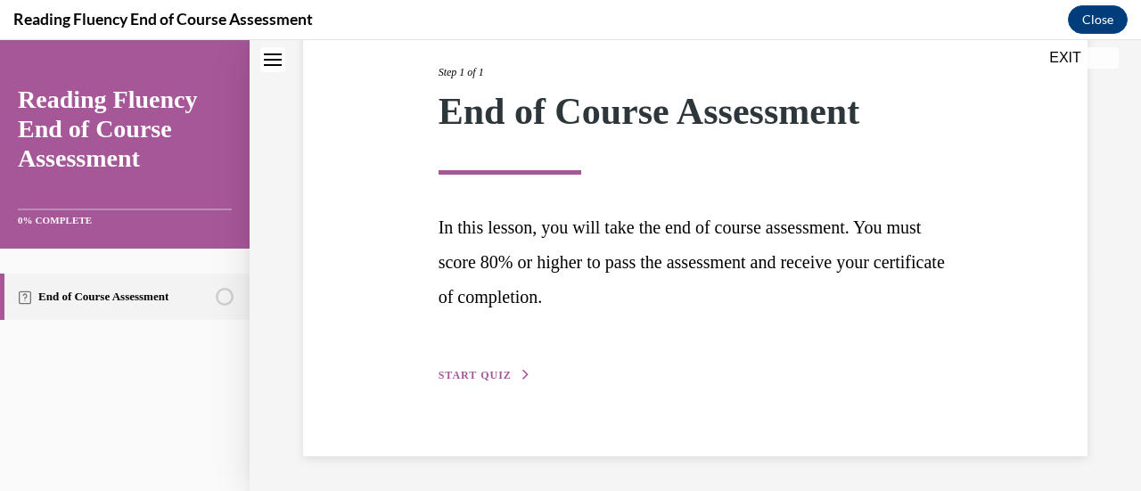
click at [478, 371] on span "START QUIZ" at bounding box center [475, 375] width 73 height 12
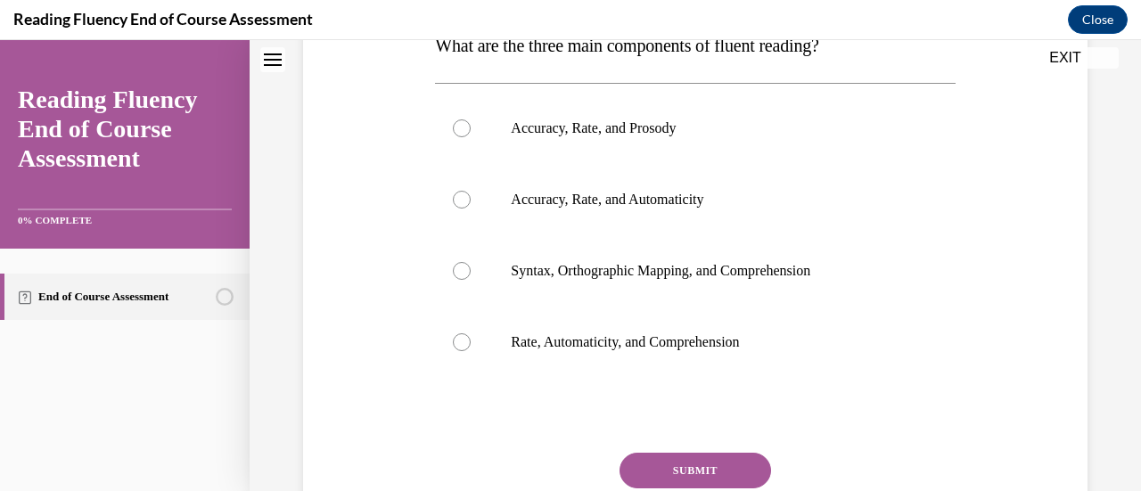
scroll to position [333, 0]
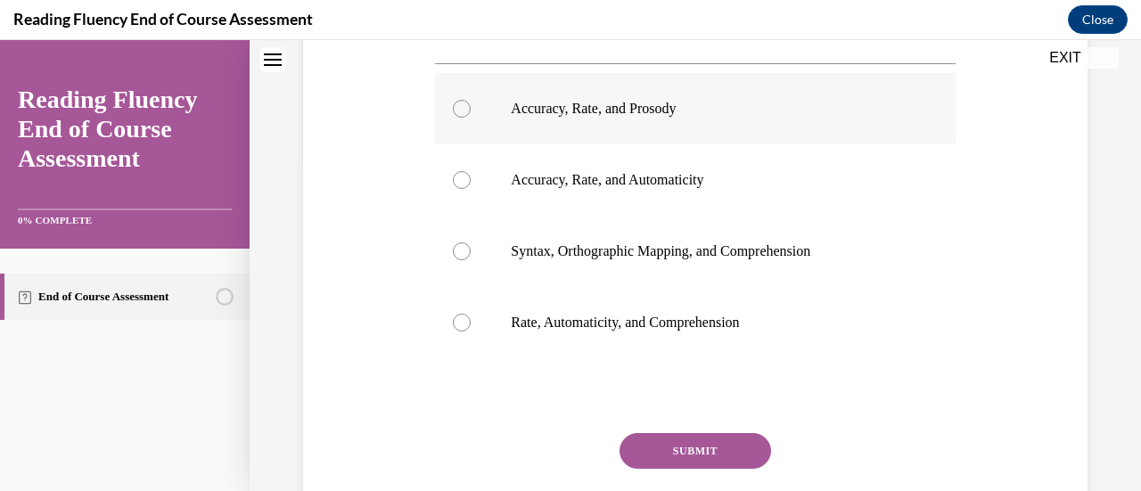
click at [456, 98] on label "Accuracy, Rate, and Prosody" at bounding box center [695, 108] width 520 height 71
click at [456, 100] on input "Accuracy, Rate, and Prosody" at bounding box center [462, 109] width 18 height 18
radio input "true"
click at [690, 452] on button "SUBMIT" at bounding box center [695, 451] width 152 height 36
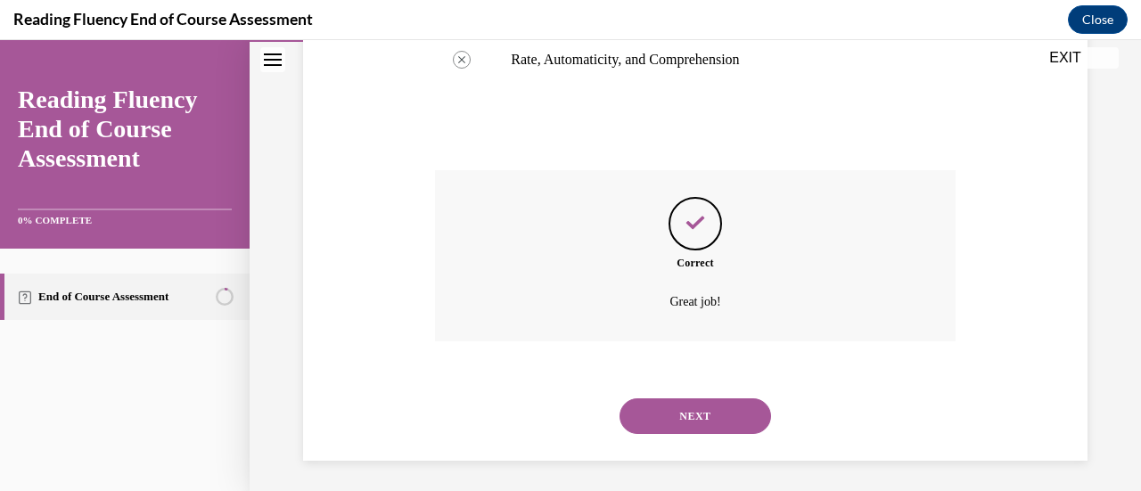
scroll to position [601, 0]
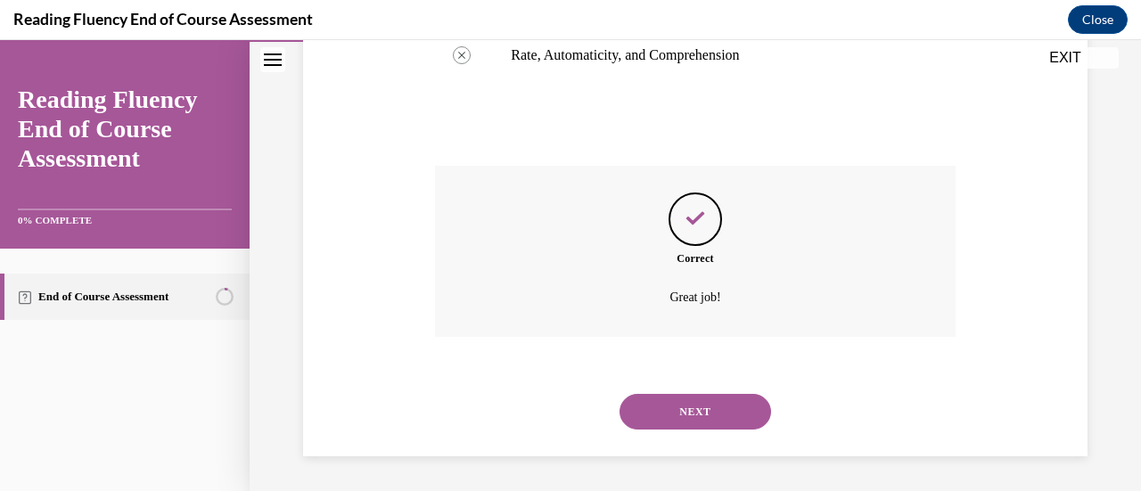
click at [690, 452] on div "SUBMIT NEXT" at bounding box center [695, 410] width 520 height 93
click at [672, 422] on button "NEXT" at bounding box center [695, 412] width 152 height 36
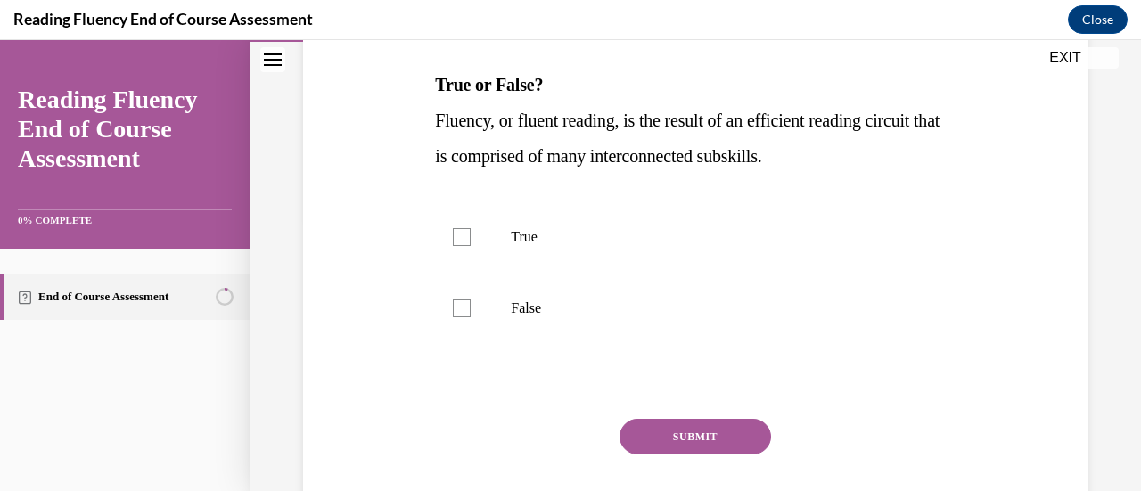
scroll to position [288, 0]
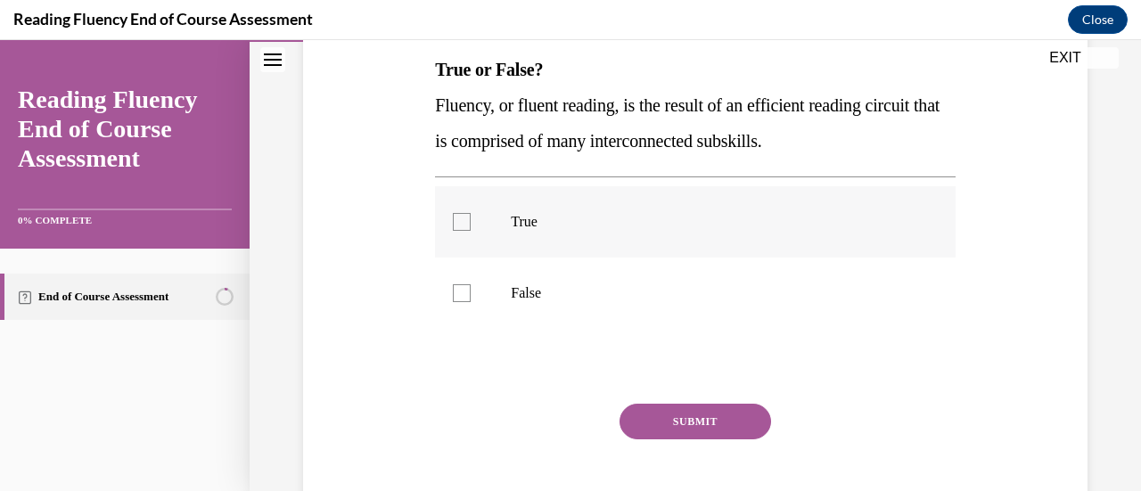
click at [529, 226] on p "True" at bounding box center [710, 222] width 399 height 18
click at [471, 226] on input "True" at bounding box center [462, 222] width 18 height 18
checkbox input "true"
click at [674, 425] on button "SUBMIT" at bounding box center [695, 422] width 152 height 36
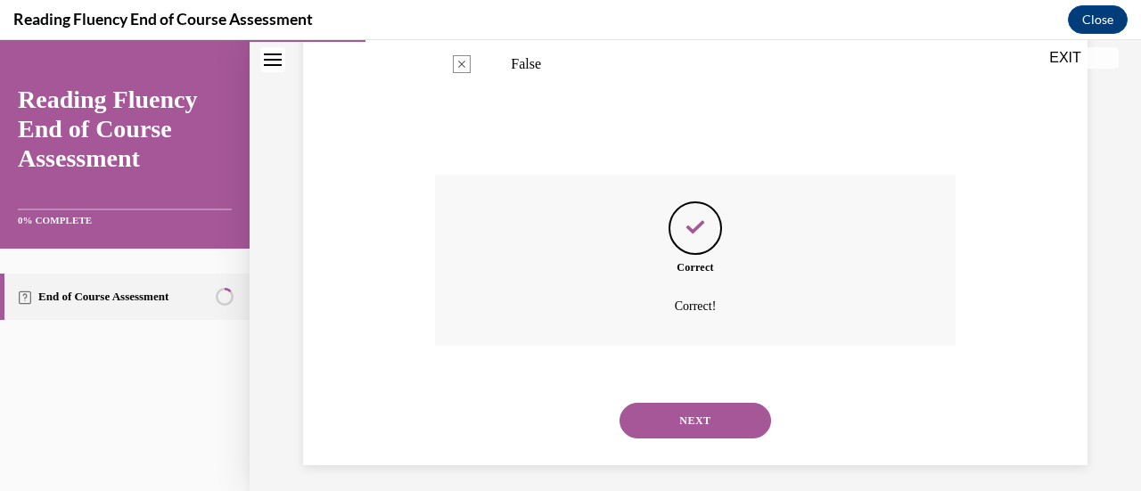
scroll to position [526, 0]
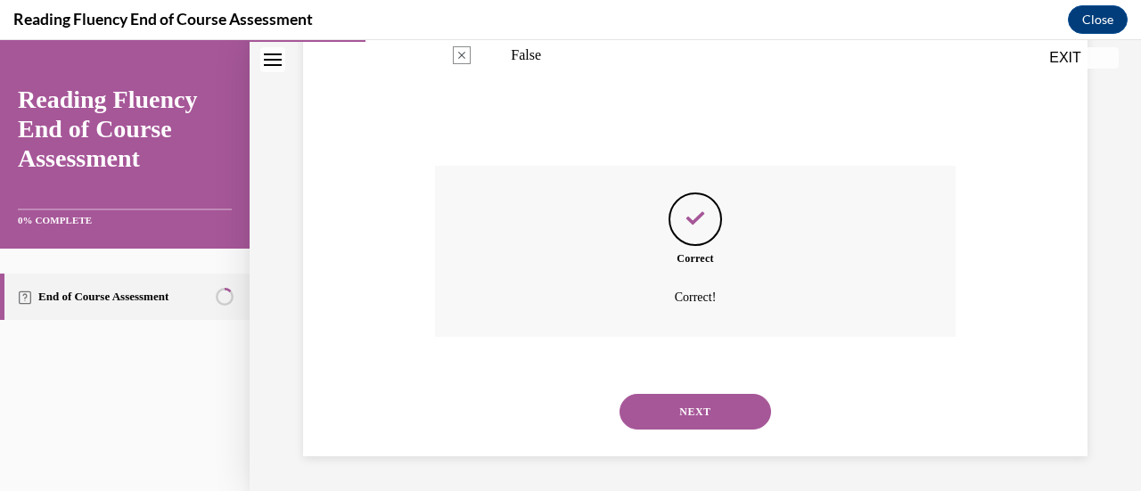
click at [674, 391] on div "NEXT" at bounding box center [695, 411] width 520 height 71
click at [678, 403] on button "NEXT" at bounding box center [695, 412] width 152 height 36
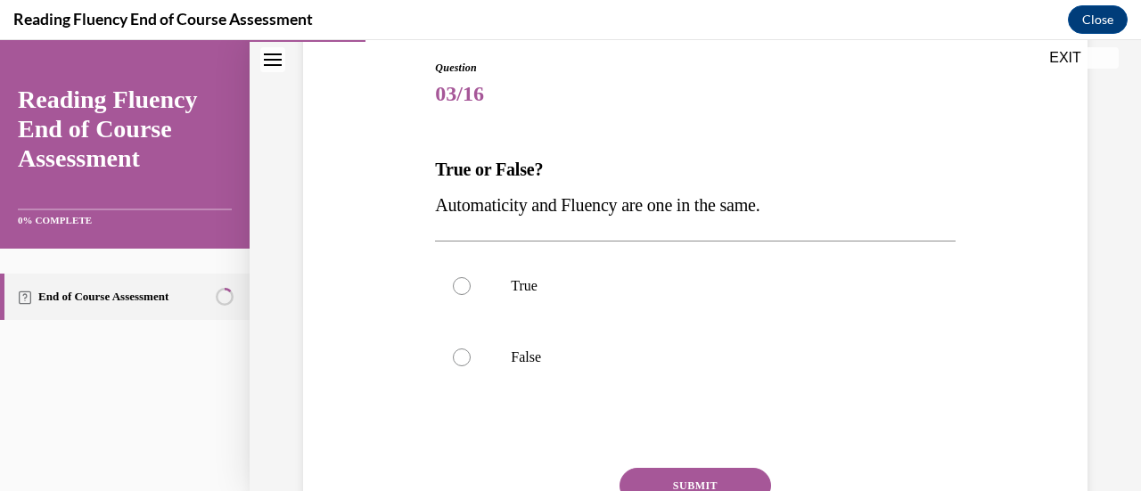
scroll to position [191, 0]
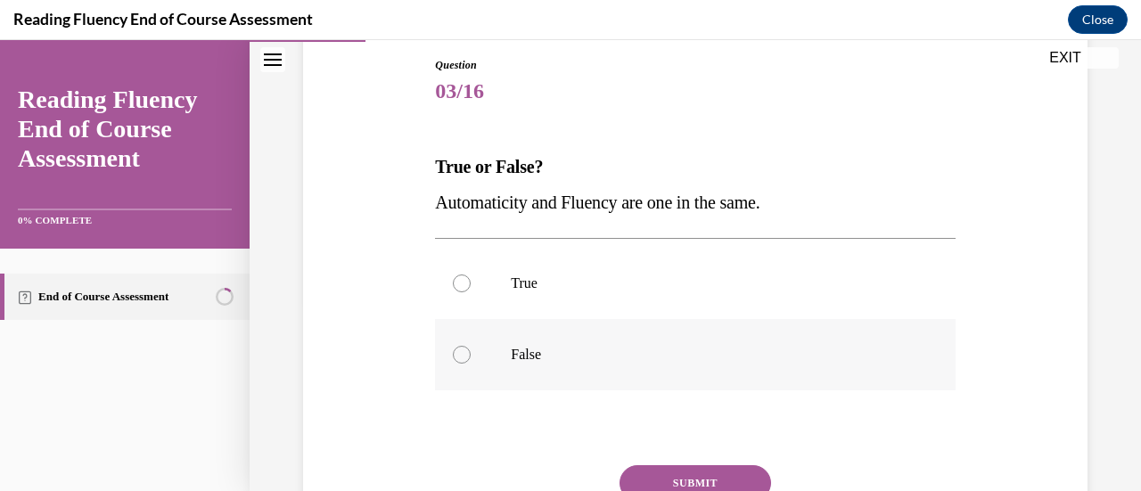
click at [502, 355] on label "False" at bounding box center [695, 354] width 520 height 71
click at [471, 355] on input "False" at bounding box center [462, 355] width 18 height 18
radio input "true"
click at [687, 482] on button "SUBMIT" at bounding box center [695, 483] width 152 height 36
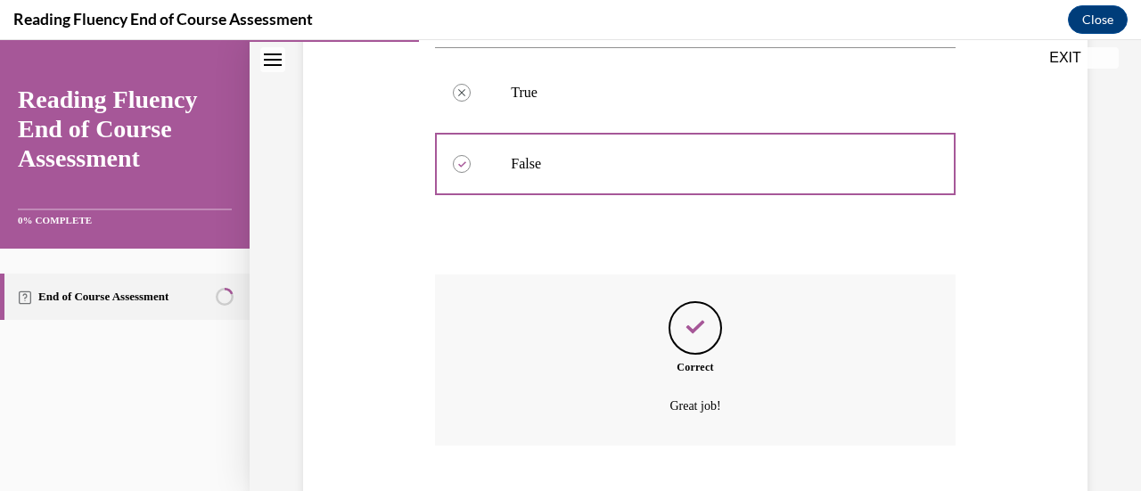
scroll to position [490, 0]
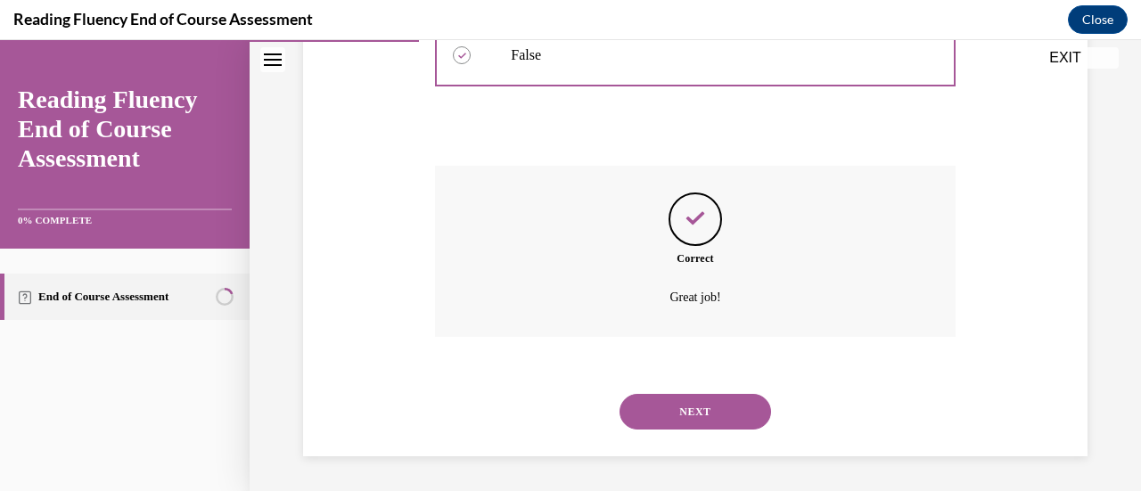
click at [651, 408] on button "NEXT" at bounding box center [695, 412] width 152 height 36
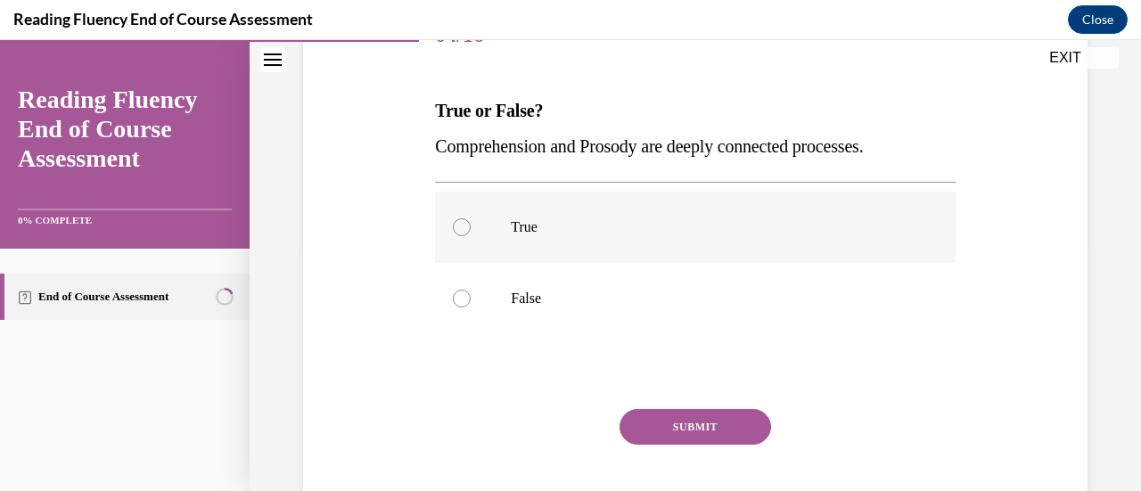
scroll to position [248, 0]
click at [511, 234] on p "True" at bounding box center [710, 226] width 399 height 18
click at [471, 234] on input "True" at bounding box center [462, 226] width 18 height 18
radio input "true"
click at [677, 431] on button "SUBMIT" at bounding box center [695, 426] width 152 height 36
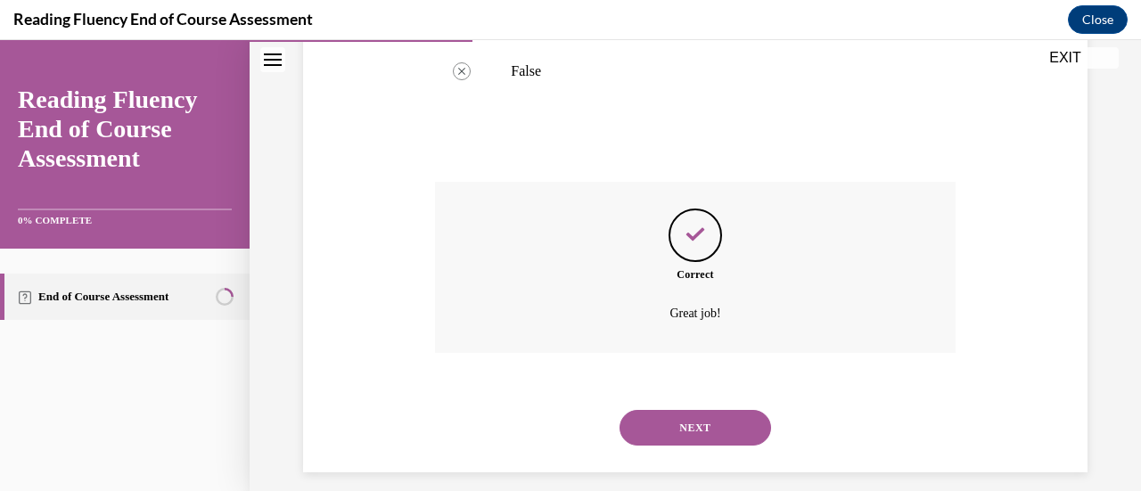
scroll to position [490, 0]
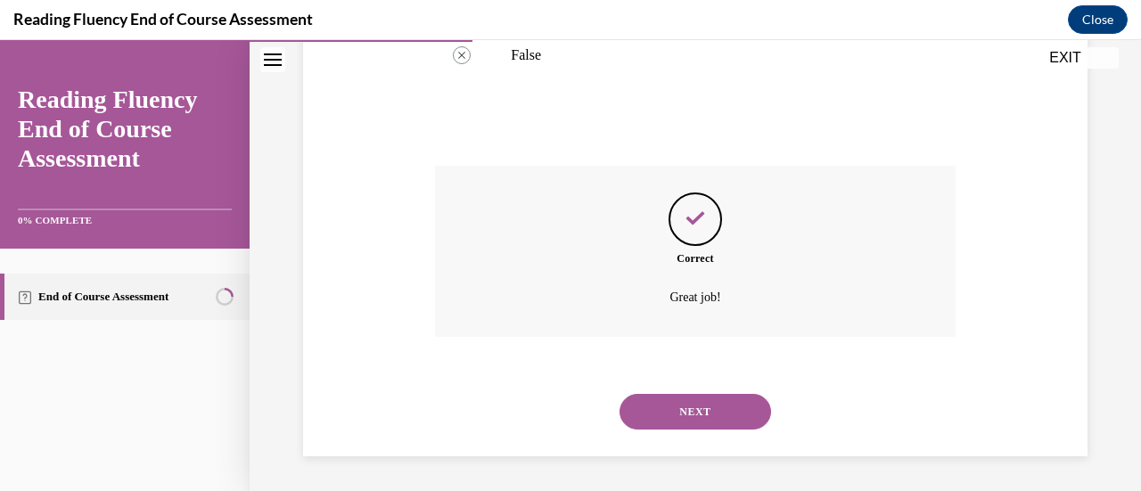
click at [677, 408] on button "NEXT" at bounding box center [695, 412] width 152 height 36
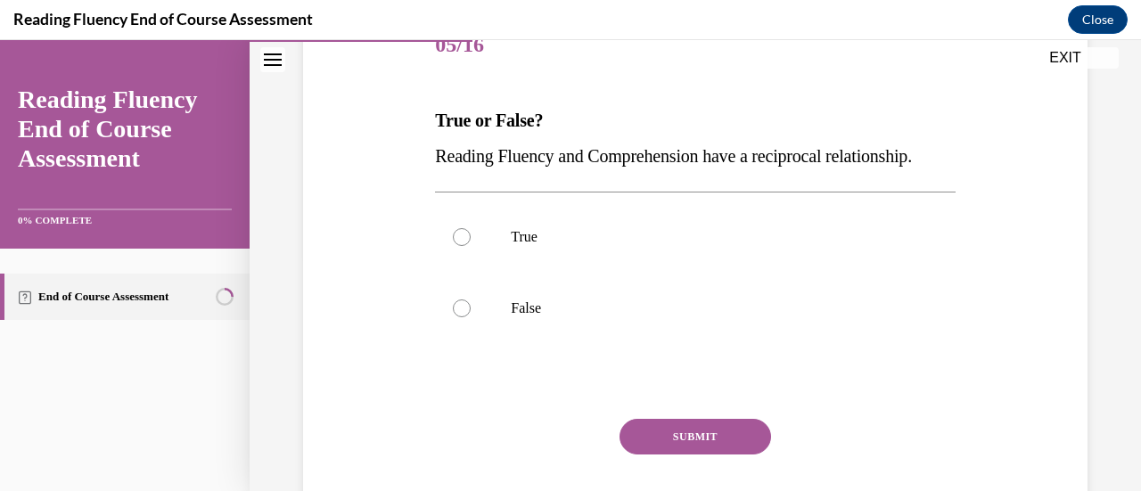
scroll to position [249, 0]
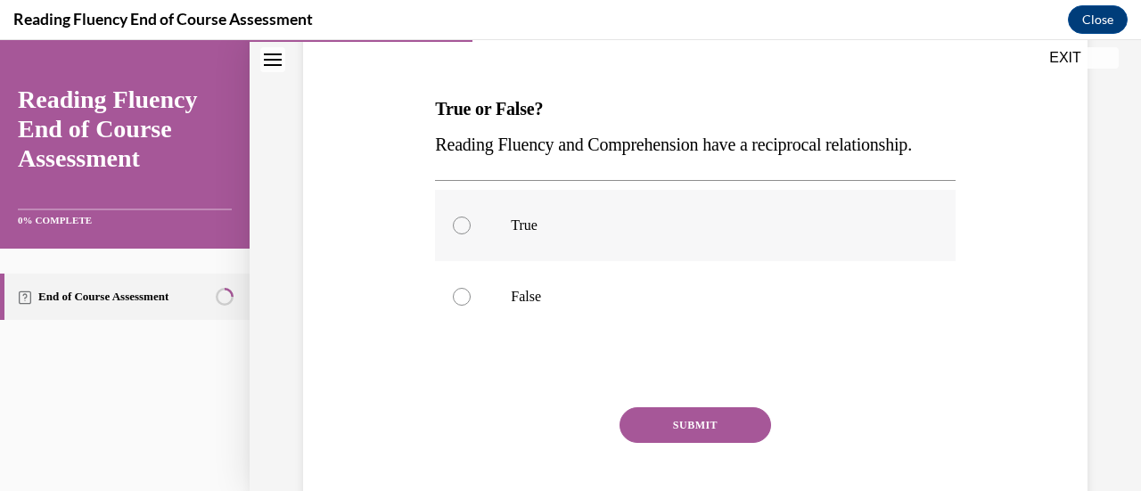
click at [540, 234] on p "True" at bounding box center [710, 226] width 399 height 18
click at [471, 234] on input "True" at bounding box center [462, 226] width 18 height 18
radio input "true"
click at [692, 443] on button "SUBMIT" at bounding box center [695, 425] width 152 height 36
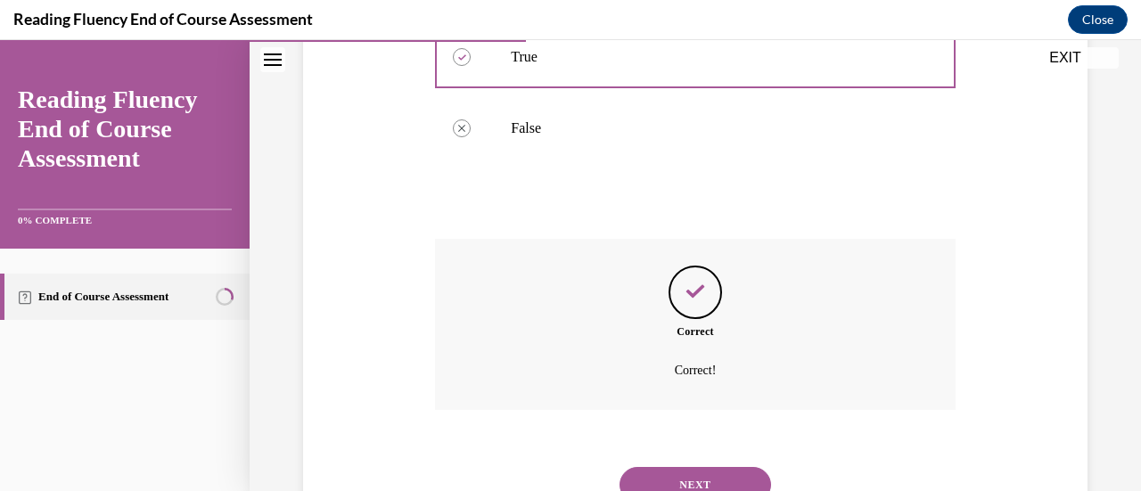
scroll to position [526, 0]
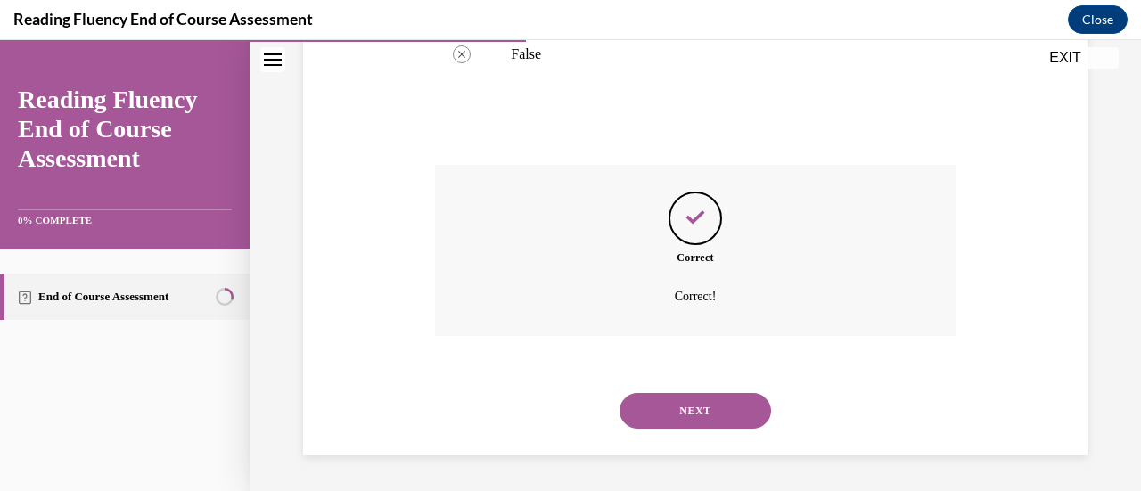
click at [660, 398] on button "NEXT" at bounding box center [695, 411] width 152 height 36
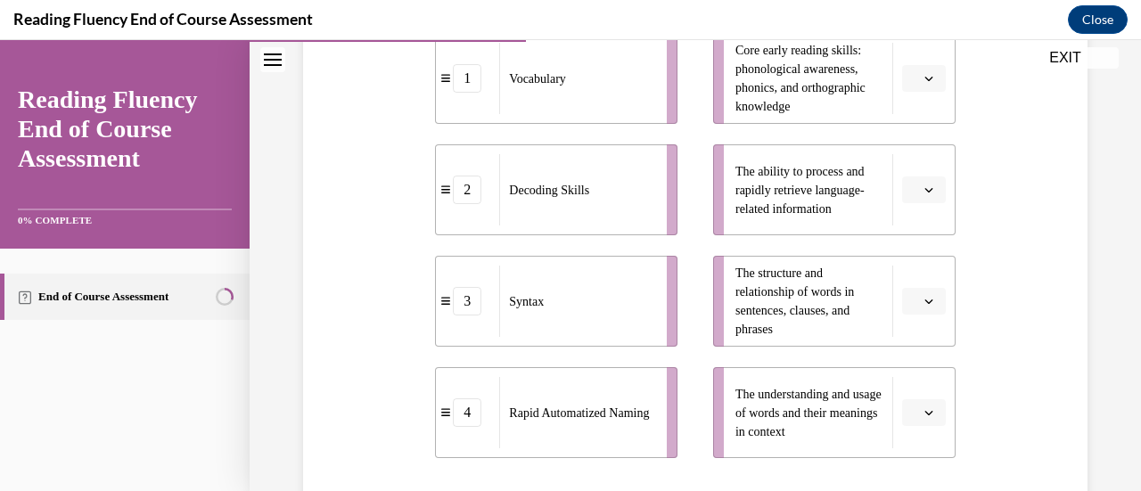
scroll to position [420, 0]
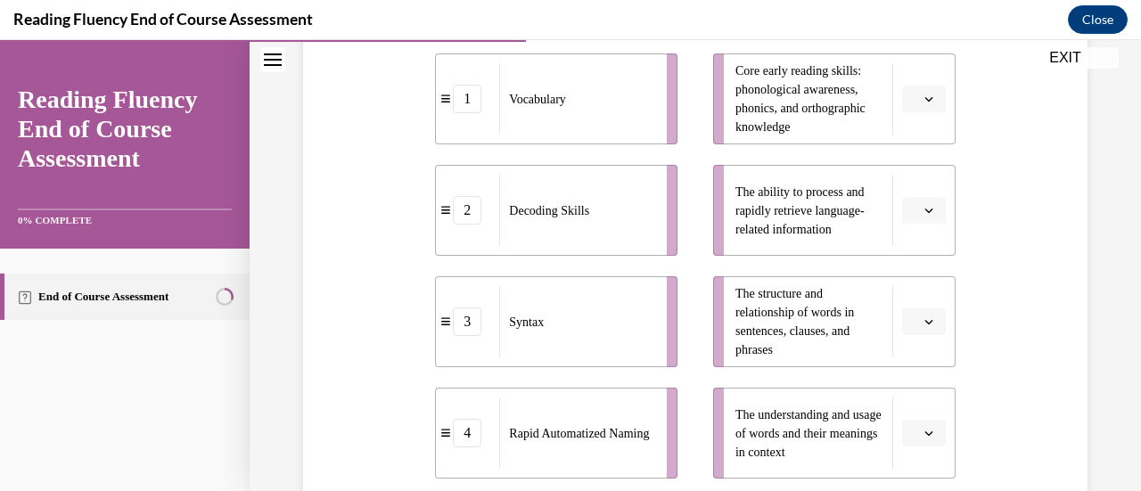
click at [923, 438] on span "button" at bounding box center [929, 433] width 12 height 12
click at [909, 361] on div "3" at bounding box center [910, 358] width 44 height 36
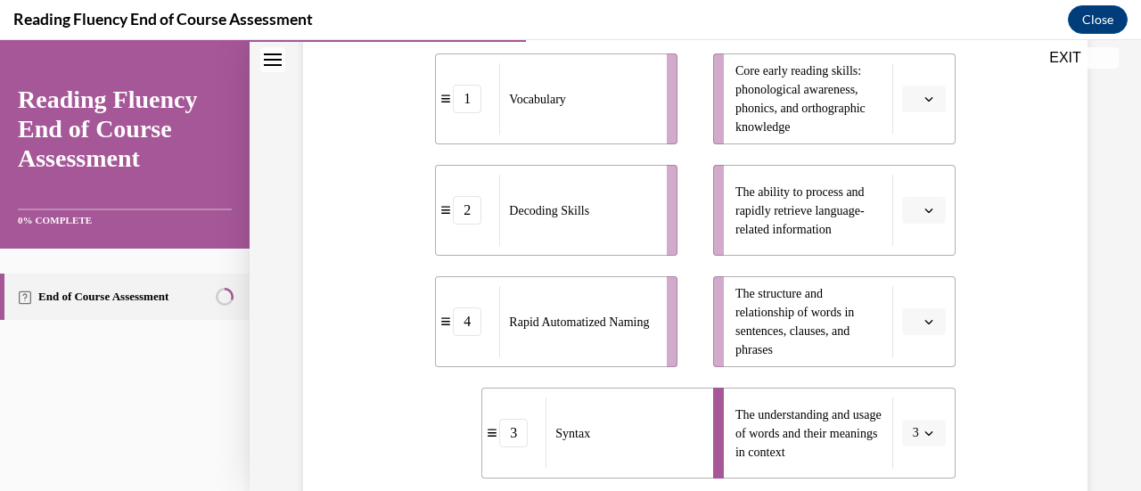
click at [923, 210] on span "button" at bounding box center [929, 210] width 12 height 12
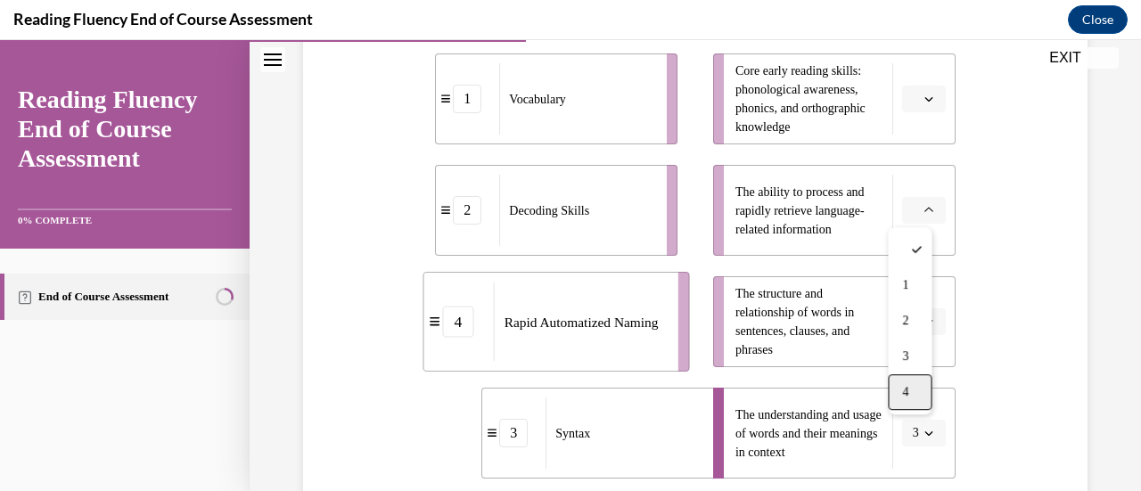
click at [911, 390] on div "4" at bounding box center [910, 392] width 44 height 36
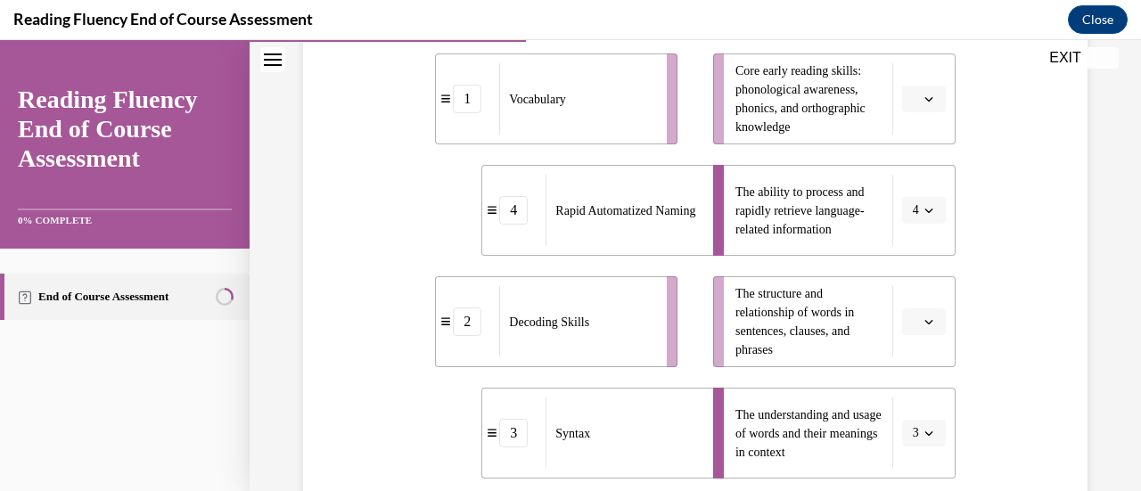
click at [923, 438] on span "button" at bounding box center [929, 433] width 12 height 12
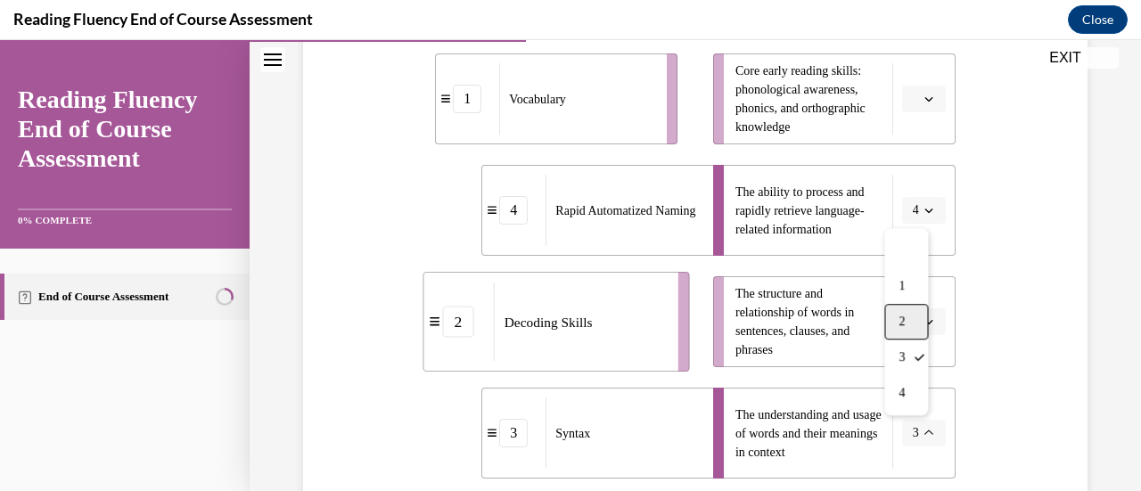
click at [907, 327] on div "2" at bounding box center [906, 322] width 44 height 36
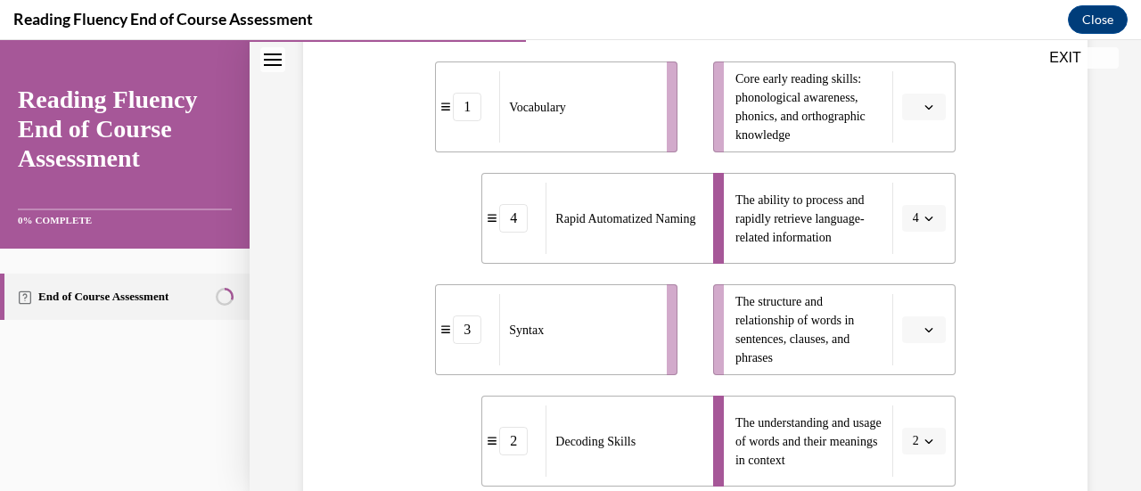
scroll to position [413, 0]
click at [924, 103] on icon "button" at bounding box center [928, 106] width 9 height 9
click at [911, 209] on div "2" at bounding box center [910, 217] width 44 height 36
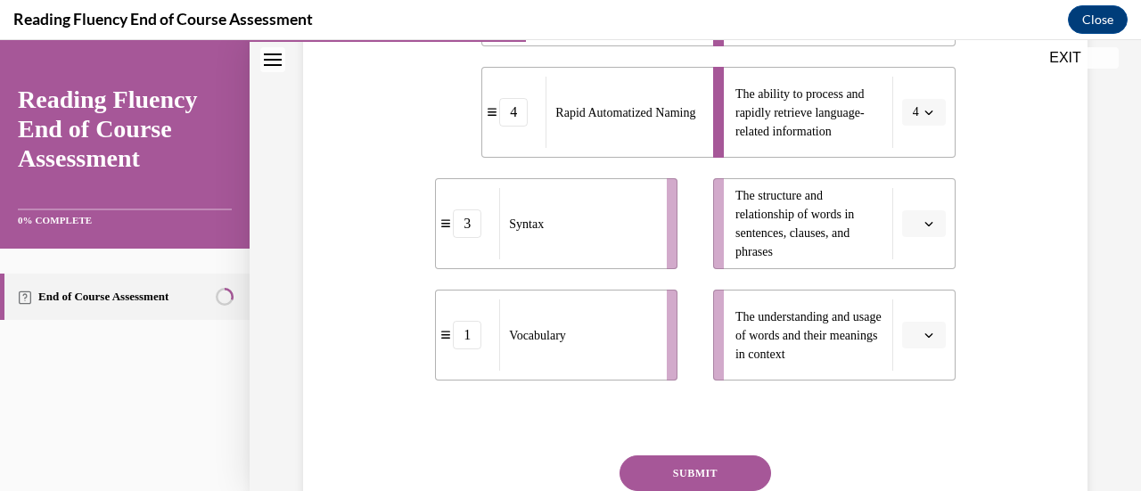
scroll to position [519, 0]
click at [923, 339] on span "button" at bounding box center [929, 334] width 12 height 12
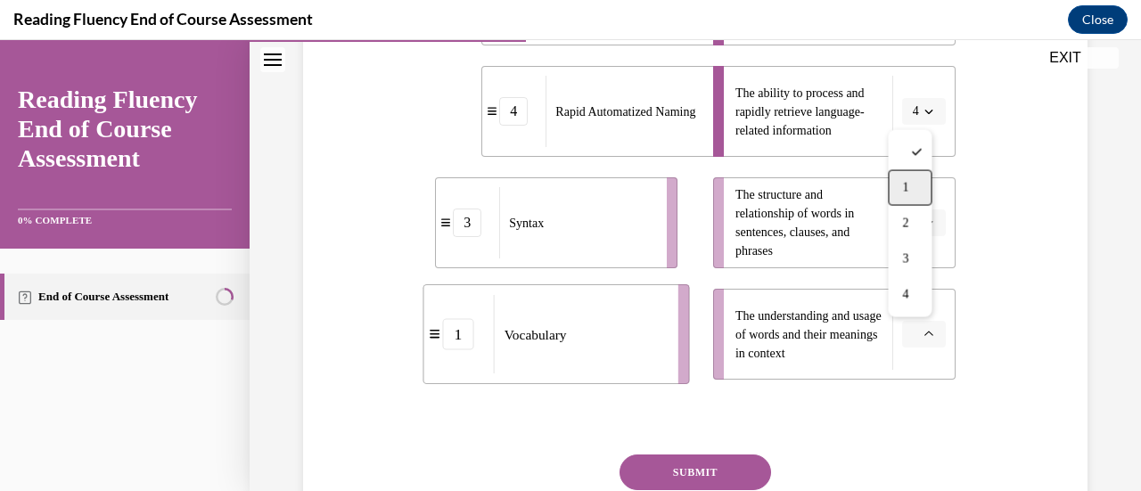
click at [892, 192] on div "1" at bounding box center [910, 188] width 44 height 36
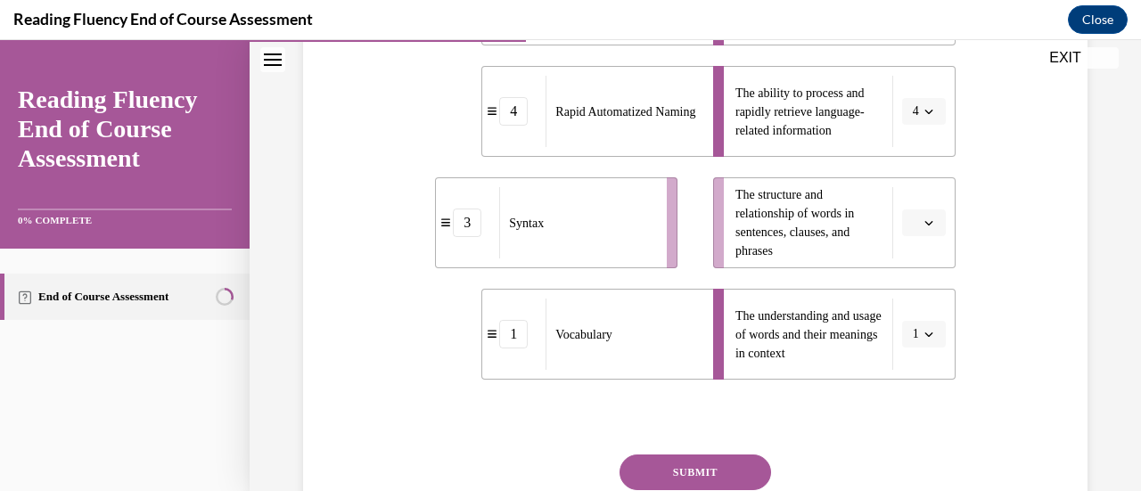
click at [913, 229] on button "button" at bounding box center [924, 222] width 44 height 27
click at [914, 361] on div "3" at bounding box center [910, 369] width 44 height 36
click at [727, 464] on button "SUBMIT" at bounding box center [695, 473] width 152 height 36
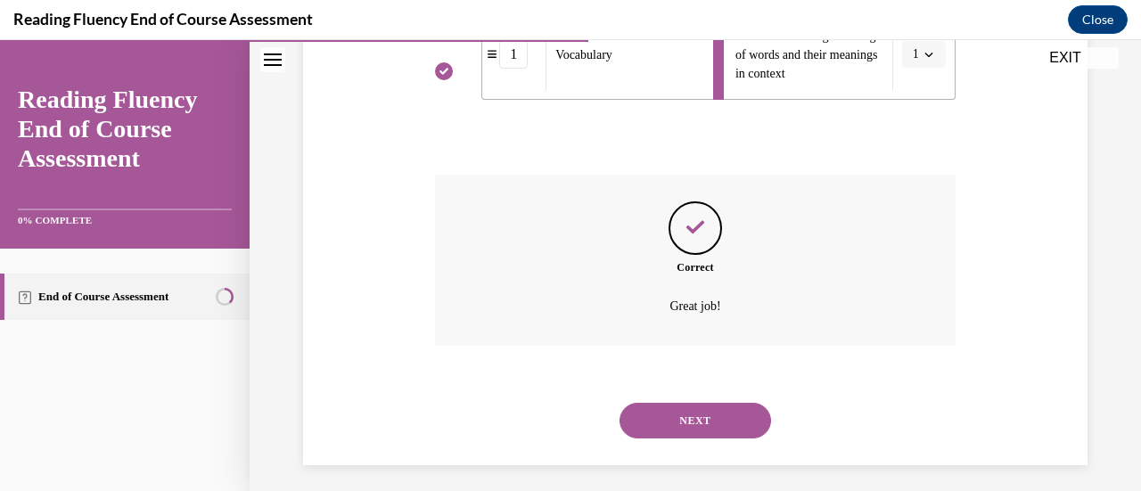
scroll to position [808, 0]
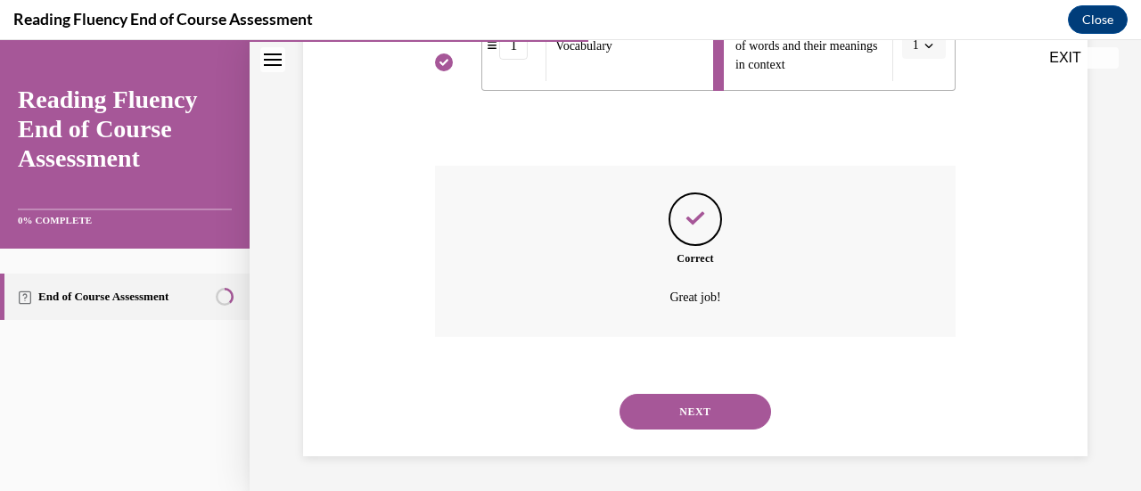
click at [681, 415] on button "NEXT" at bounding box center [695, 412] width 152 height 36
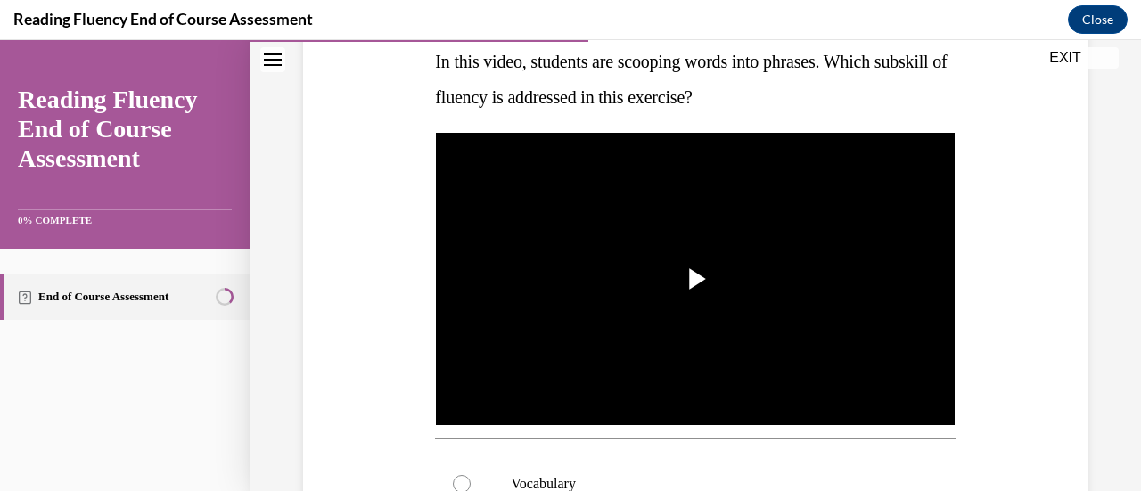
scroll to position [298, 0]
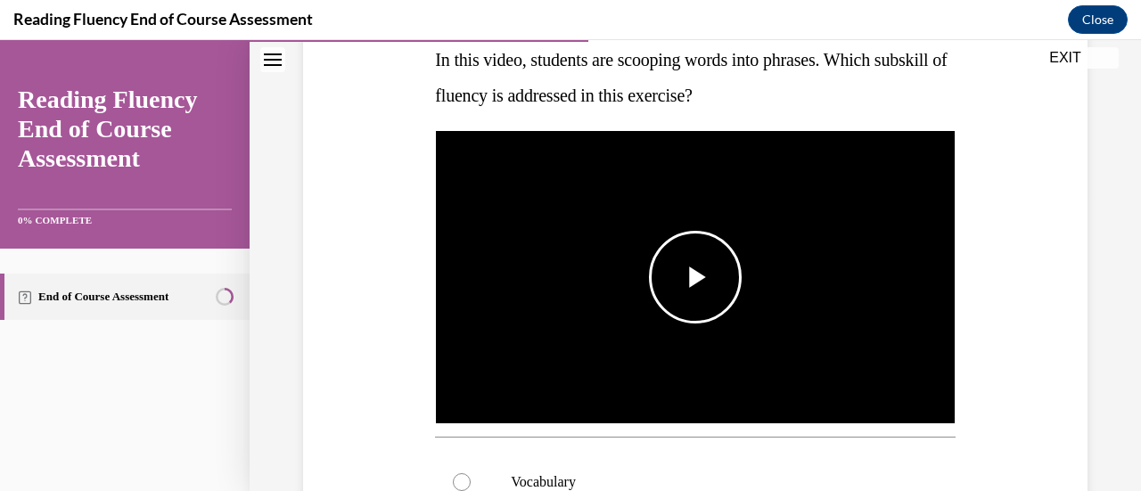
click at [695, 277] on span "Video player" at bounding box center [695, 277] width 0 height 0
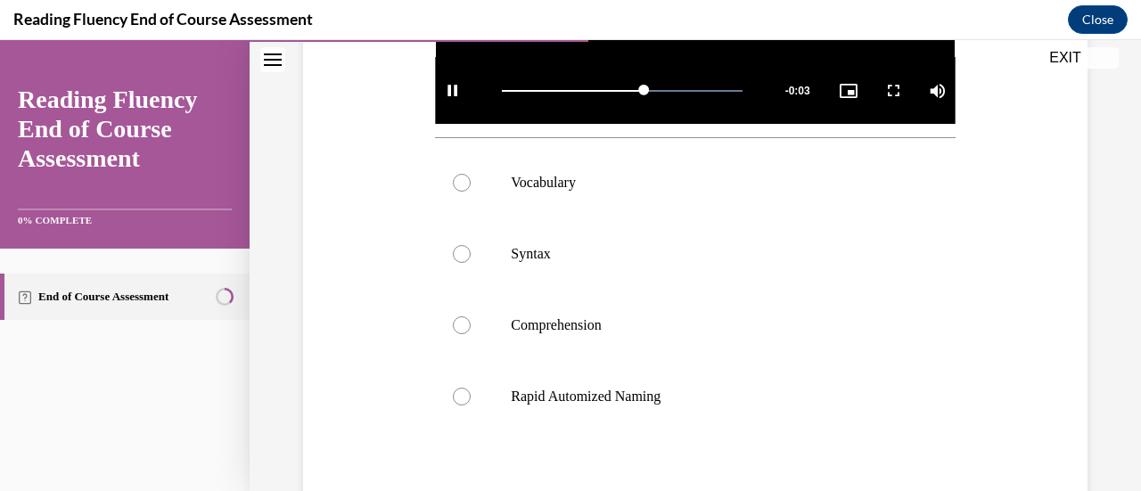
scroll to position [604, 0]
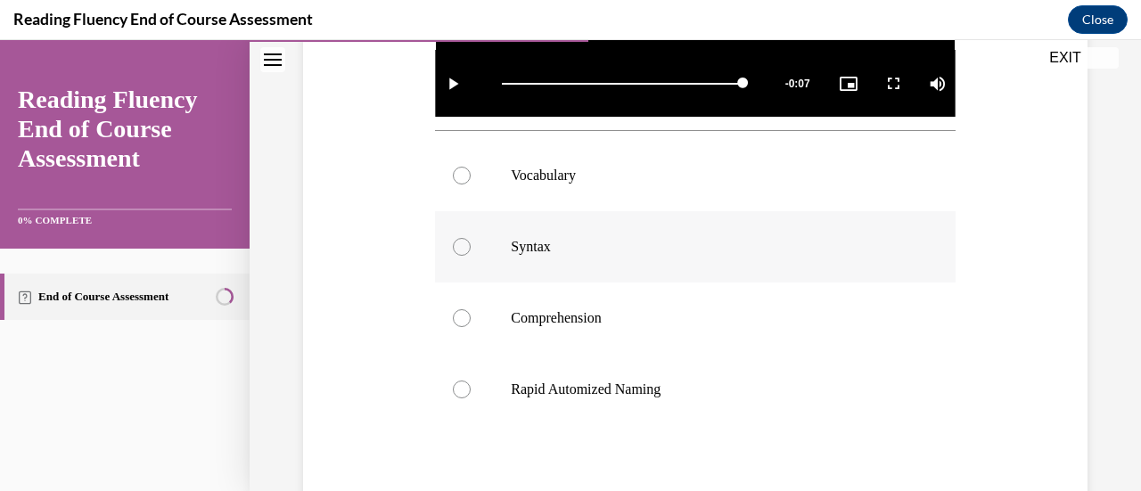
click at [513, 243] on p "Syntax" at bounding box center [710, 247] width 399 height 18
click at [471, 243] on input "Syntax" at bounding box center [462, 247] width 18 height 18
radio input "true"
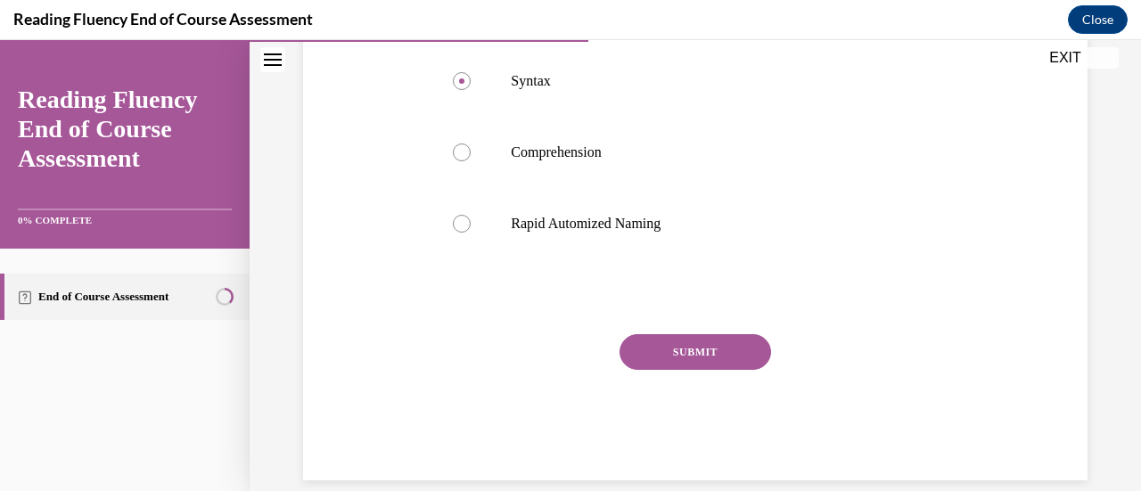
click at [686, 361] on button "SUBMIT" at bounding box center [695, 352] width 152 height 36
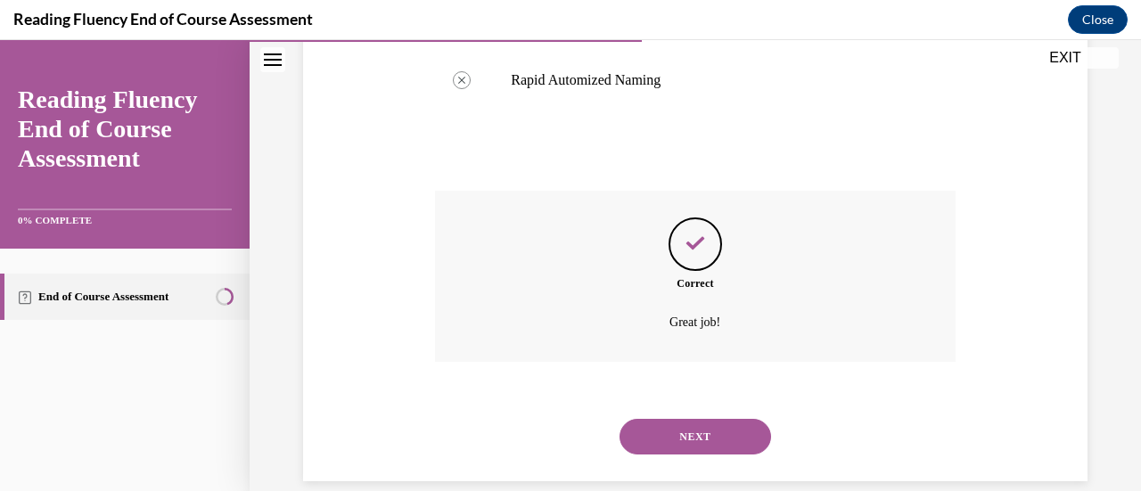
scroll to position [933, 0]
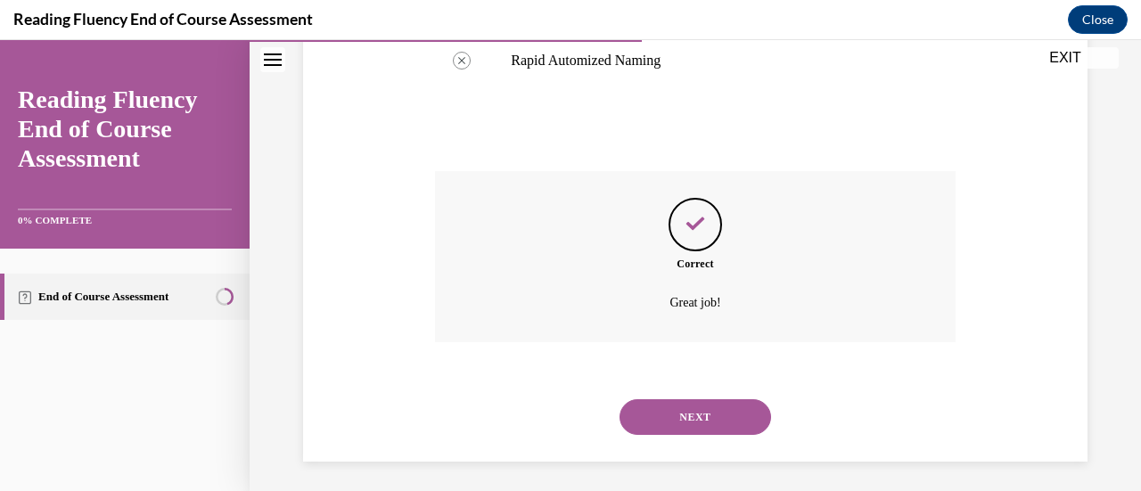
click at [685, 400] on button "NEXT" at bounding box center [695, 417] width 152 height 36
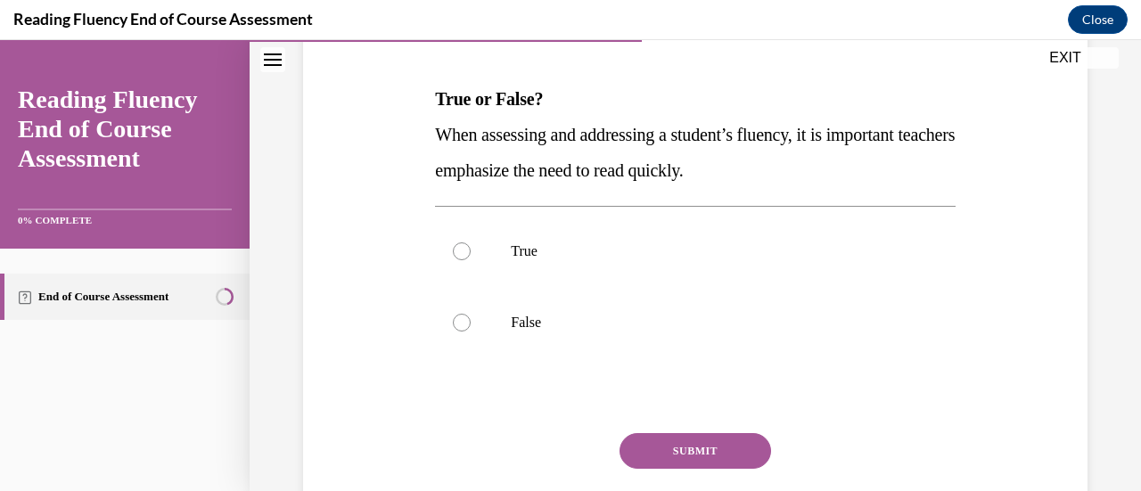
scroll to position [267, 0]
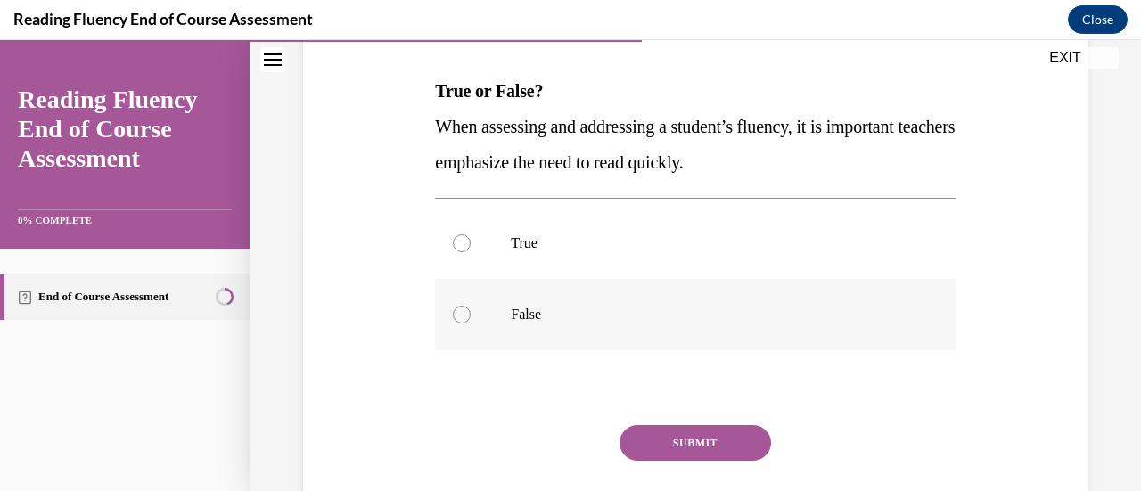
click at [563, 295] on label "False" at bounding box center [695, 314] width 520 height 71
click at [471, 306] on input "False" at bounding box center [462, 315] width 18 height 18
radio input "true"
click at [693, 449] on button "SUBMIT" at bounding box center [695, 443] width 152 height 36
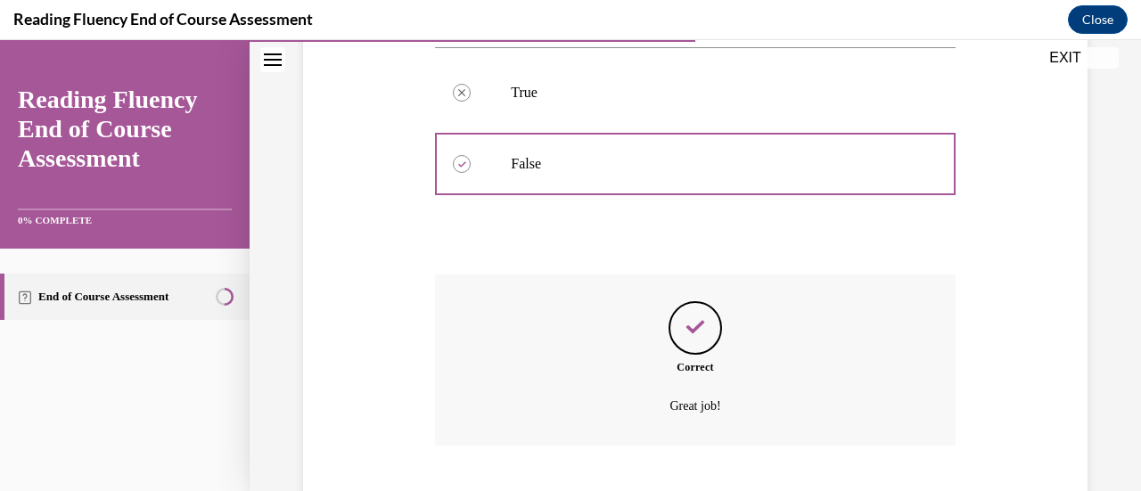
scroll to position [526, 0]
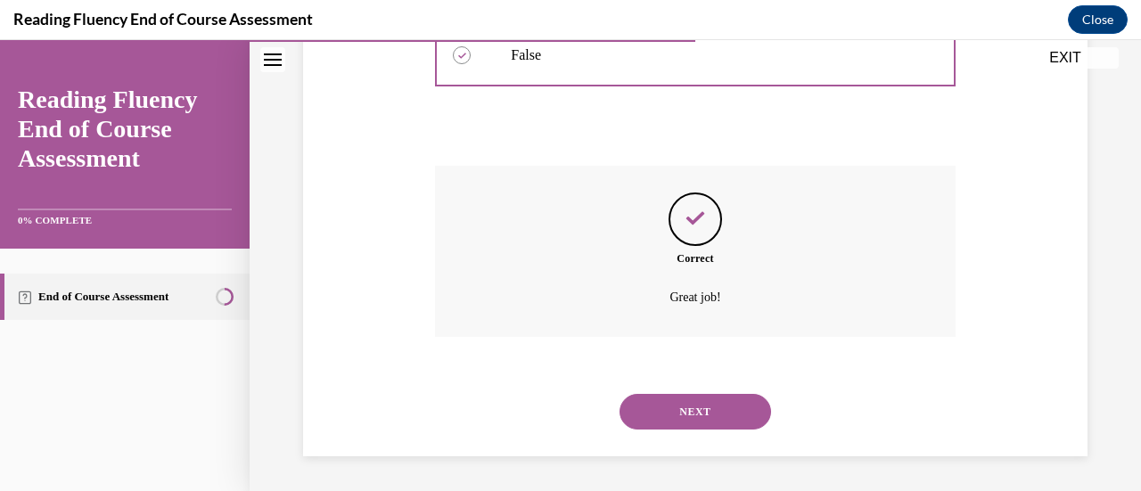
click at [679, 405] on button "NEXT" at bounding box center [695, 412] width 152 height 36
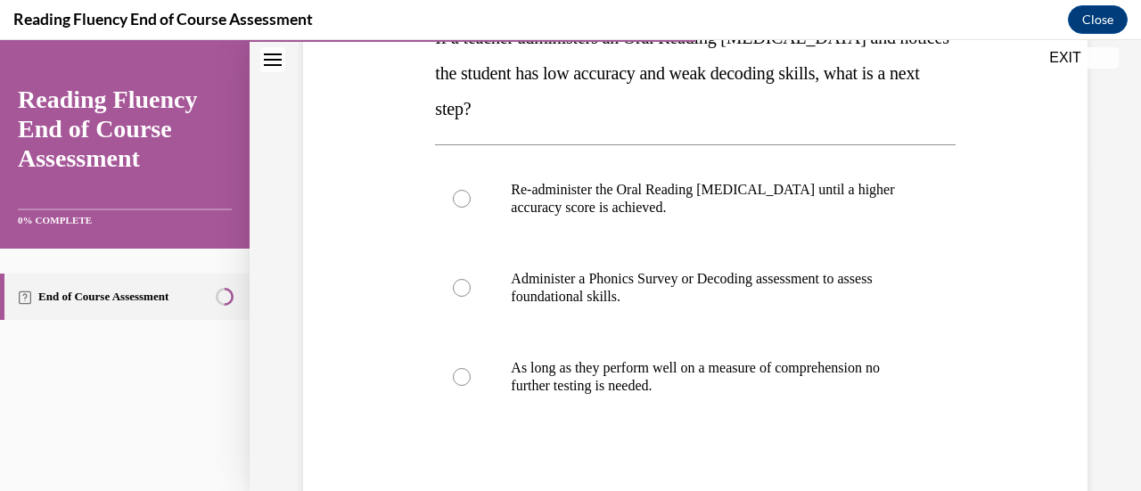
scroll to position [320, 0]
click at [583, 282] on p "Administer a Phonics Survey or Decoding assessment to assess foundational skill…" at bounding box center [710, 288] width 399 height 36
click at [471, 282] on input "Administer a Phonics Survey or Decoding assessment to assess foundational skill…" at bounding box center [462, 288] width 18 height 18
radio input "true"
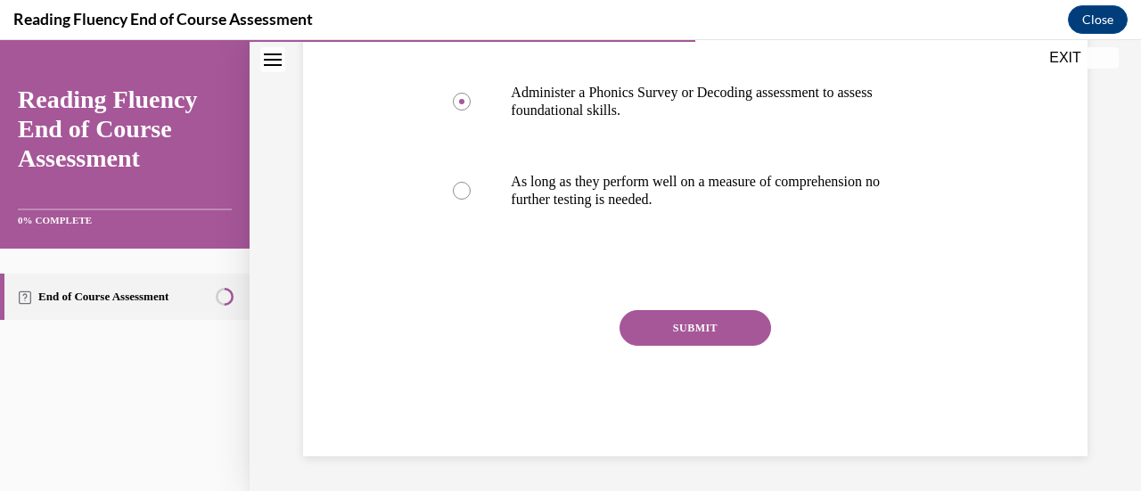
click at [683, 325] on button "SUBMIT" at bounding box center [695, 328] width 152 height 36
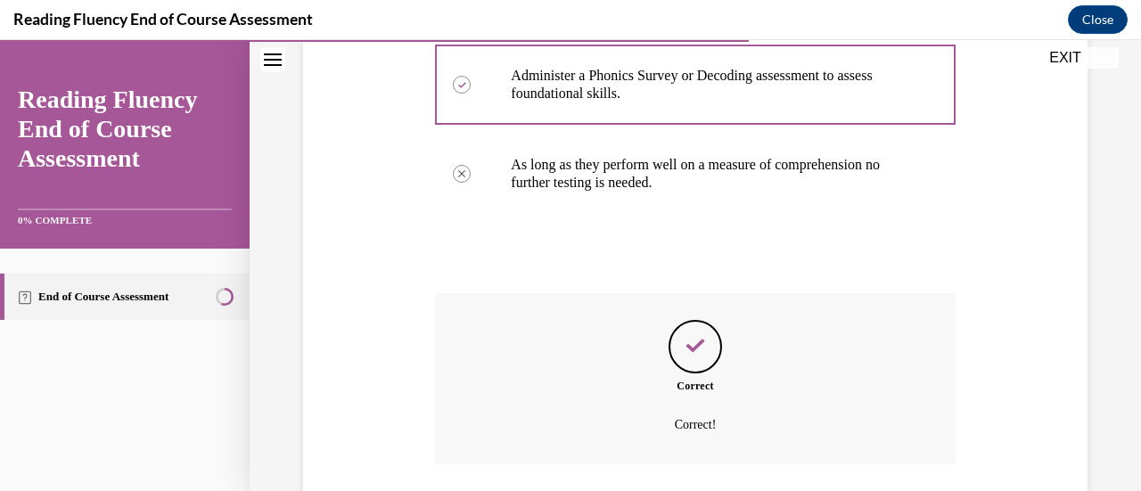
scroll to position [651, 0]
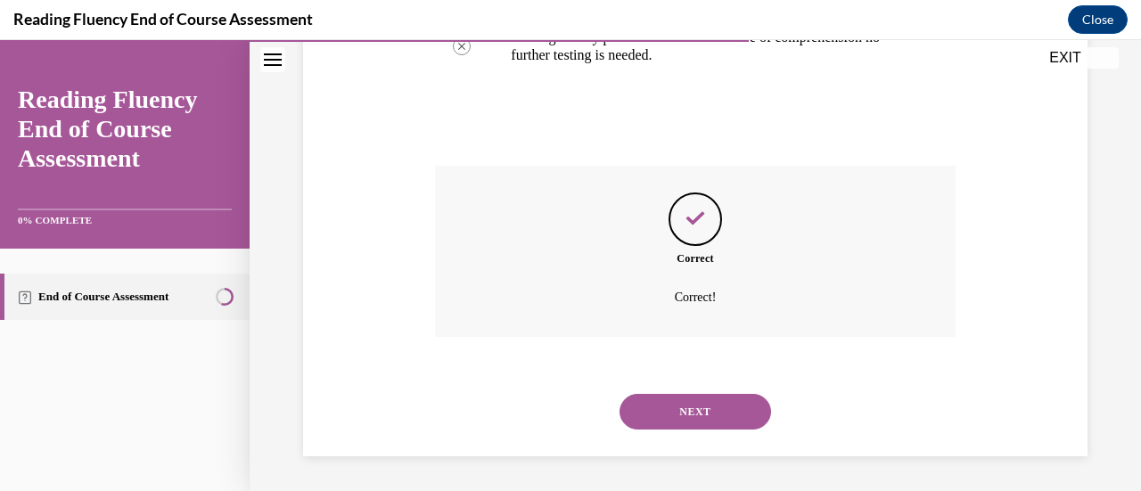
click at [713, 406] on button "NEXT" at bounding box center [695, 412] width 152 height 36
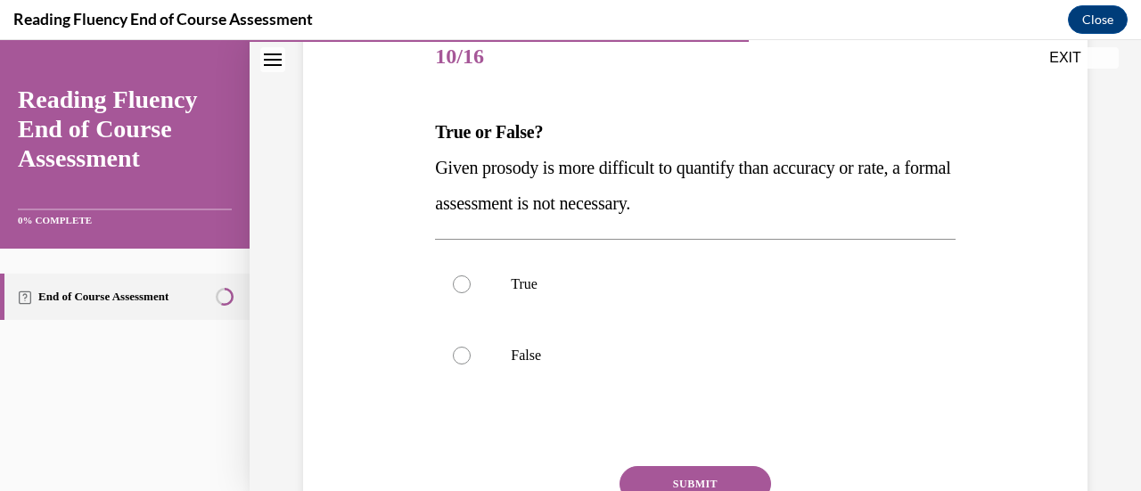
scroll to position [226, 0]
click at [536, 279] on p "True" at bounding box center [710, 284] width 399 height 18
click at [471, 279] on input "True" at bounding box center [462, 284] width 18 height 18
radio input "true"
click at [529, 330] on label "False" at bounding box center [695, 354] width 520 height 71
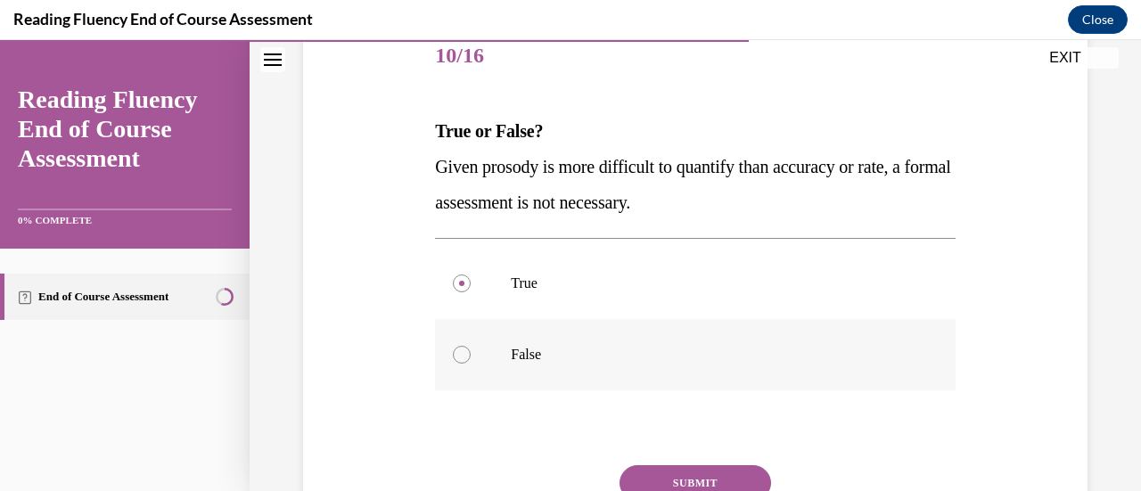
click at [471, 346] on input "False" at bounding box center [462, 355] width 18 height 18
radio input "true"
click at [705, 472] on button "SUBMIT" at bounding box center [695, 483] width 152 height 36
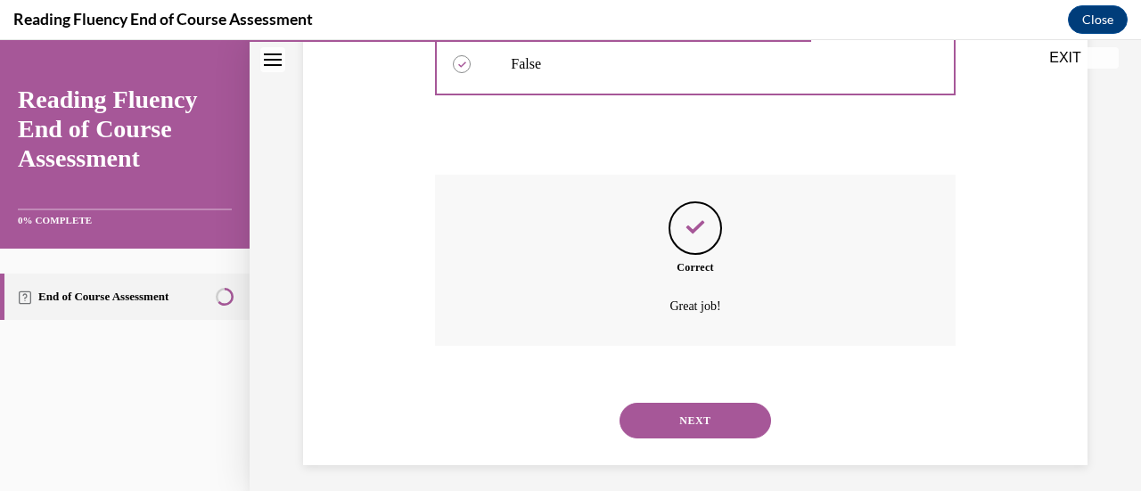
scroll to position [526, 0]
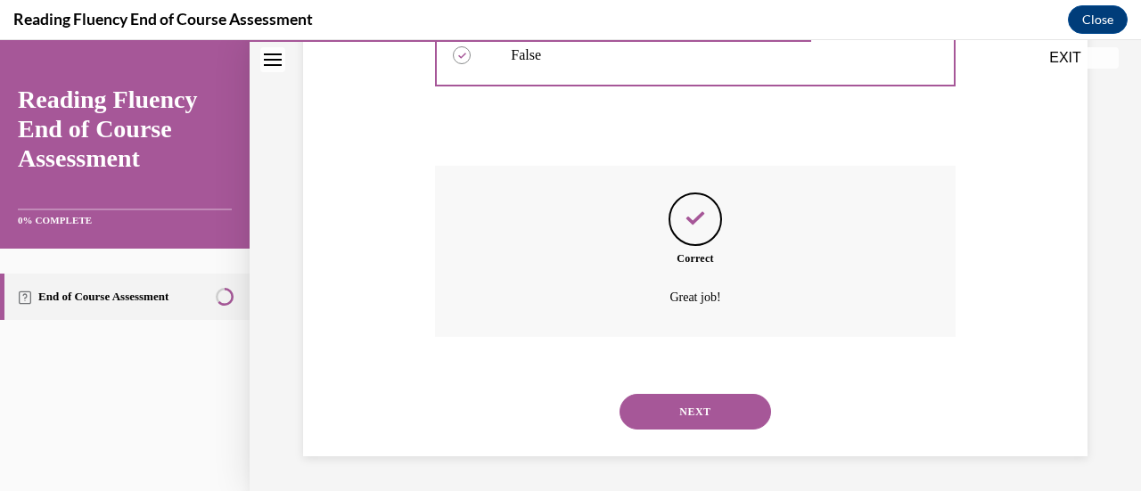
click at [664, 406] on button "NEXT" at bounding box center [695, 412] width 152 height 36
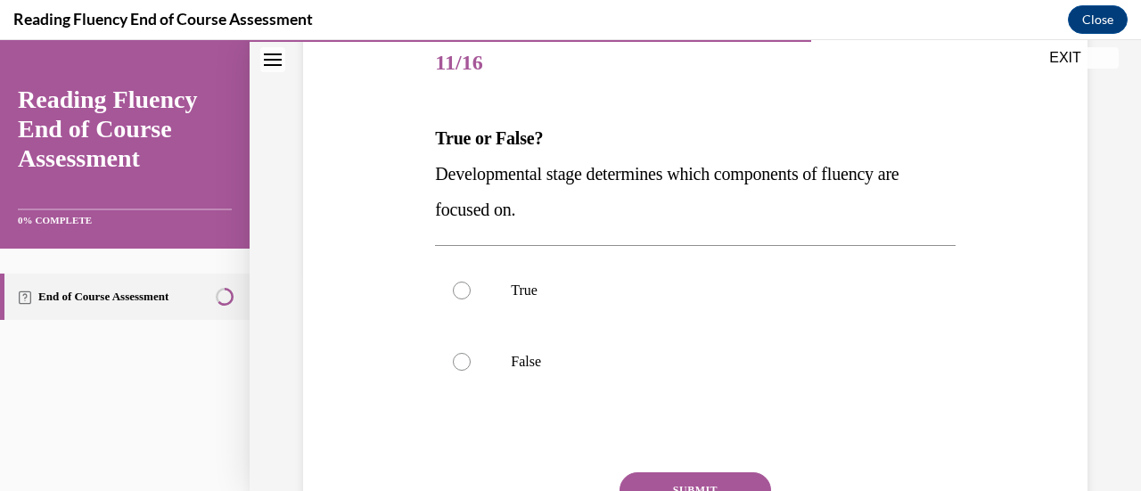
scroll to position [235, 0]
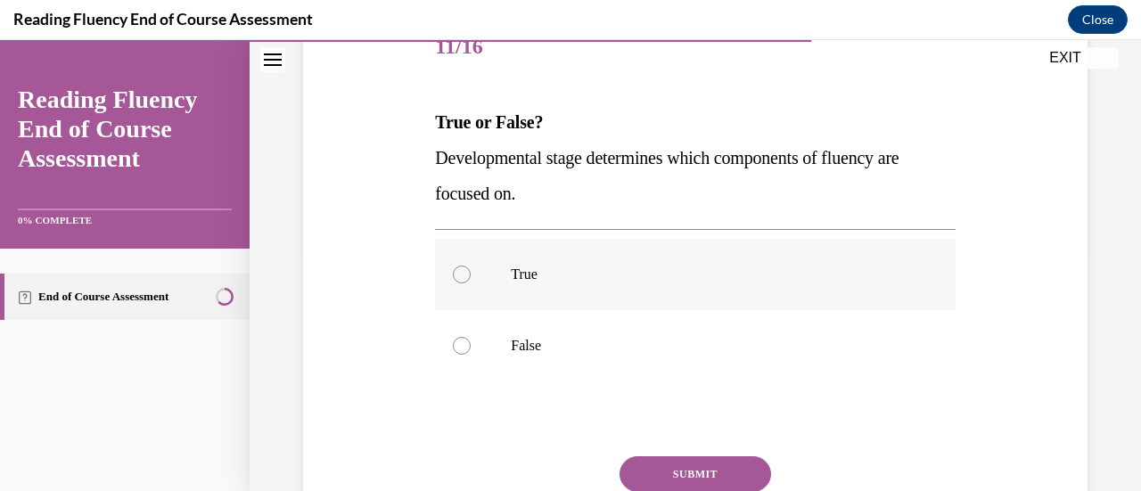
click at [585, 270] on p "True" at bounding box center [710, 275] width 399 height 18
click at [471, 270] on input "True" at bounding box center [462, 275] width 18 height 18
radio input "true"
click at [695, 470] on button "SUBMIT" at bounding box center [695, 474] width 152 height 36
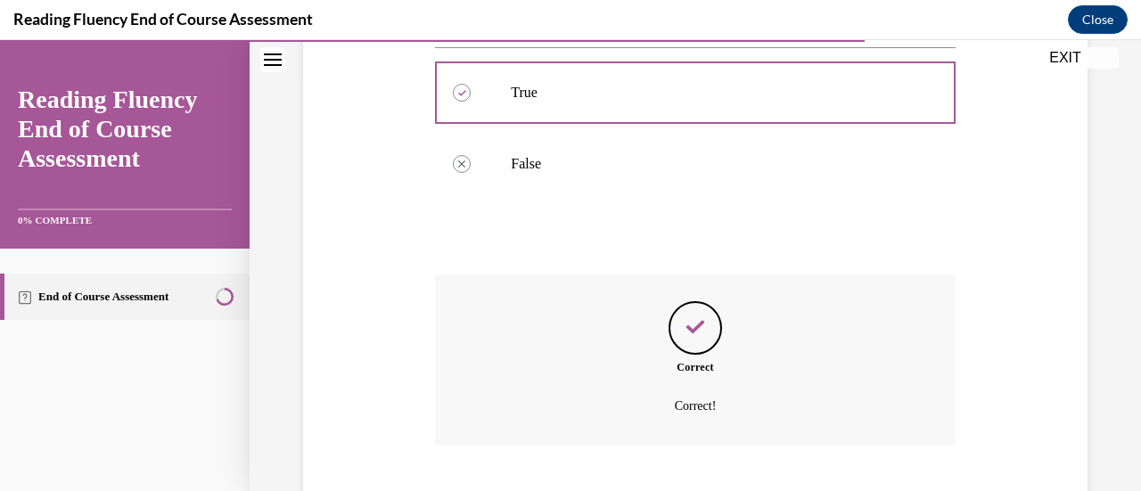
scroll to position [526, 0]
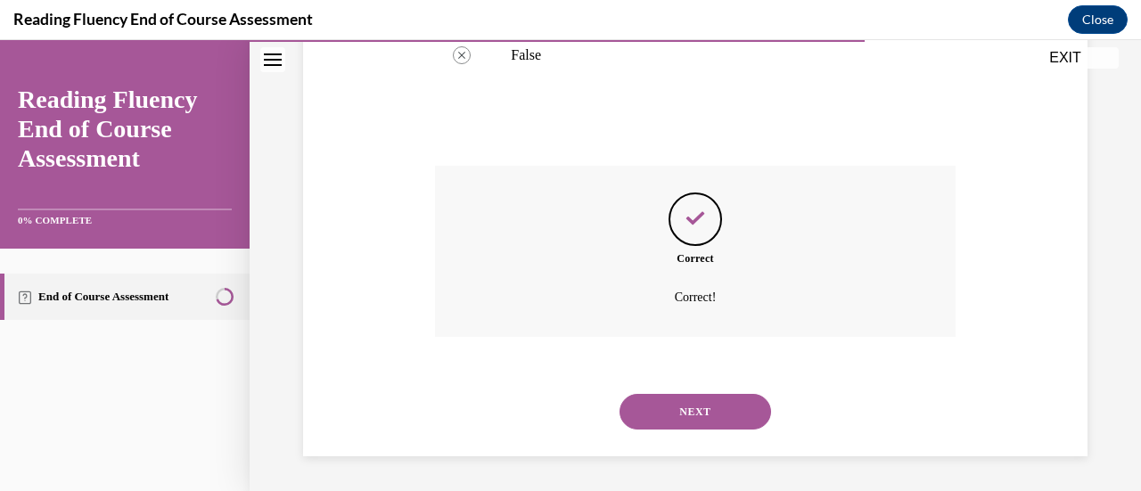
click at [679, 398] on button "NEXT" at bounding box center [695, 412] width 152 height 36
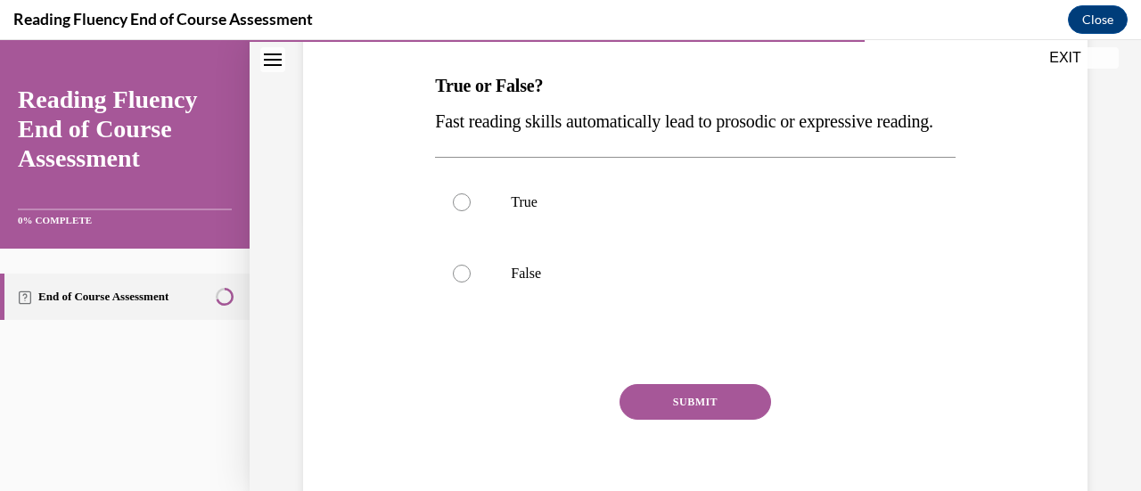
scroll to position [274, 0]
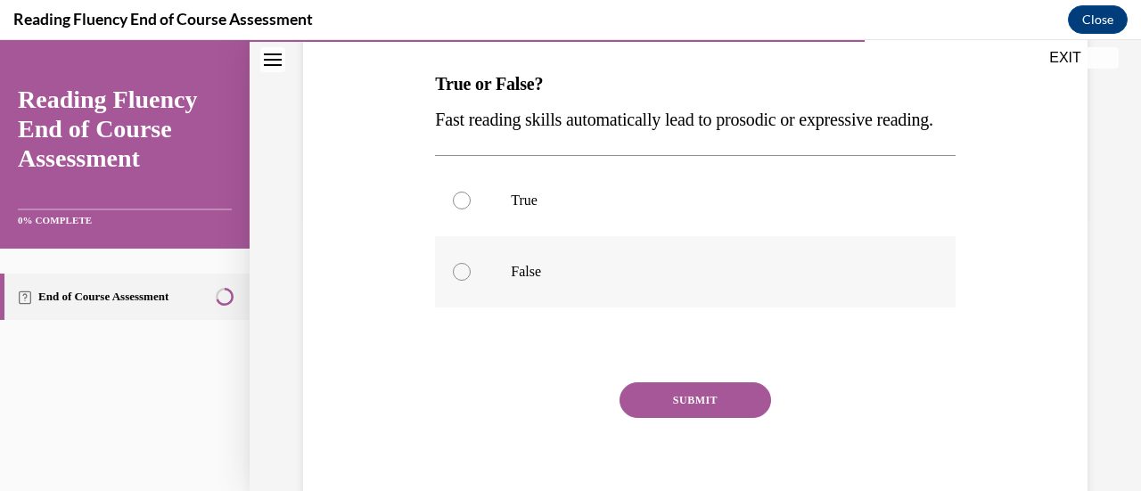
click at [562, 281] on p "False" at bounding box center [710, 272] width 399 height 18
click at [471, 281] on input "False" at bounding box center [462, 272] width 18 height 18
radio input "true"
click at [677, 418] on button "SUBMIT" at bounding box center [695, 400] width 152 height 36
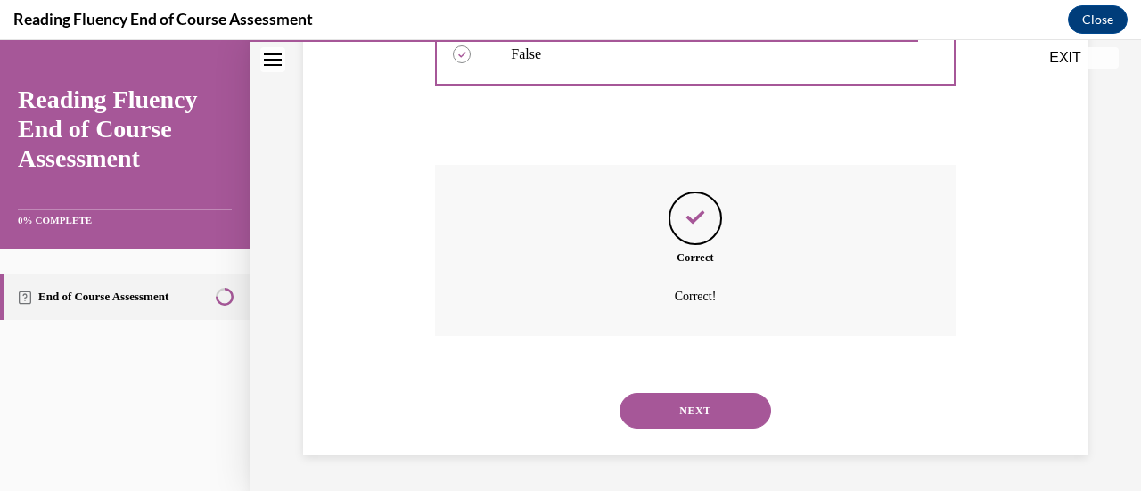
scroll to position [526, 0]
click at [679, 408] on button "NEXT" at bounding box center [695, 411] width 152 height 36
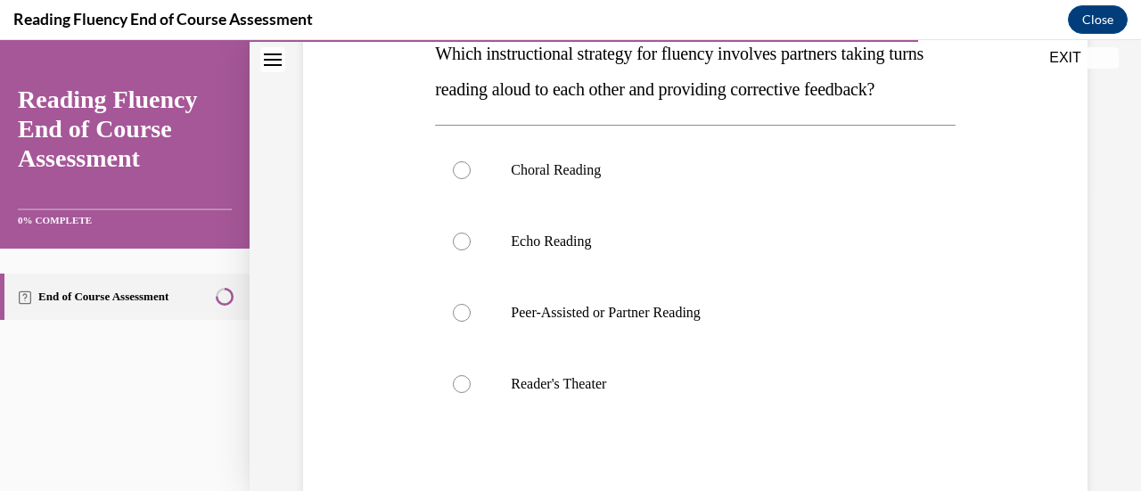
scroll to position [307, 0]
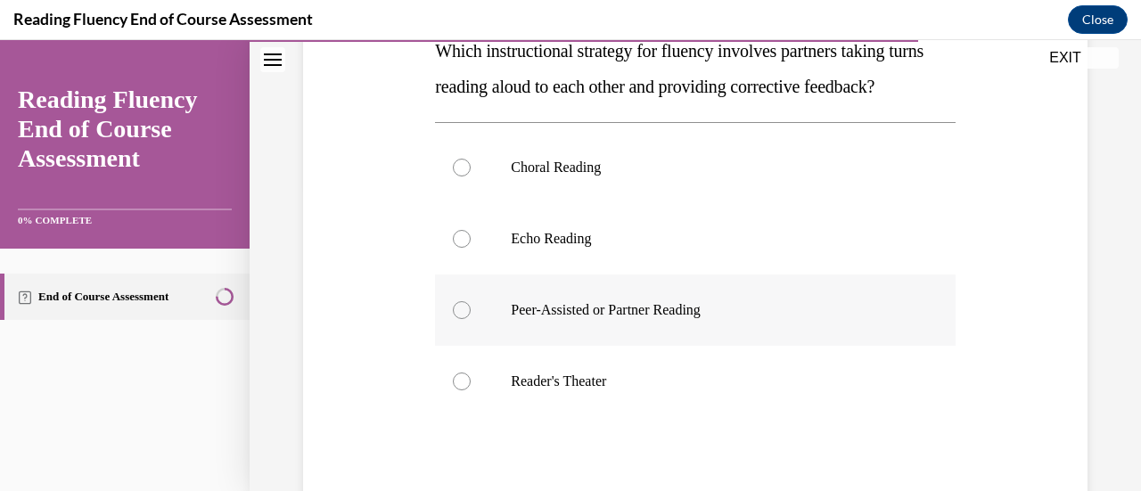
click at [570, 319] on p "Peer-Assisted or Partner Reading" at bounding box center [710, 310] width 399 height 18
click at [471, 319] on input "Peer-Assisted or Partner Reading" at bounding box center [462, 310] width 18 height 18
radio input "true"
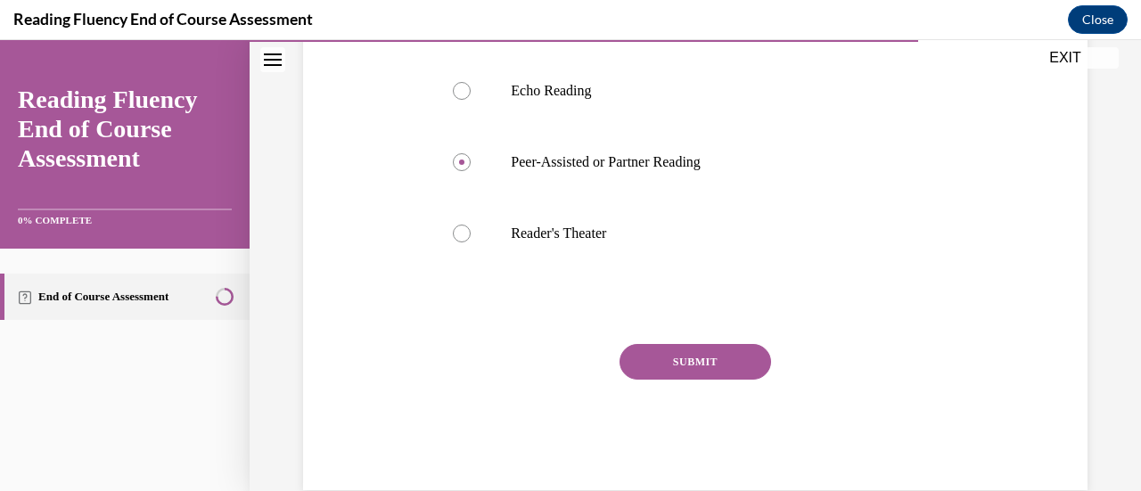
click at [709, 380] on button "SUBMIT" at bounding box center [695, 362] width 152 height 36
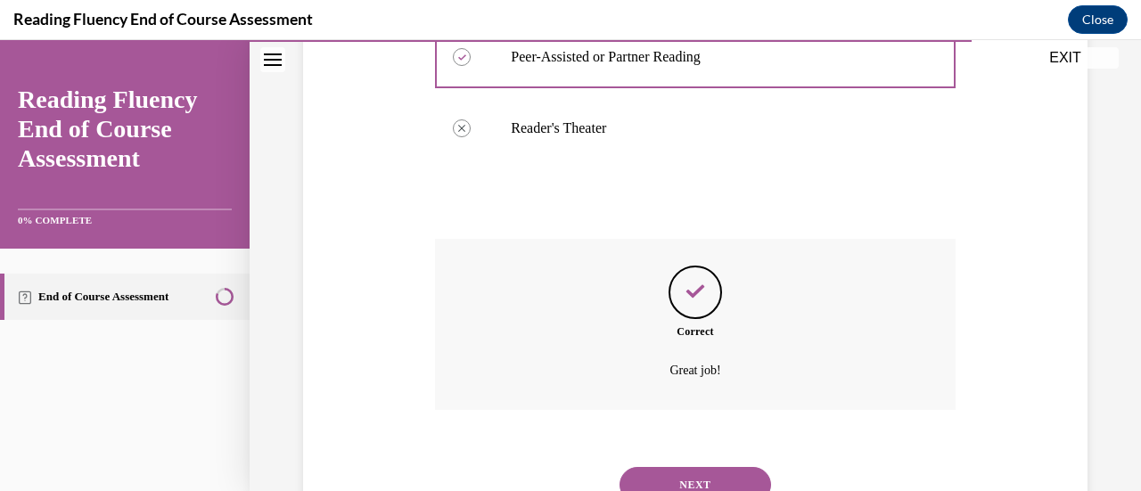
scroll to position [668, 0]
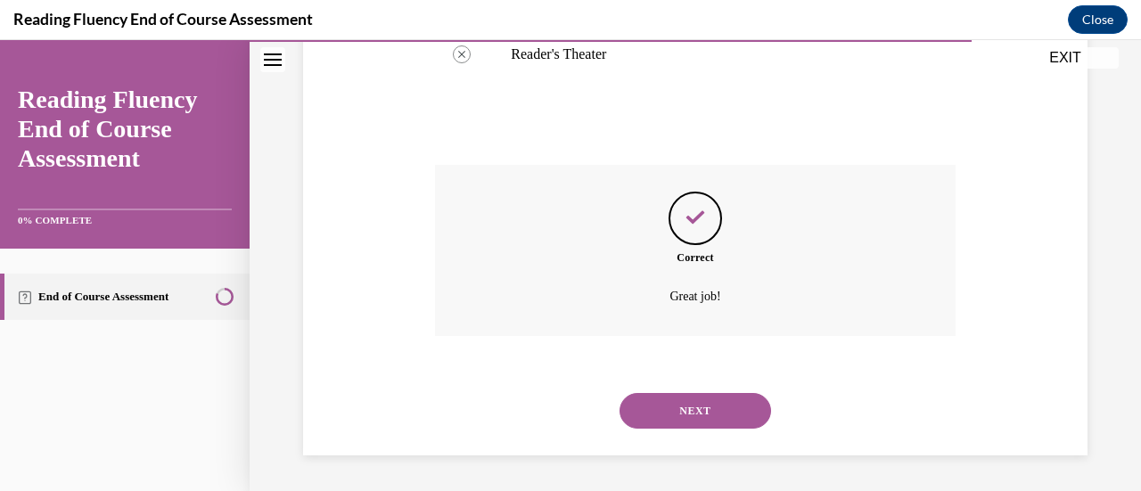
click at [714, 404] on button "NEXT" at bounding box center [695, 411] width 152 height 36
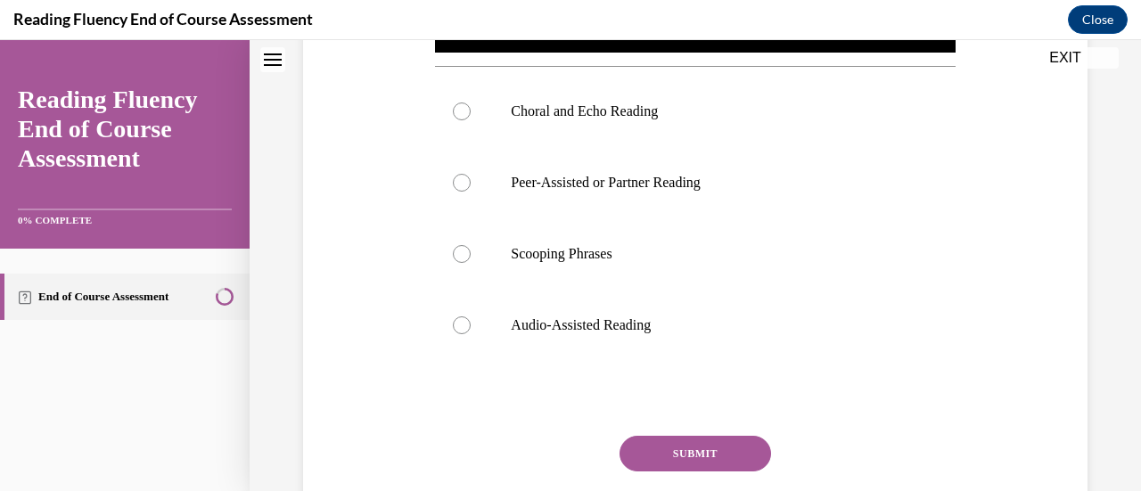
scroll to position [0, 0]
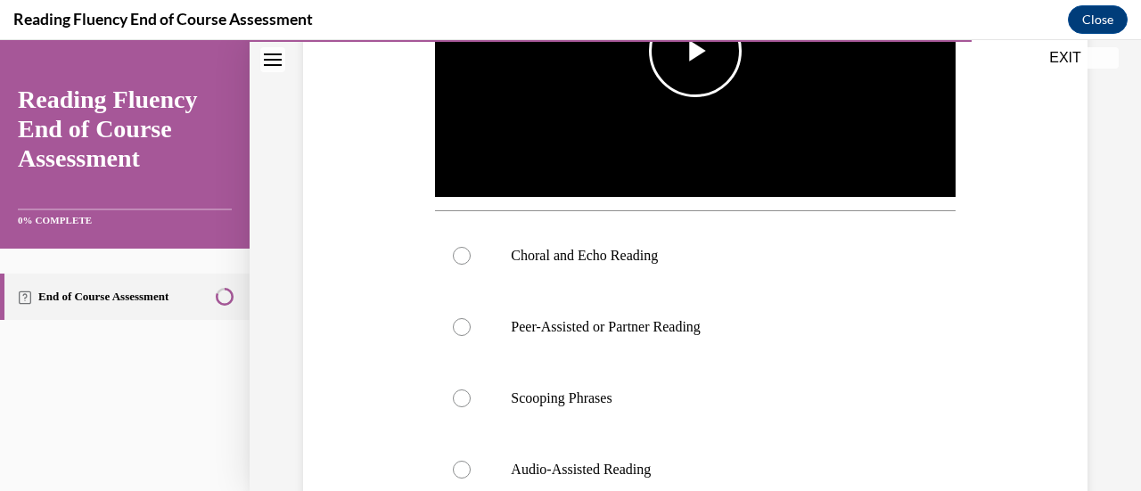
click at [695, 51] on span "Video player" at bounding box center [695, 51] width 0 height 0
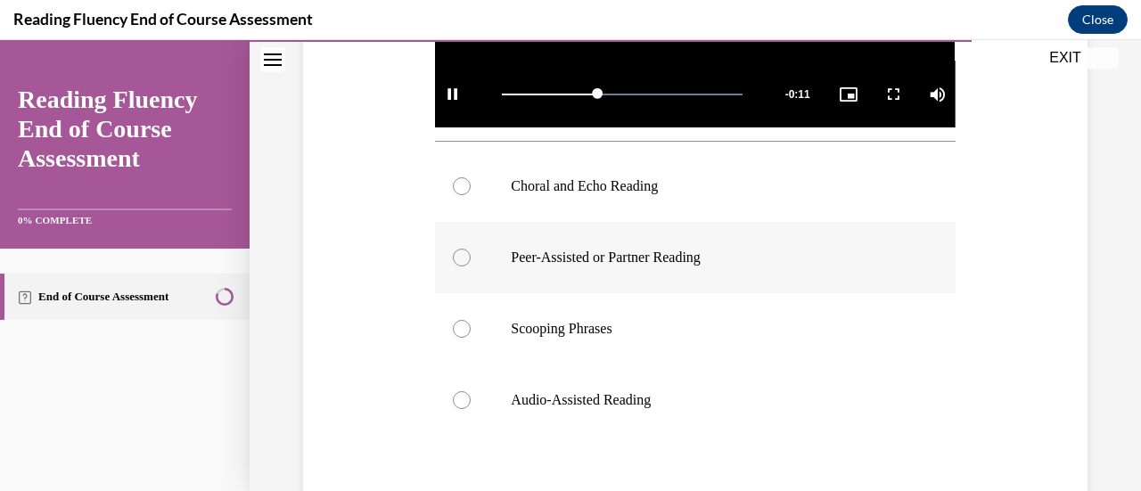
scroll to position [594, 0]
click at [599, 191] on label "Choral and Echo Reading" at bounding box center [695, 186] width 520 height 71
click at [471, 191] on input "Choral and Echo Reading" at bounding box center [462, 186] width 18 height 18
radio input "true"
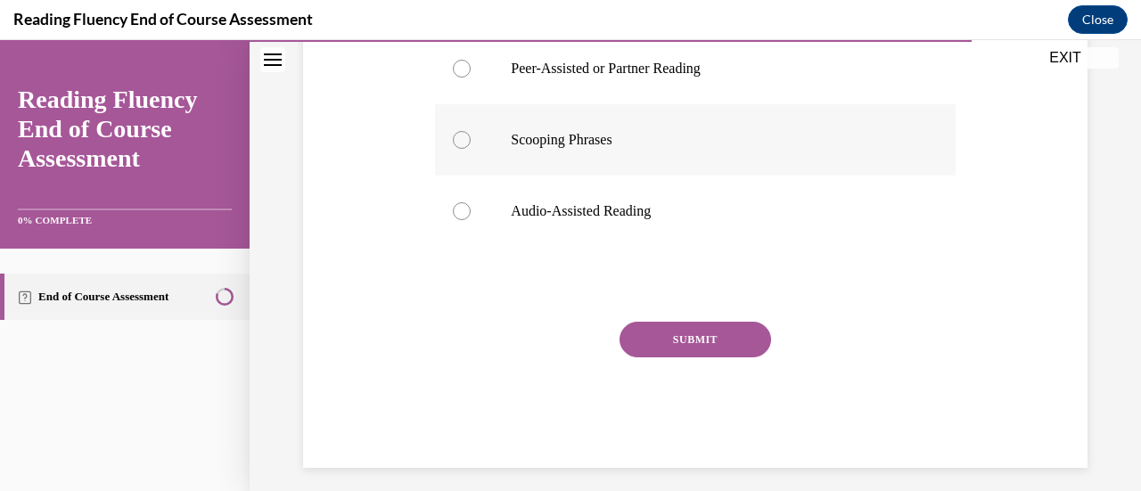
click at [693, 328] on button "SUBMIT" at bounding box center [695, 340] width 152 height 36
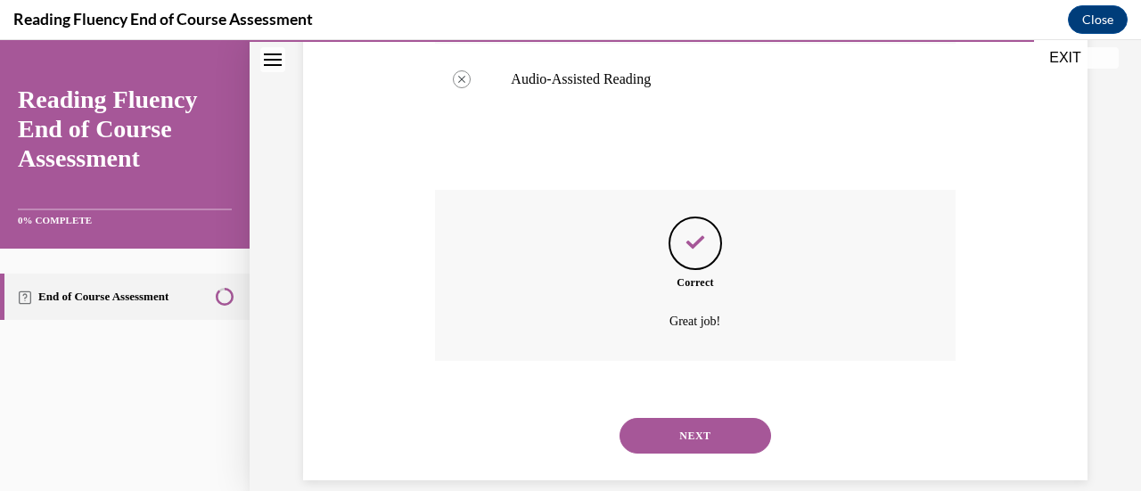
scroll to position [933, 0]
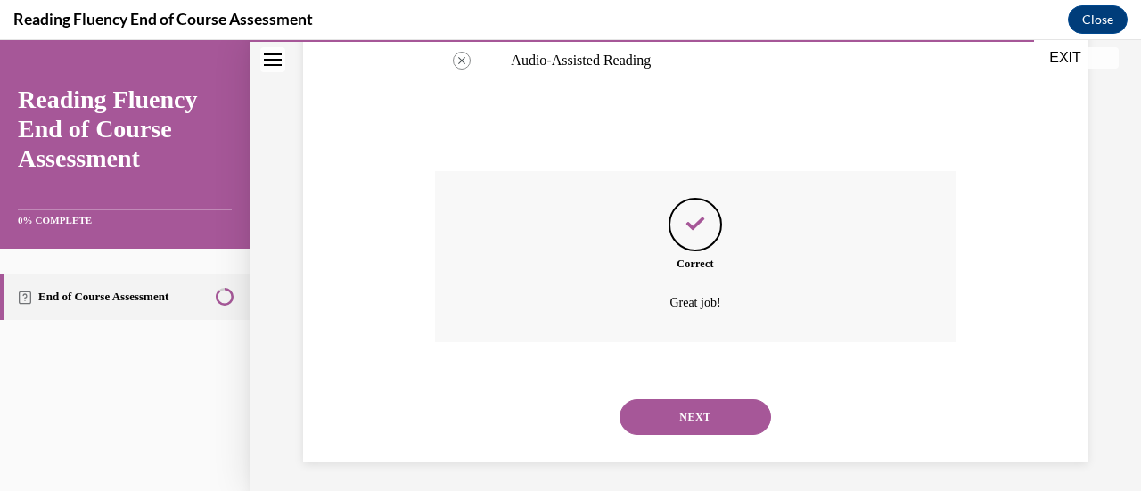
click at [695, 407] on button "NEXT" at bounding box center [695, 417] width 152 height 36
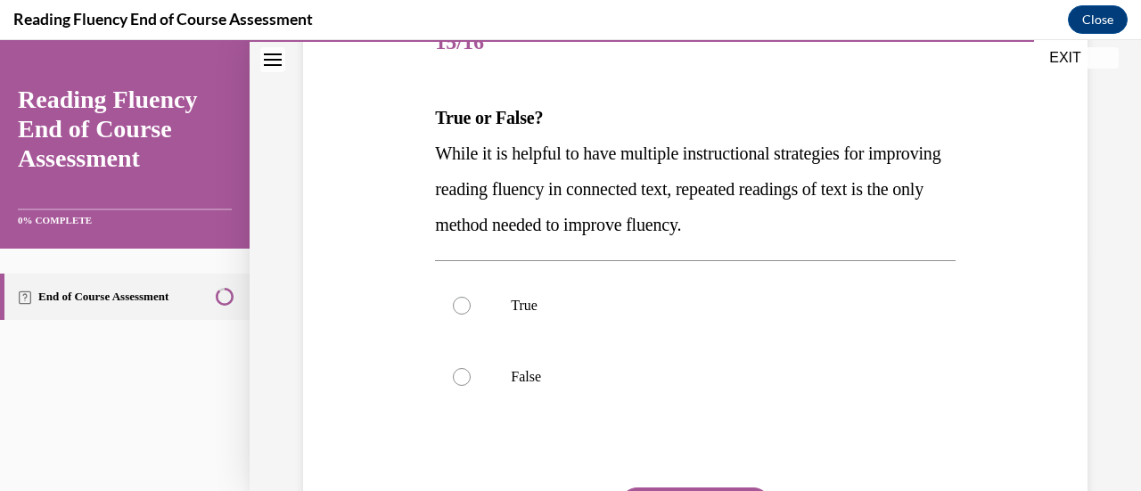
scroll to position [241, 0]
click at [574, 378] on p "False" at bounding box center [710, 376] width 399 height 18
click at [471, 378] on input "False" at bounding box center [462, 376] width 18 height 18
radio input "true"
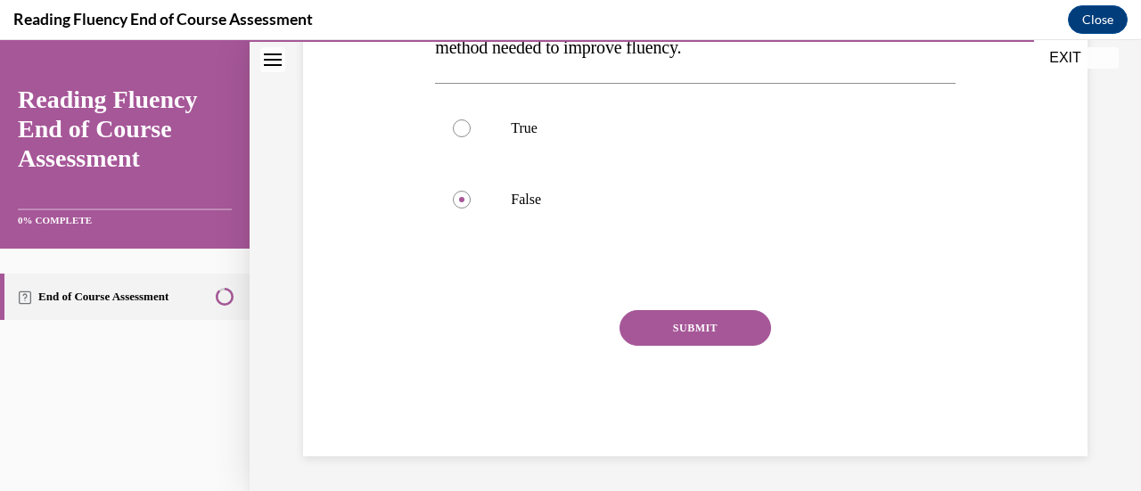
click at [685, 329] on button "SUBMIT" at bounding box center [695, 328] width 152 height 36
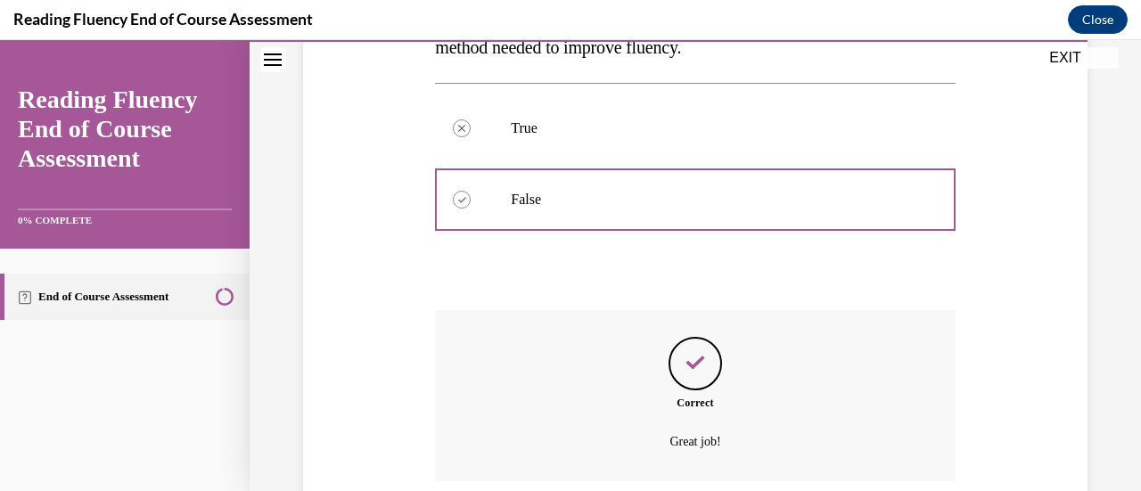
scroll to position [562, 0]
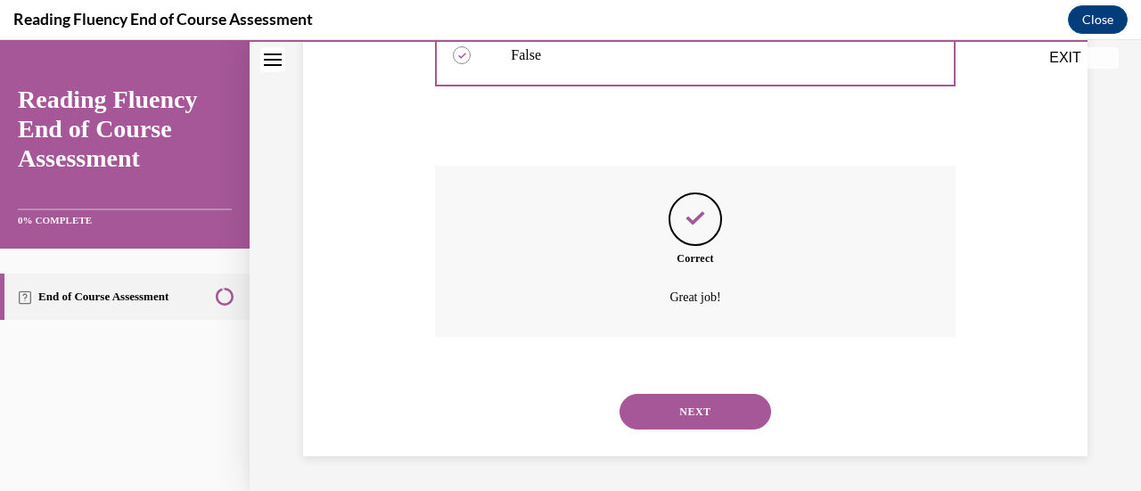
click at [697, 398] on button "NEXT" at bounding box center [695, 412] width 152 height 36
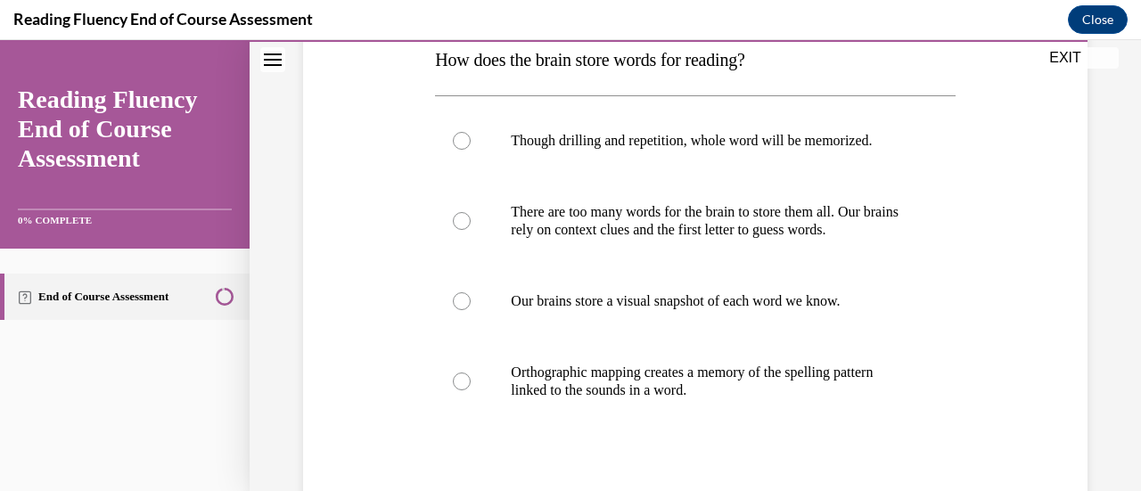
scroll to position [299, 0]
click at [588, 378] on p "Orthographic mapping creates a memory of the spelling pattern linked to the sou…" at bounding box center [710, 381] width 399 height 36
click at [471, 378] on input "Orthographic mapping creates a memory of the spelling pattern linked to the sou…" at bounding box center [462, 381] width 18 height 18
radio input "true"
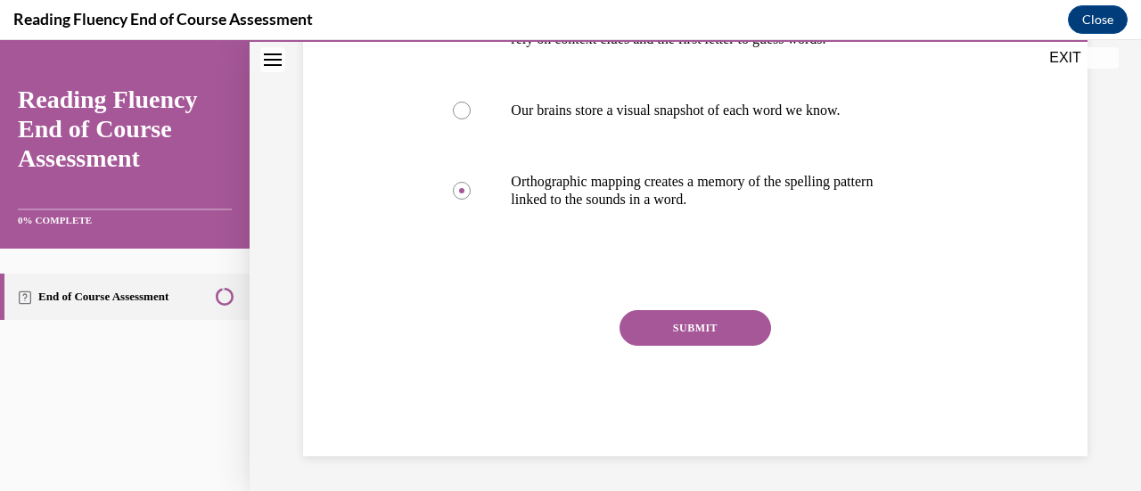
click at [684, 322] on button "SUBMIT" at bounding box center [695, 328] width 152 height 36
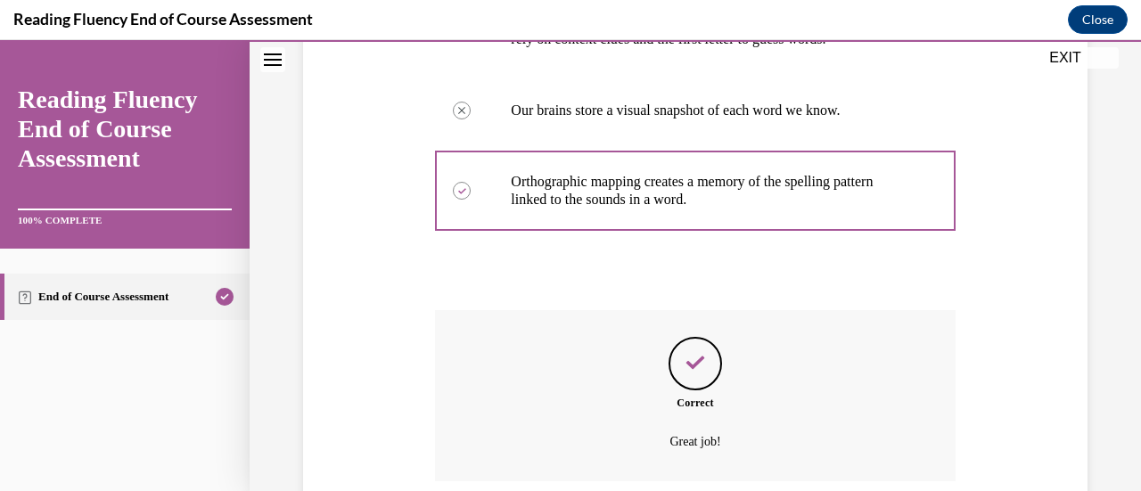
scroll to position [633, 0]
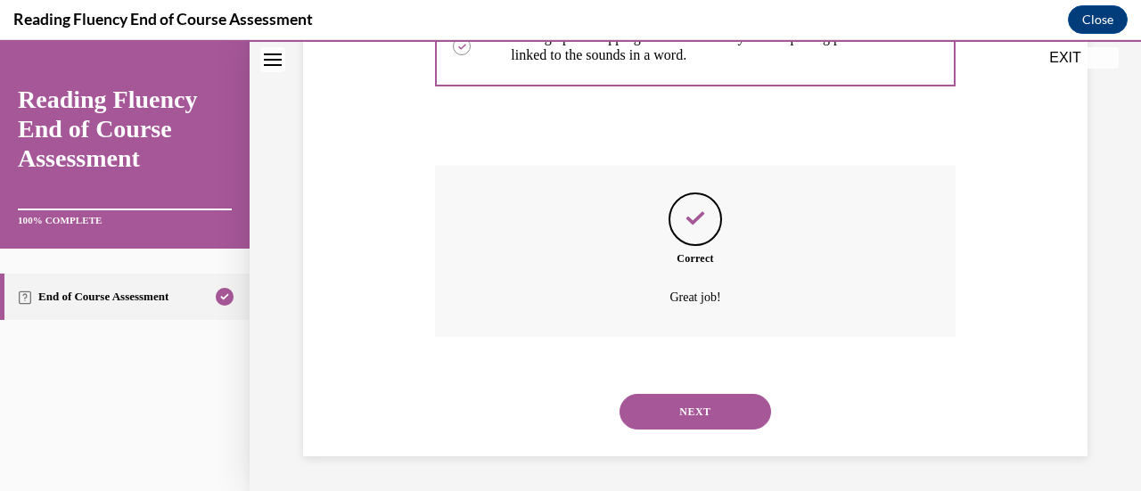
click at [702, 408] on button "NEXT" at bounding box center [695, 412] width 152 height 36
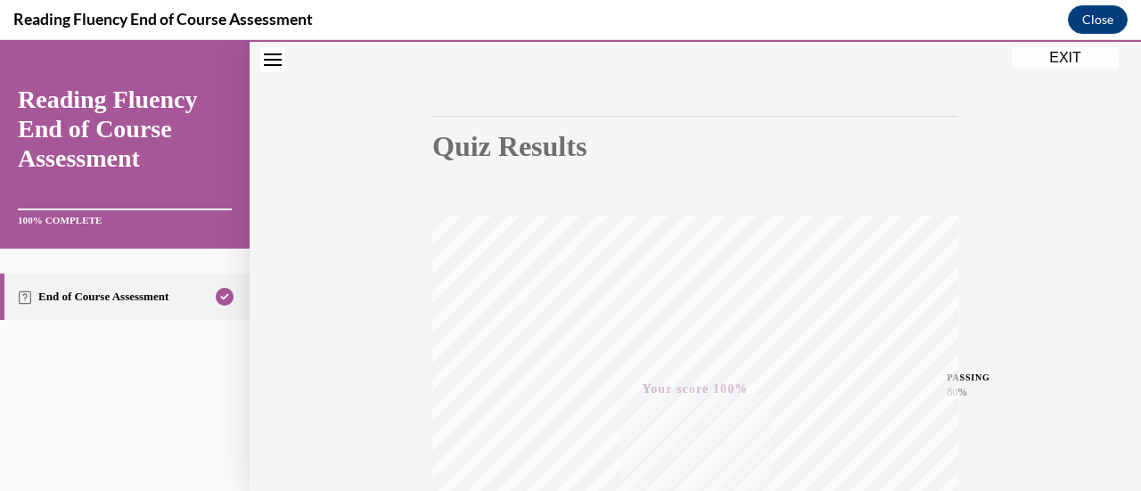
scroll to position [121, 0]
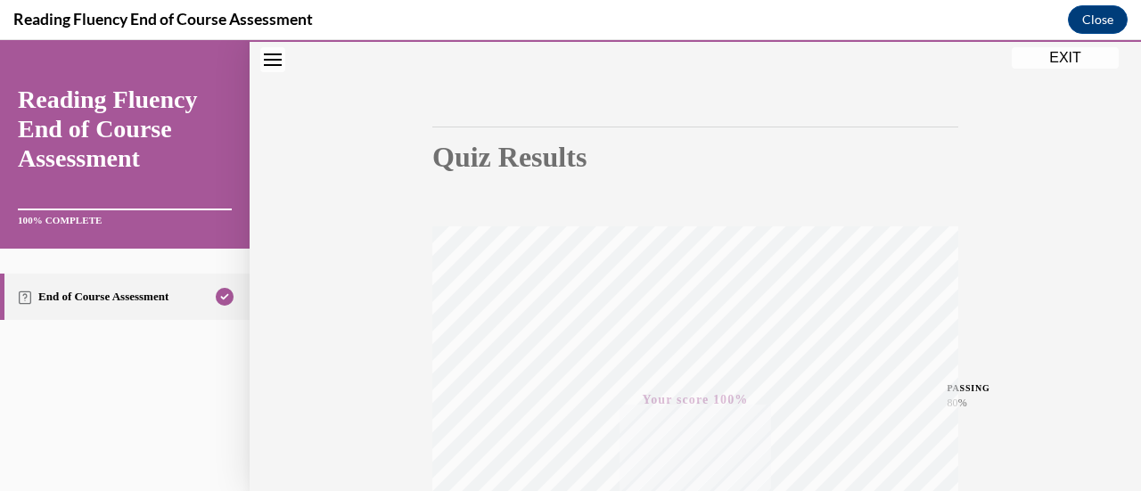
click at [1089, 48] on button "EXIT" at bounding box center [1065, 57] width 107 height 21
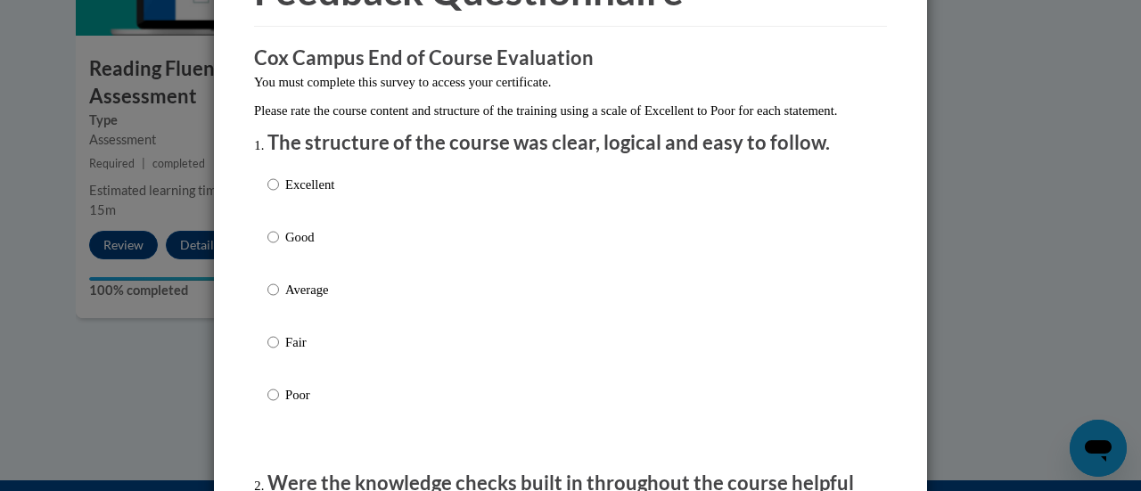
scroll to position [123, 0]
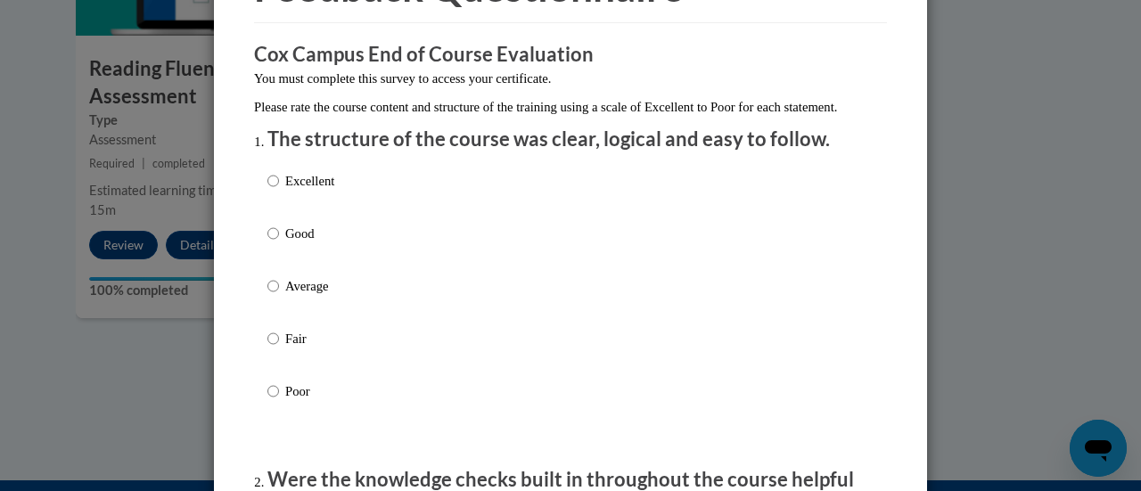
click at [296, 243] on p "Good" at bounding box center [309, 234] width 49 height 20
click at [279, 243] on input "Good" at bounding box center [273, 234] width 12 height 20
radio input "true"
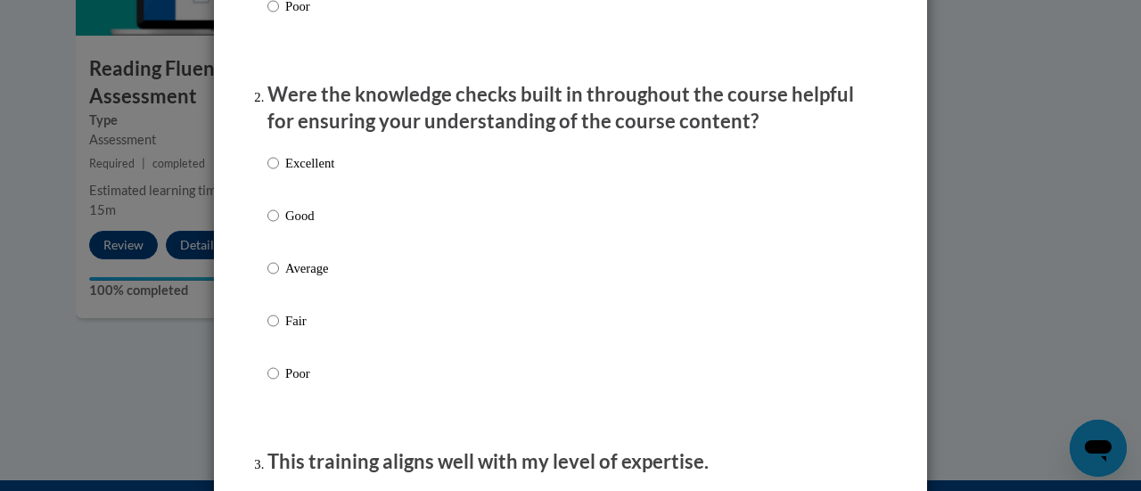
click at [296, 254] on label "Good" at bounding box center [300, 230] width 67 height 48
click at [279, 226] on input "Good" at bounding box center [273, 216] width 12 height 20
radio input "true"
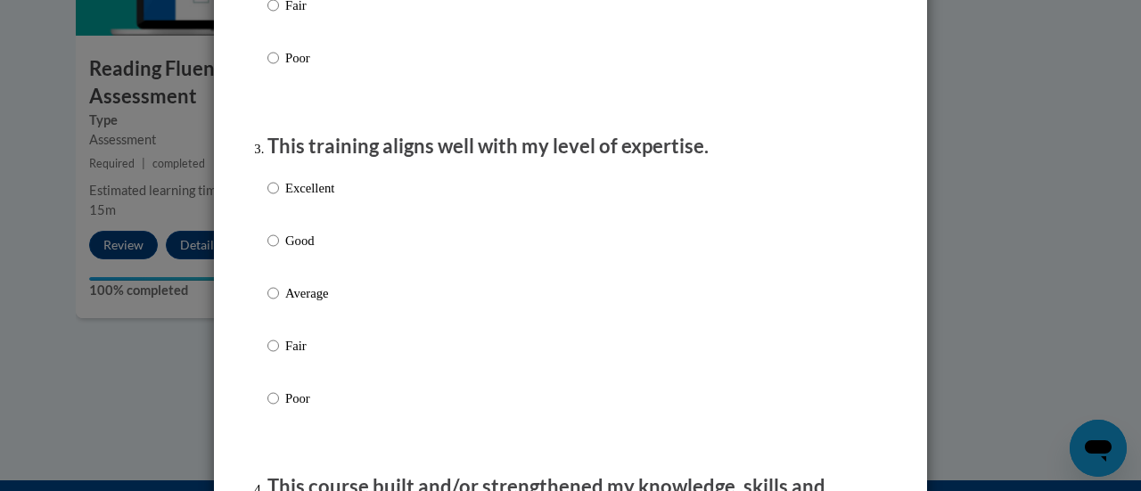
click at [296, 250] on p "Good" at bounding box center [309, 241] width 49 height 20
click at [279, 250] on input "Good" at bounding box center [273, 241] width 12 height 20
radio input "true"
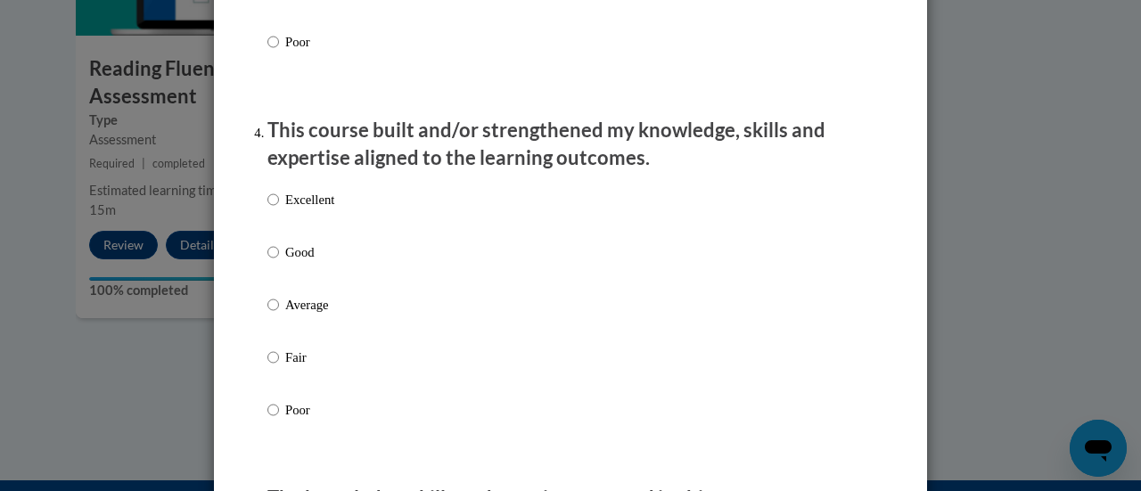
click at [296, 238] on label "Excellent" at bounding box center [300, 214] width 67 height 48
click at [279, 209] on input "Excellent" at bounding box center [273, 200] width 12 height 20
radio input "true"
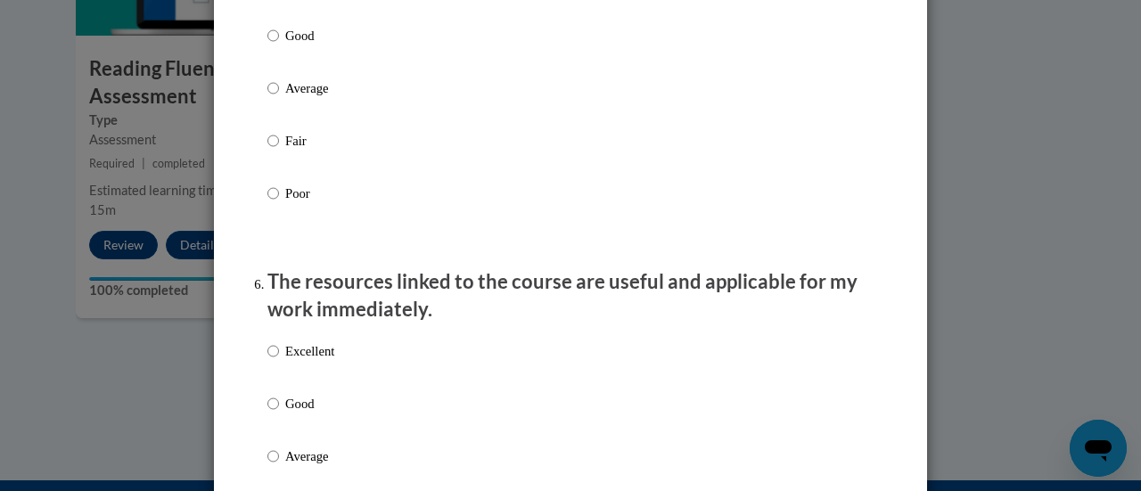
scroll to position [1779, 0]
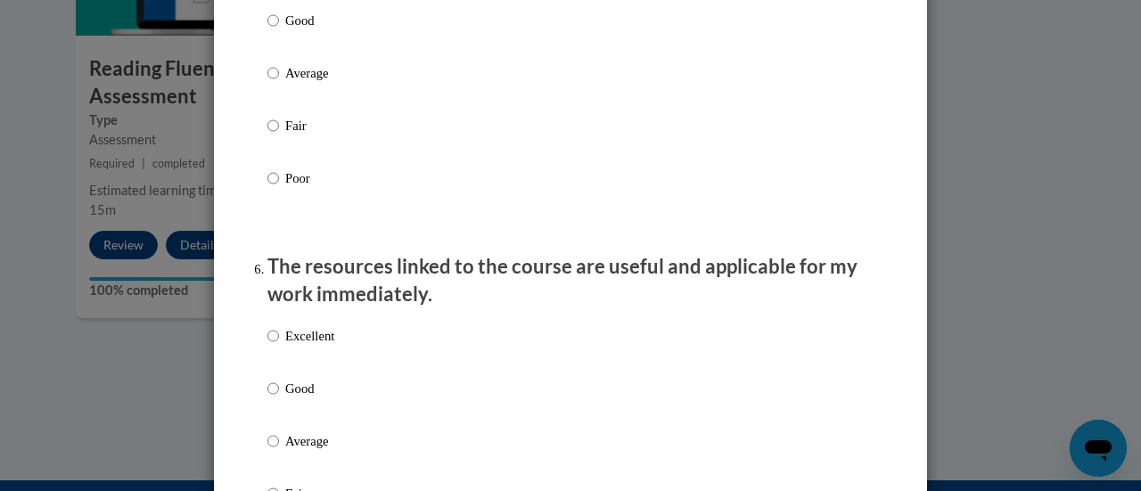
click at [285, 30] on p "Good" at bounding box center [309, 21] width 49 height 20
click at [279, 30] on input "Good" at bounding box center [273, 21] width 12 height 20
radio input "true"
click at [301, 398] on p "Good" at bounding box center [309, 389] width 49 height 20
click at [279, 398] on input "Good" at bounding box center [273, 389] width 12 height 20
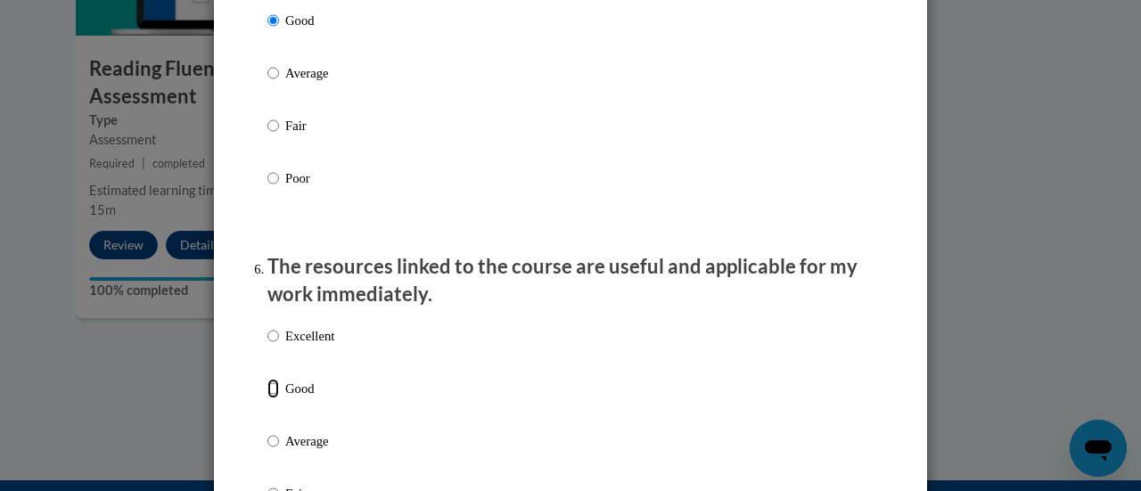
radio input "true"
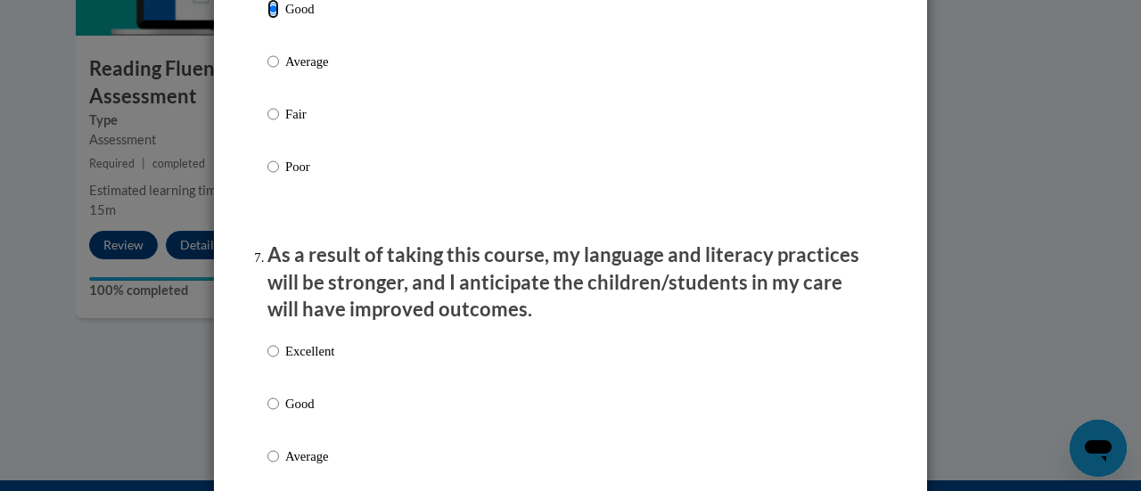
scroll to position [2205, 0]
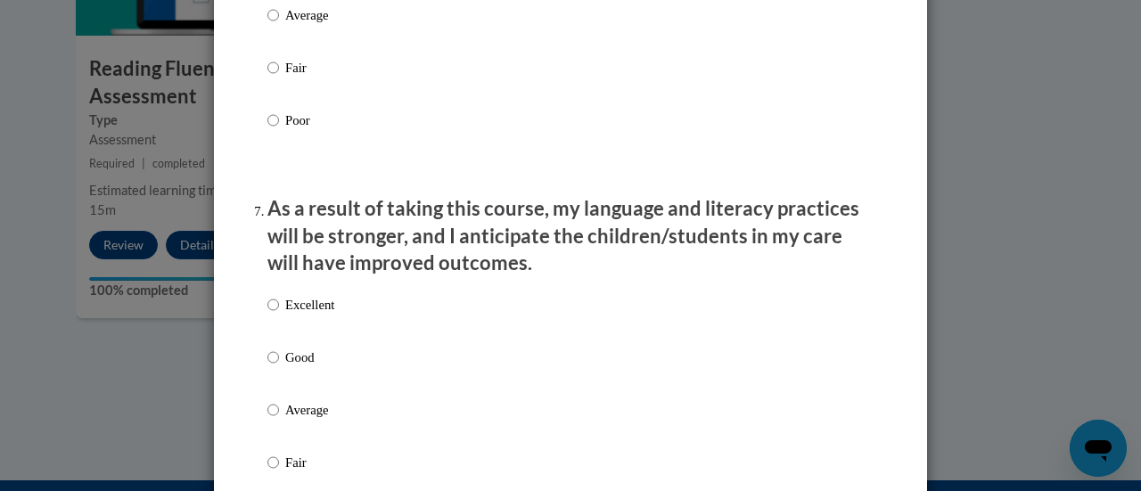
click at [285, 367] on p "Good" at bounding box center [309, 358] width 49 height 20
click at [279, 367] on input "Good" at bounding box center [273, 358] width 12 height 20
radio input "true"
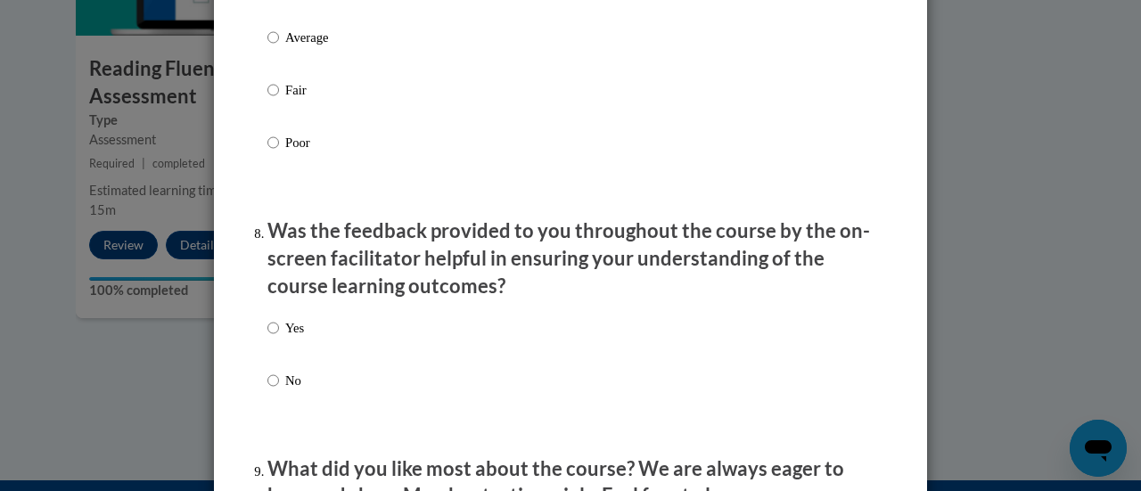
scroll to position [2580, 0]
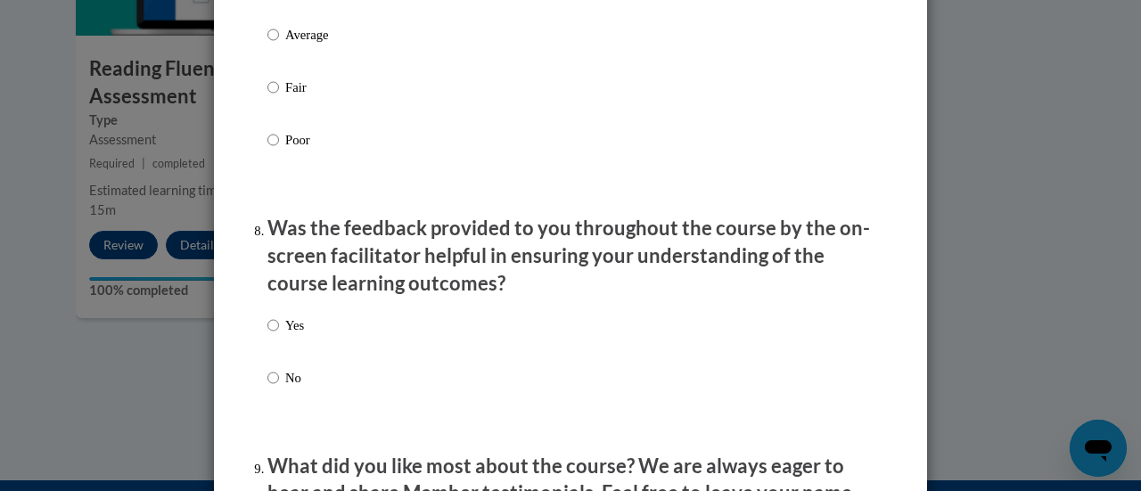
click at [283, 379] on div "Yes No" at bounding box center [285, 366] width 37 height 119
click at [285, 334] on p "Yes" at bounding box center [294, 326] width 19 height 20
click at [279, 334] on input "Yes" at bounding box center [273, 326] width 12 height 20
radio input "true"
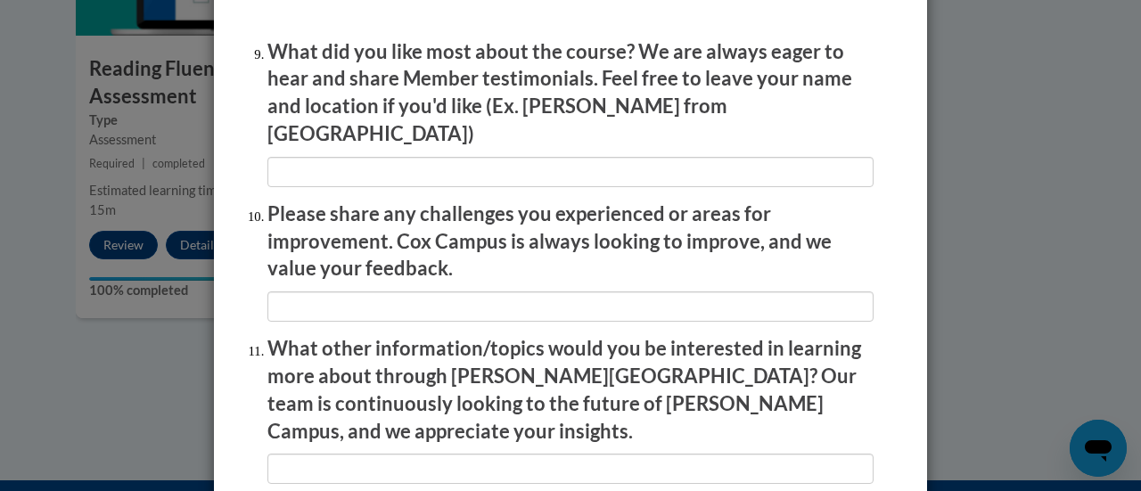
scroll to position [3215, 0]
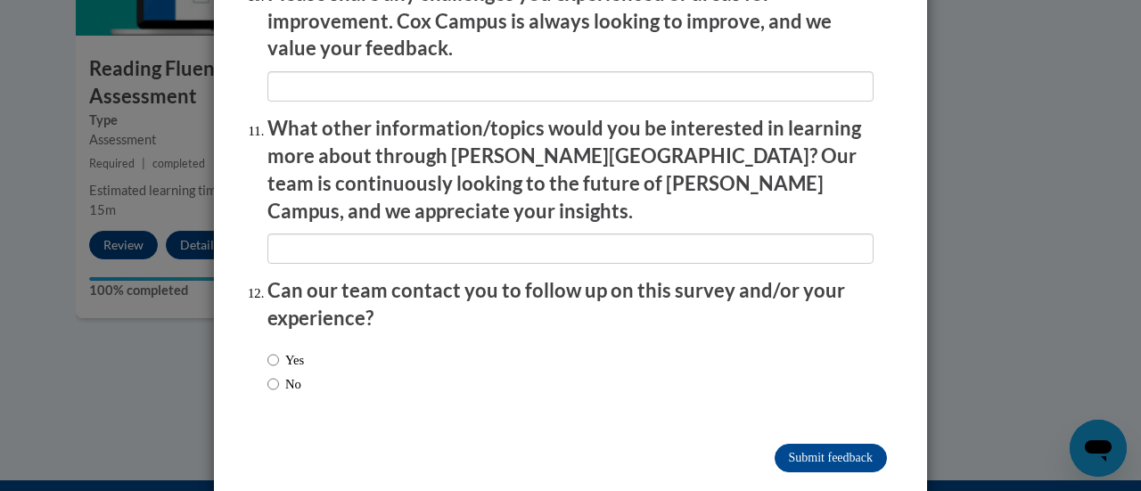
click at [283, 374] on label "No" at bounding box center [284, 384] width 34 height 20
click at [279, 374] on input "No" at bounding box center [273, 384] width 12 height 20
radio input "true"
click at [808, 444] on input "Submit feedback" at bounding box center [831, 458] width 112 height 29
